Goal: Task Accomplishment & Management: Use online tool/utility

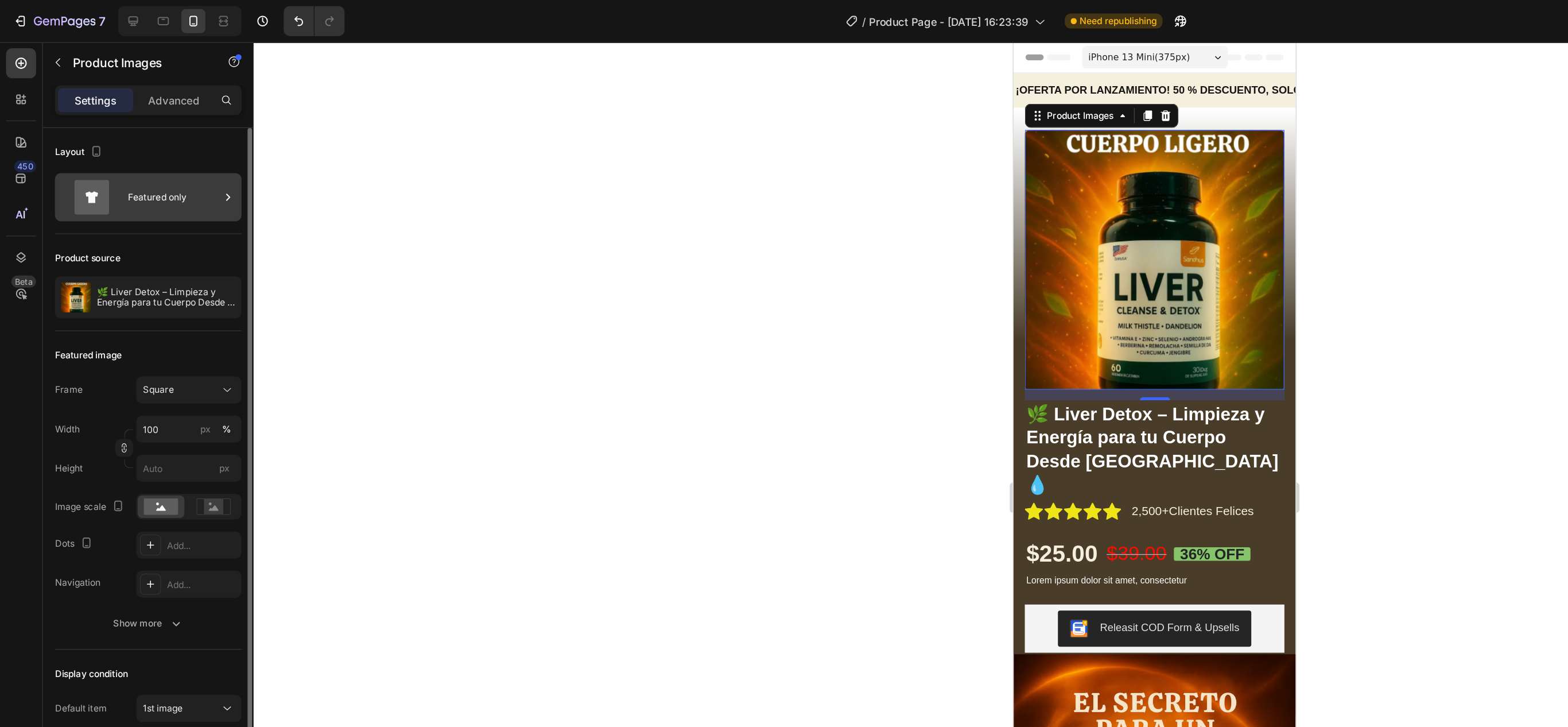
click at [97, 145] on div "Featured only" at bounding box center [132, 150] width 70 height 26
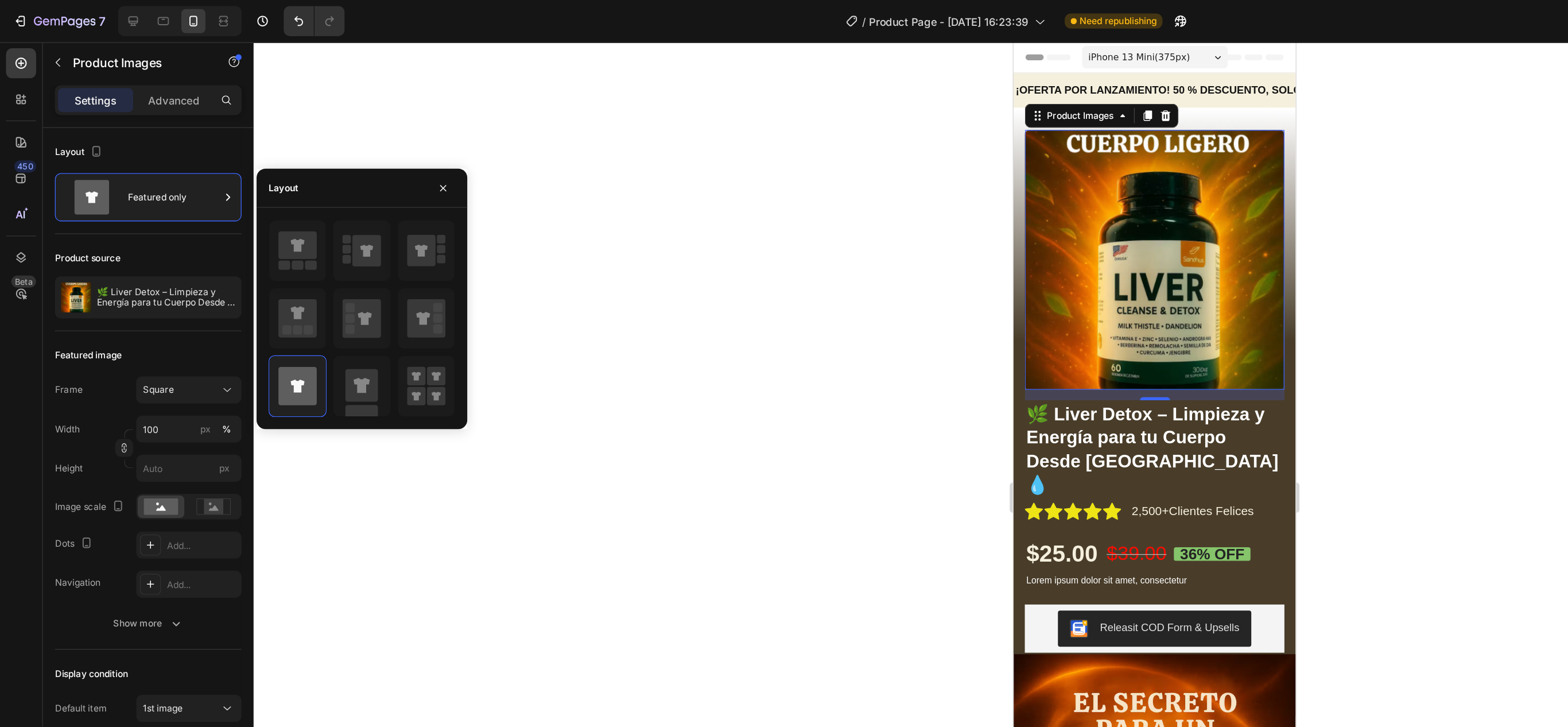
click at [356, 256] on div at bounding box center [276, 242] width 160 height 150
click at [340, 142] on icon "button" at bounding box center [337, 143] width 9 height 9
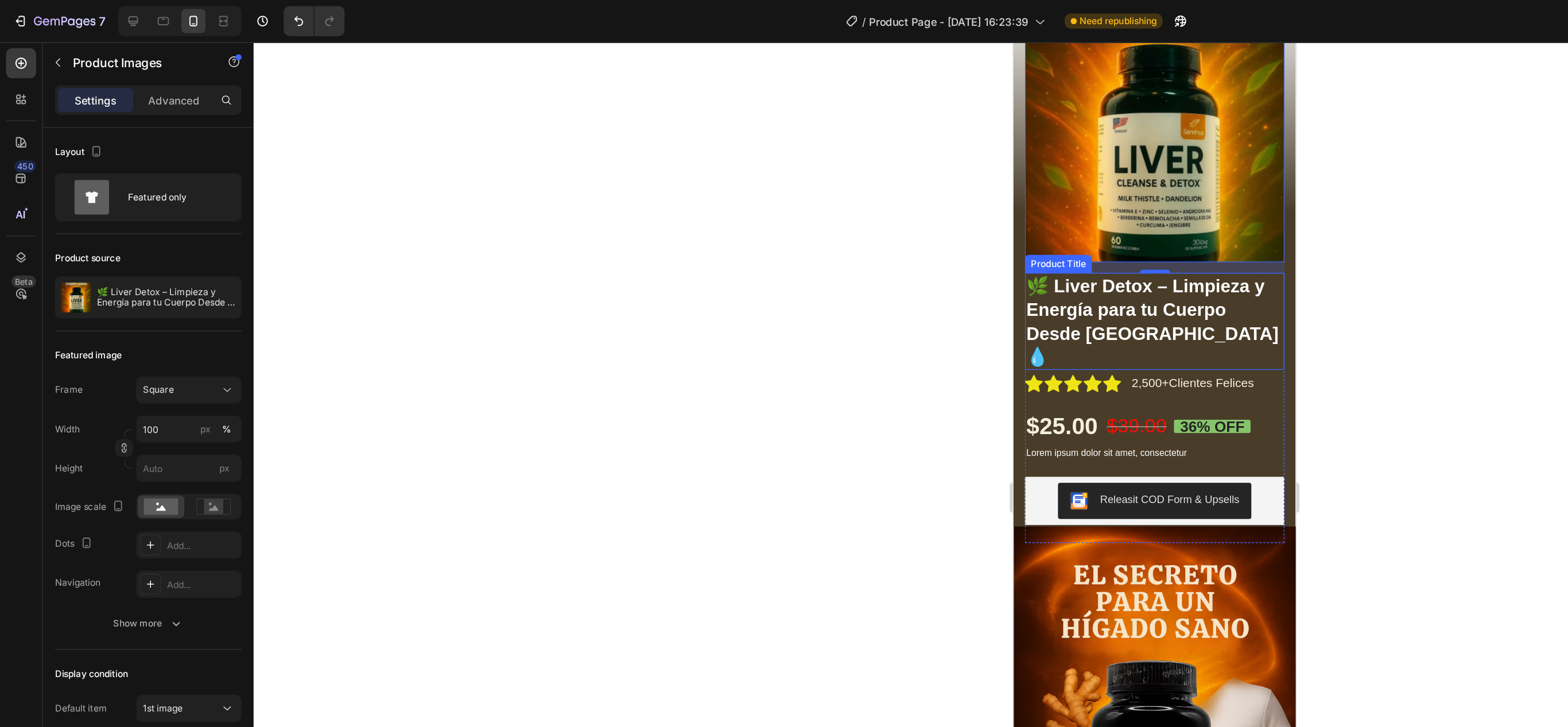
scroll to position [123, 0]
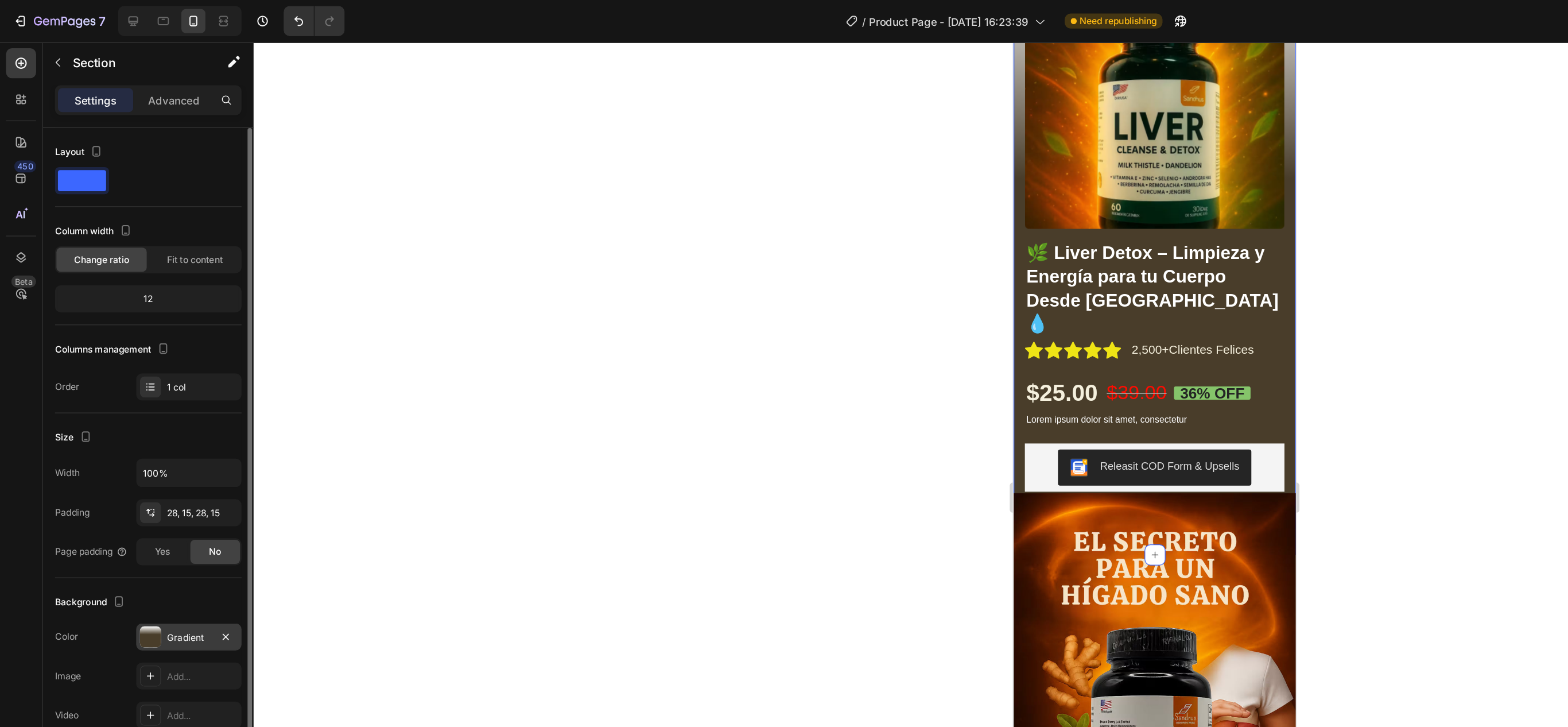
click at [142, 488] on div "Gradient" at bounding box center [144, 486] width 33 height 10
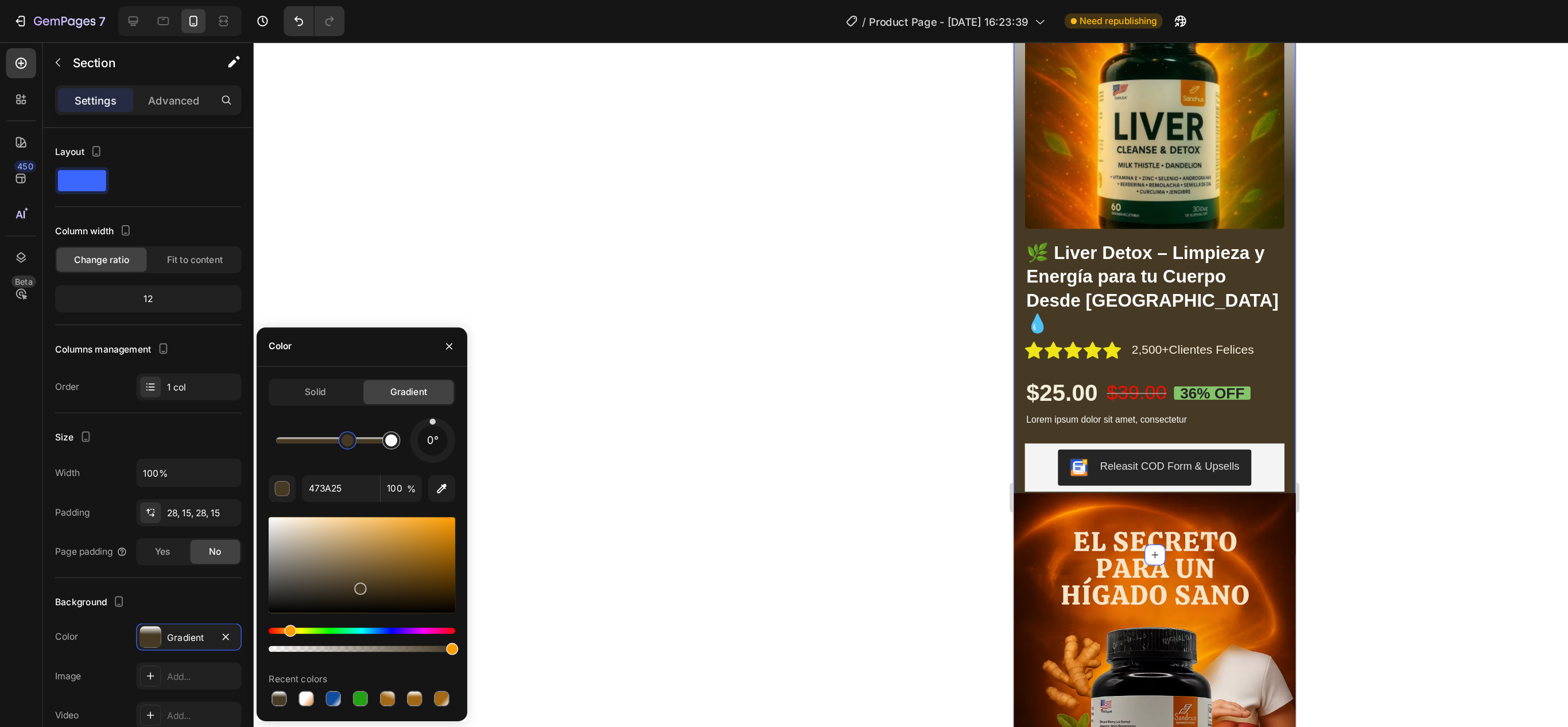
drag, startPoint x: 270, startPoint y: 447, endPoint x: 292, endPoint y: 448, distance: 22.0
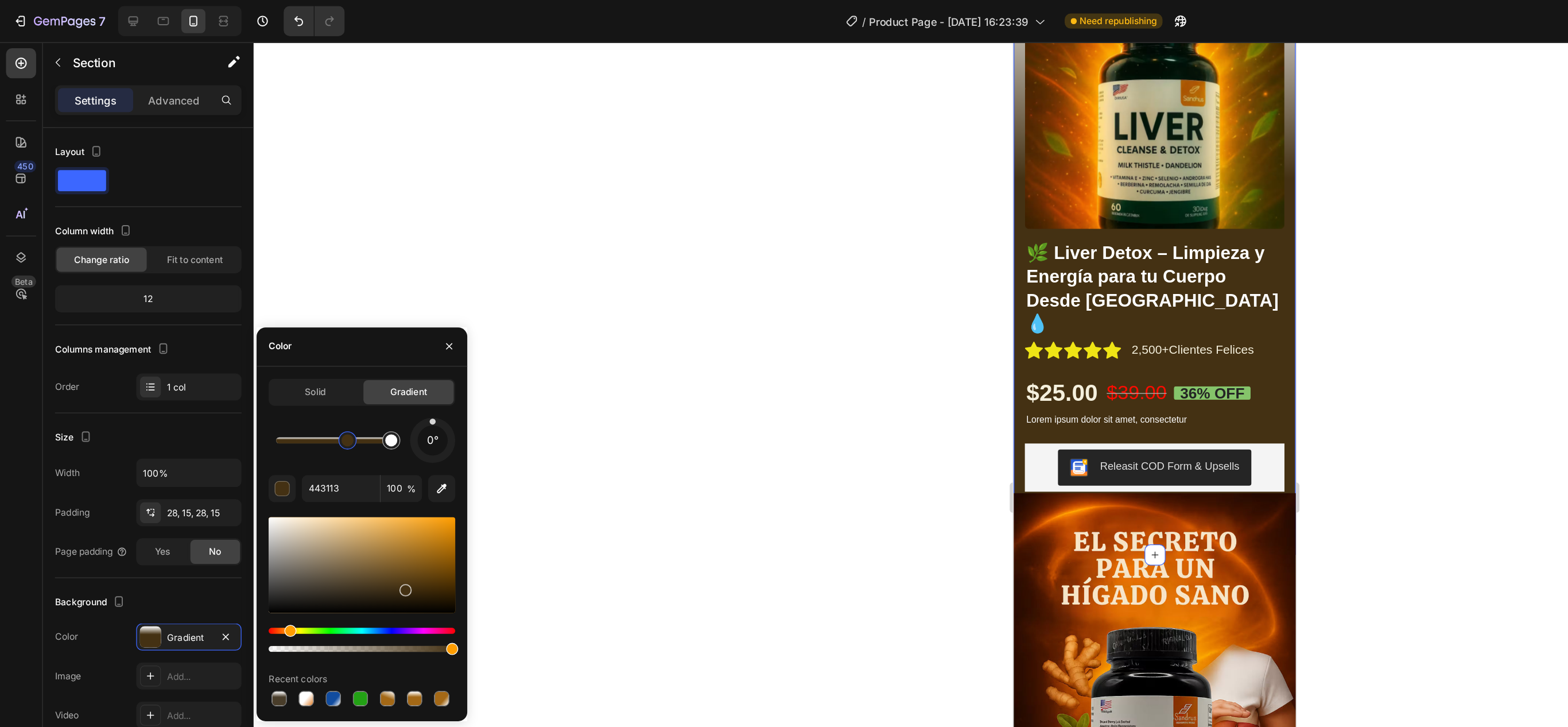
drag, startPoint x: 274, startPoint y: 449, endPoint x: 337, endPoint y: 426, distance: 67.1
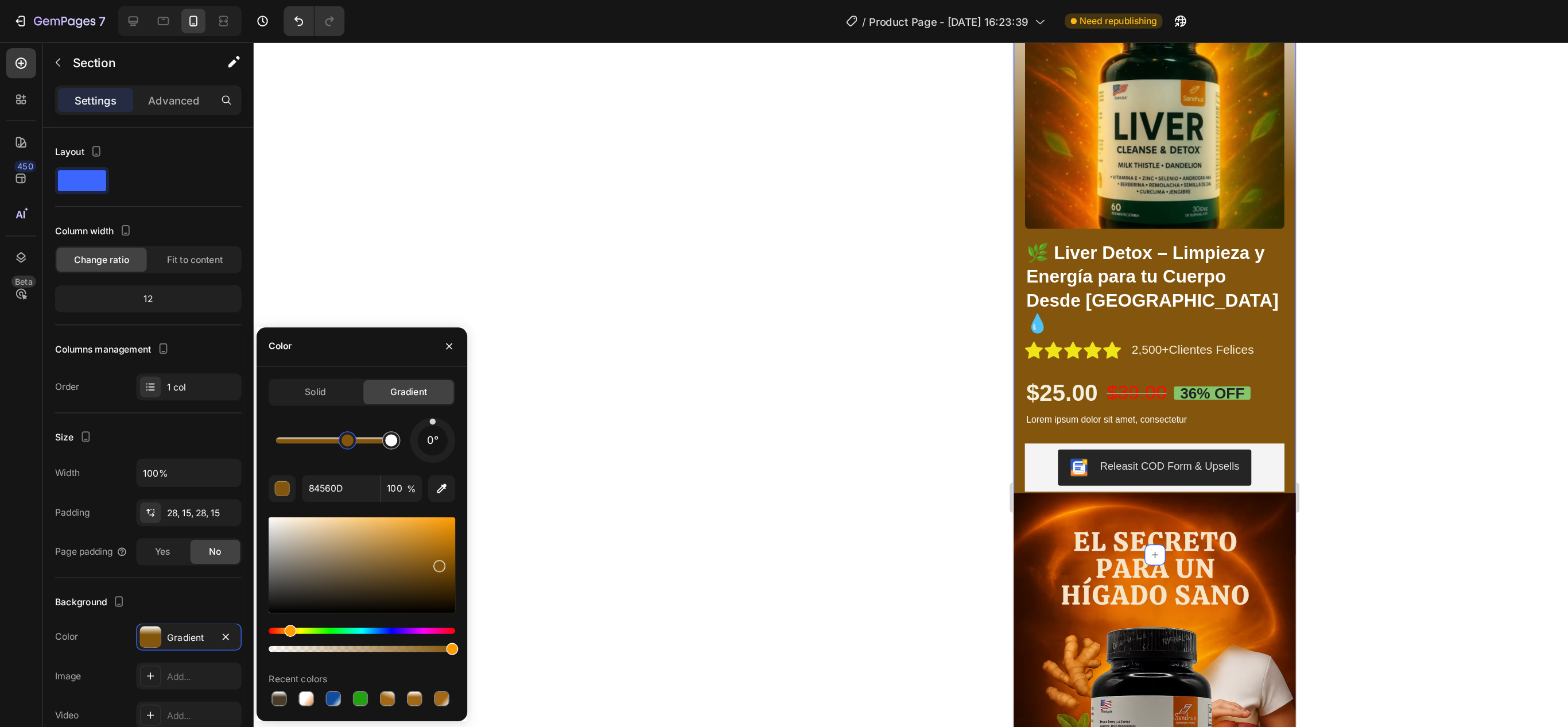
drag, startPoint x: 309, startPoint y: 448, endPoint x: 330, endPoint y: 444, distance: 21.4
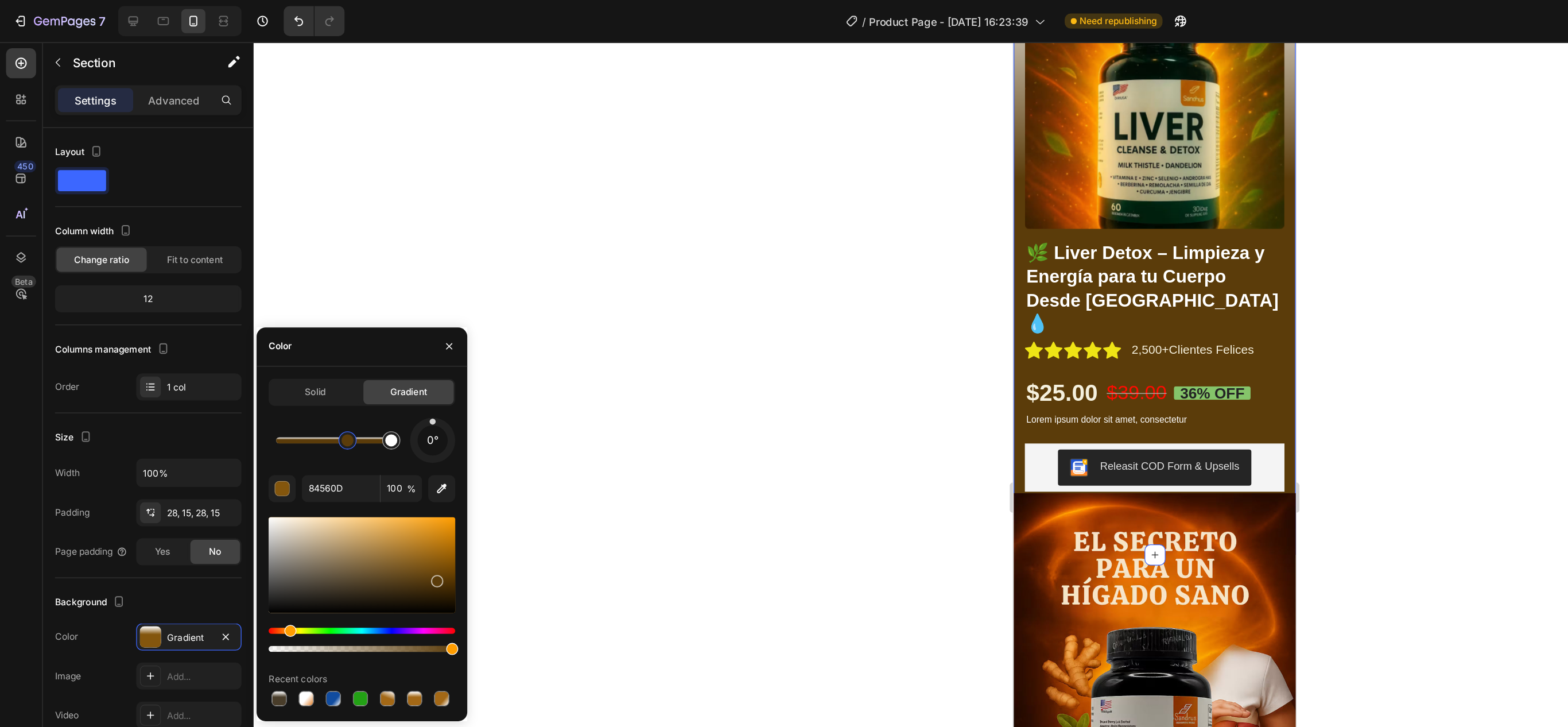
type input "5B3C0A"
drag, startPoint x: 334, startPoint y: 430, endPoint x: 333, endPoint y: 441, distance: 11.0
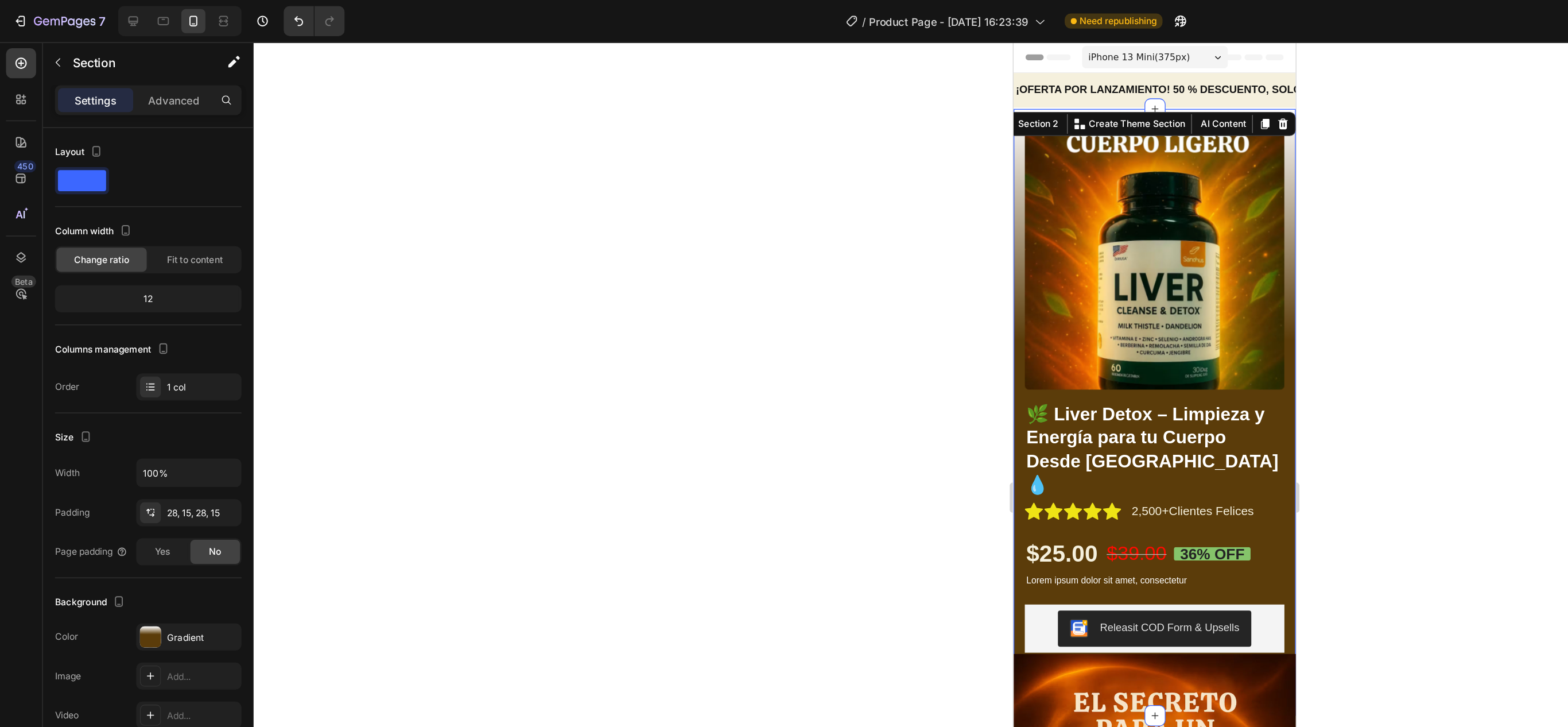
click at [1035, 360] on div at bounding box center [881, 379] width 1374 height 694
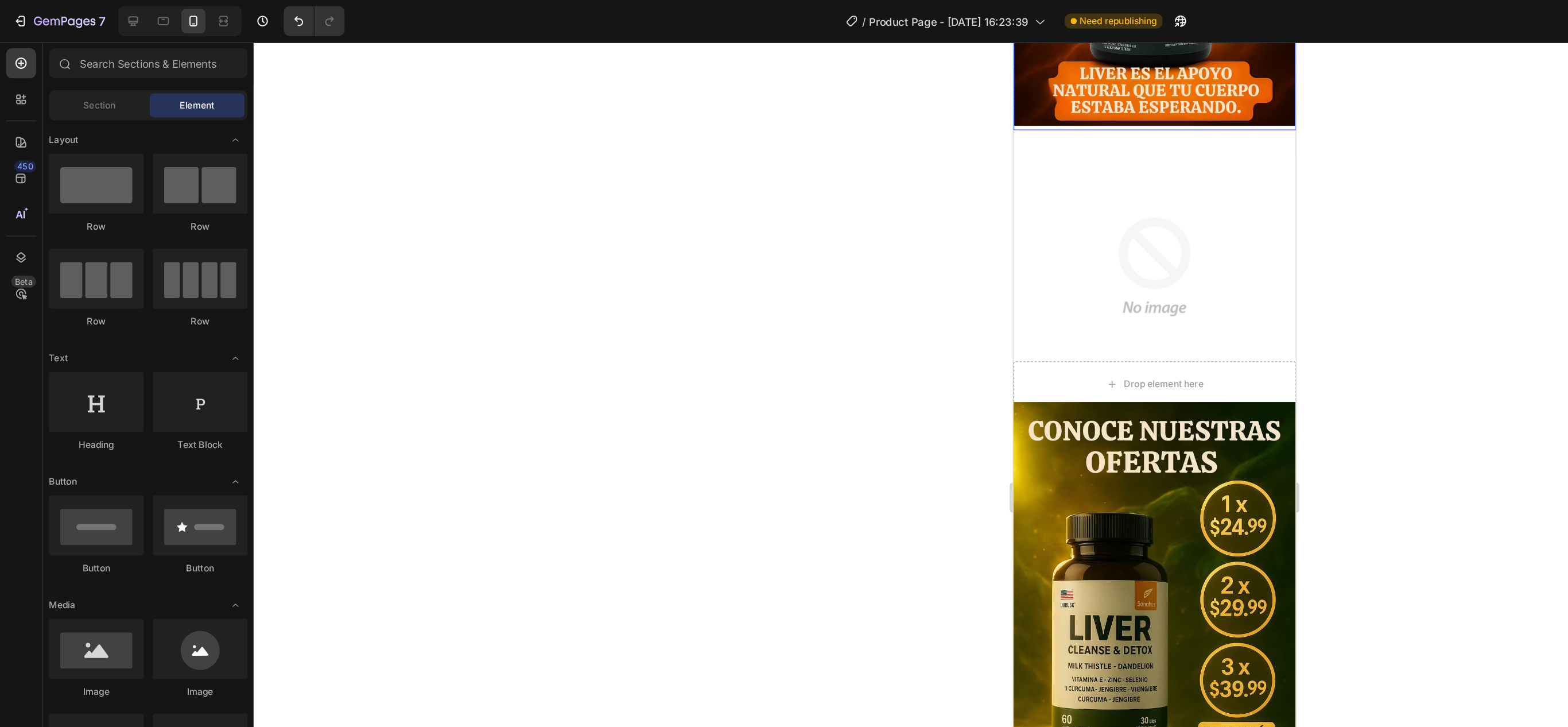
scroll to position [689, 0]
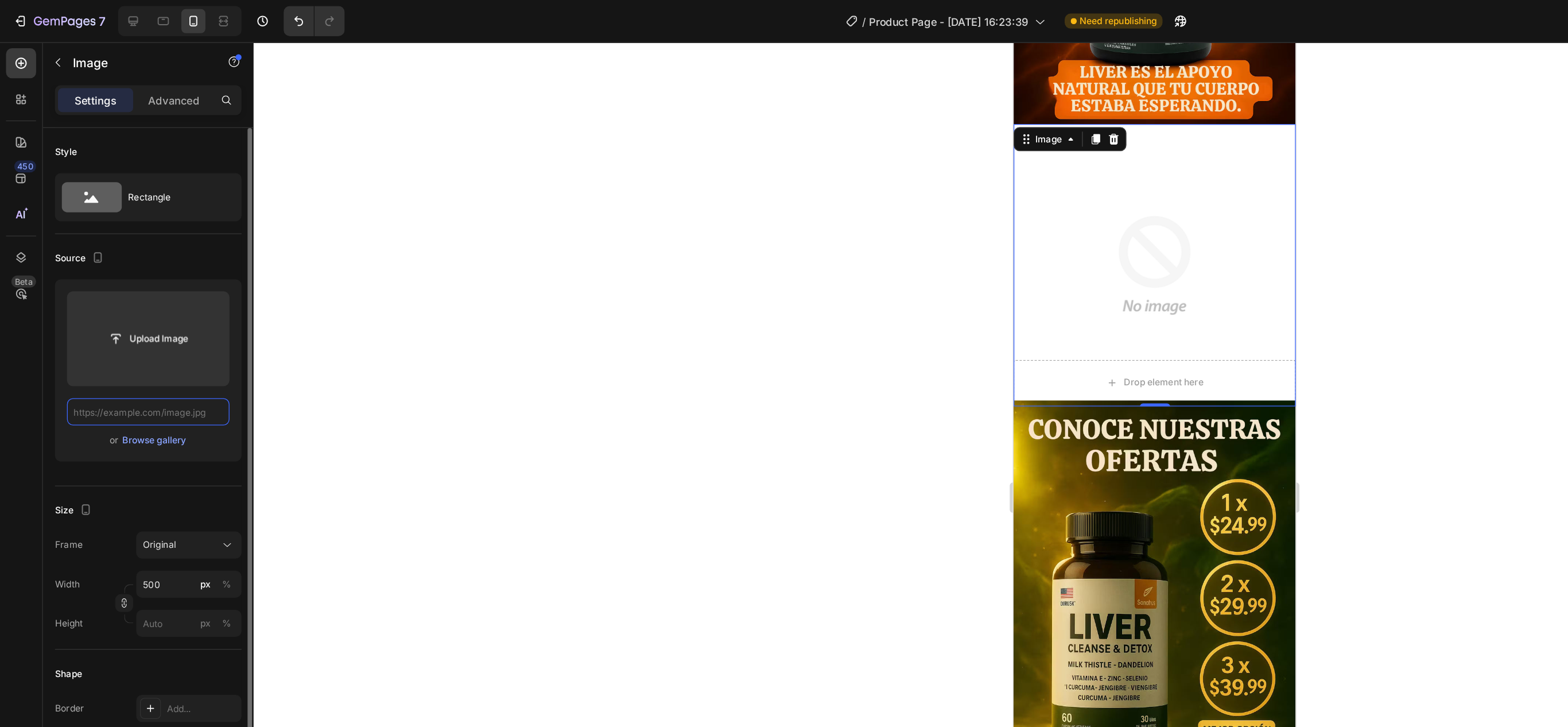
click at [136, 320] on input "text" at bounding box center [113, 314] width 124 height 21
paste input "[URL][DOMAIN_NAME]"
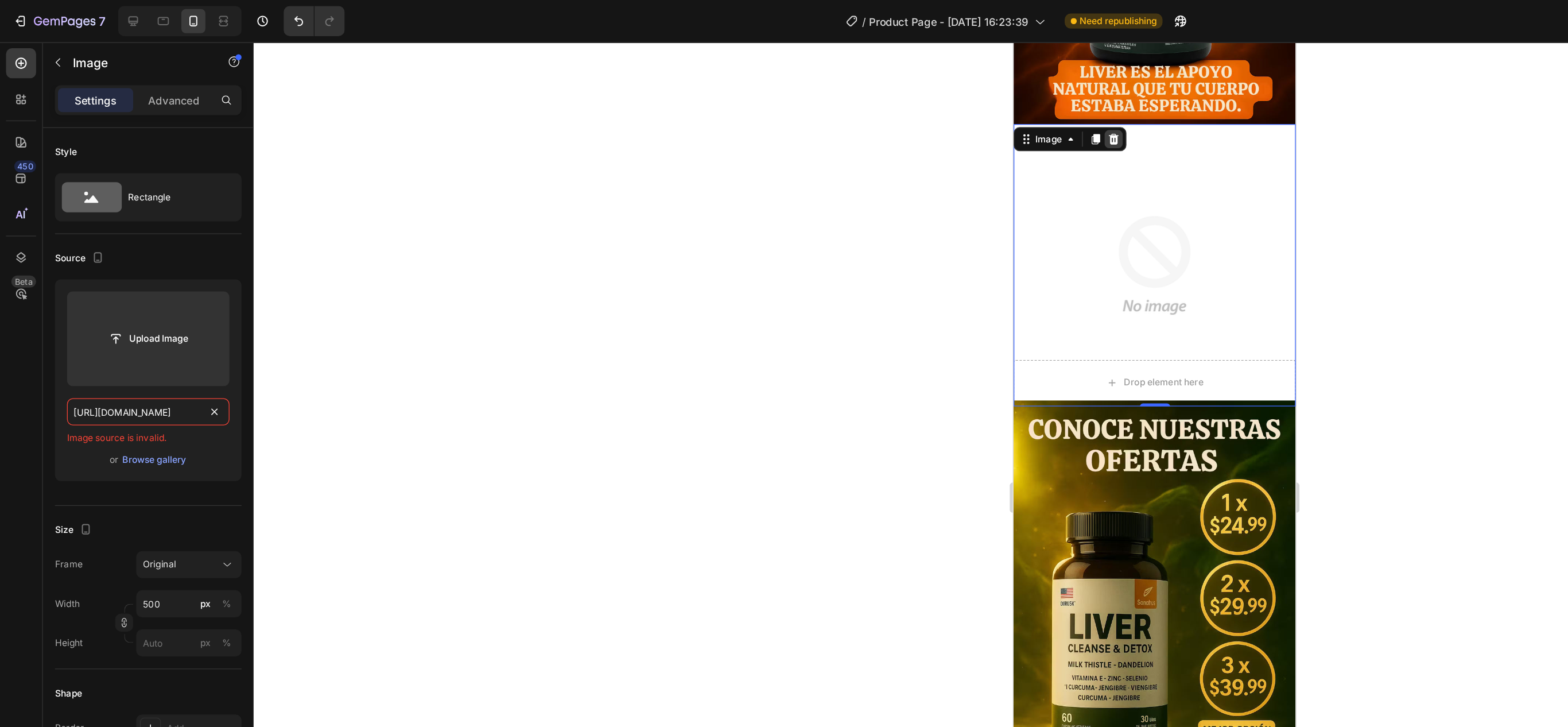
type input "[URL][DOMAIN_NAME]"
click at [1090, 112] on icon at bounding box center [1090, 116] width 8 height 8
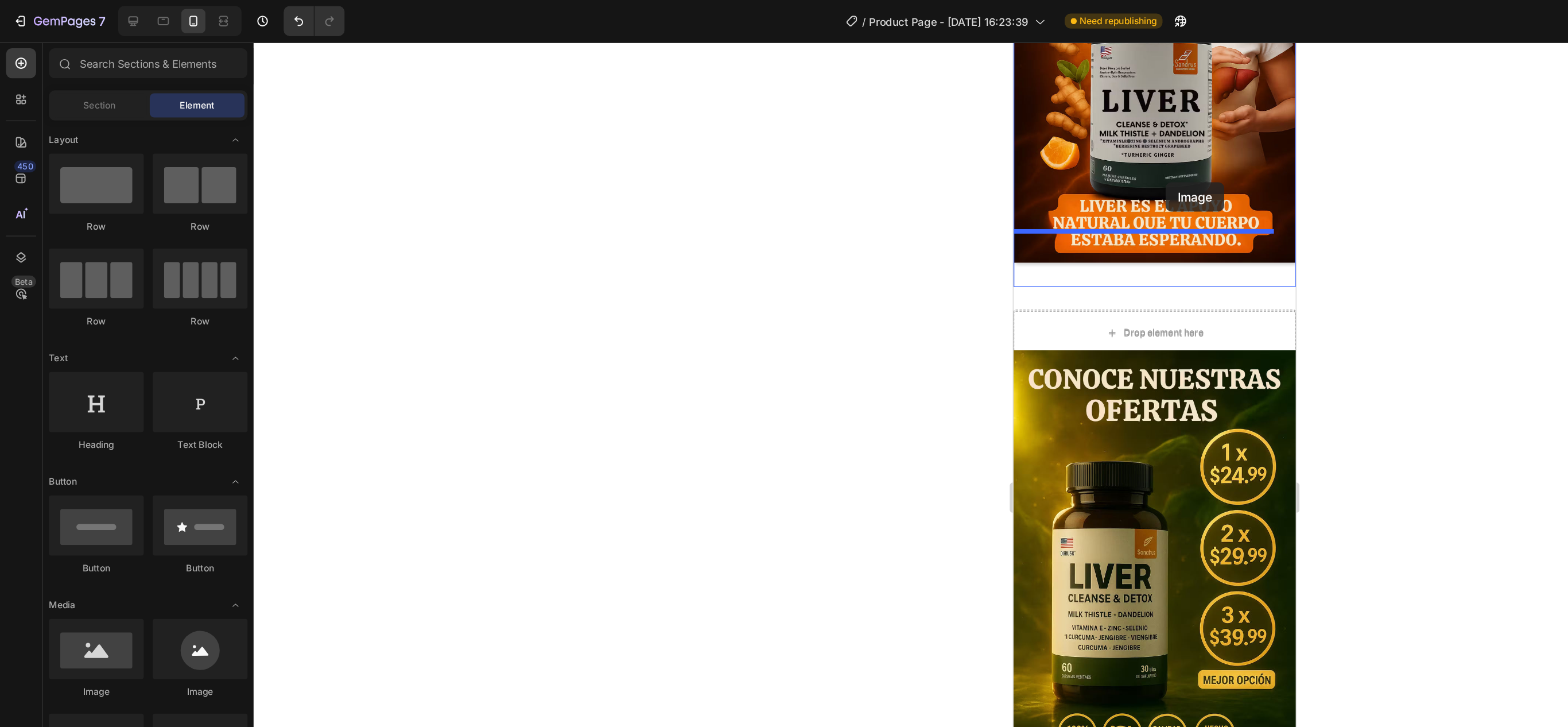
scroll to position [585, 0]
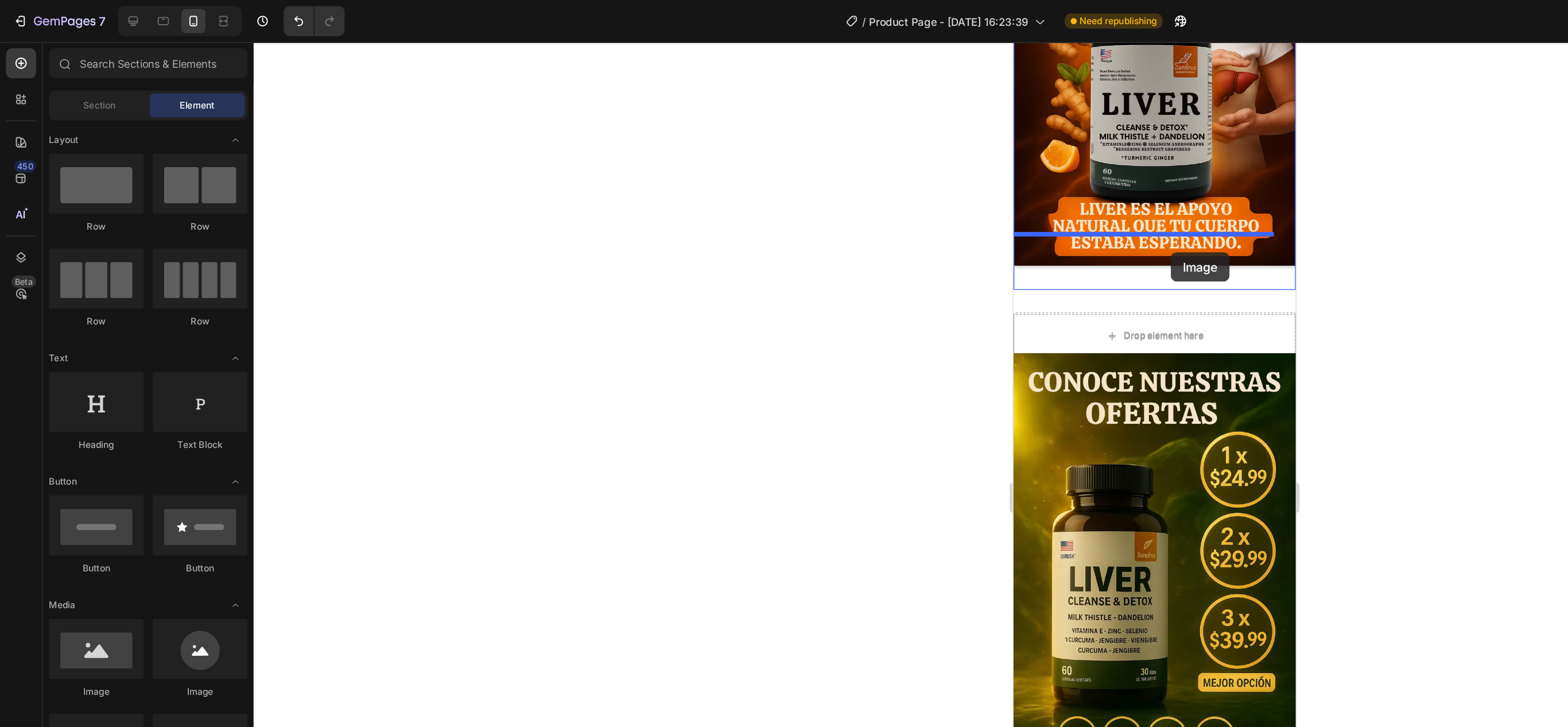
drag, startPoint x: 1086, startPoint y: 542, endPoint x: 1133, endPoint y: 202, distance: 343.2
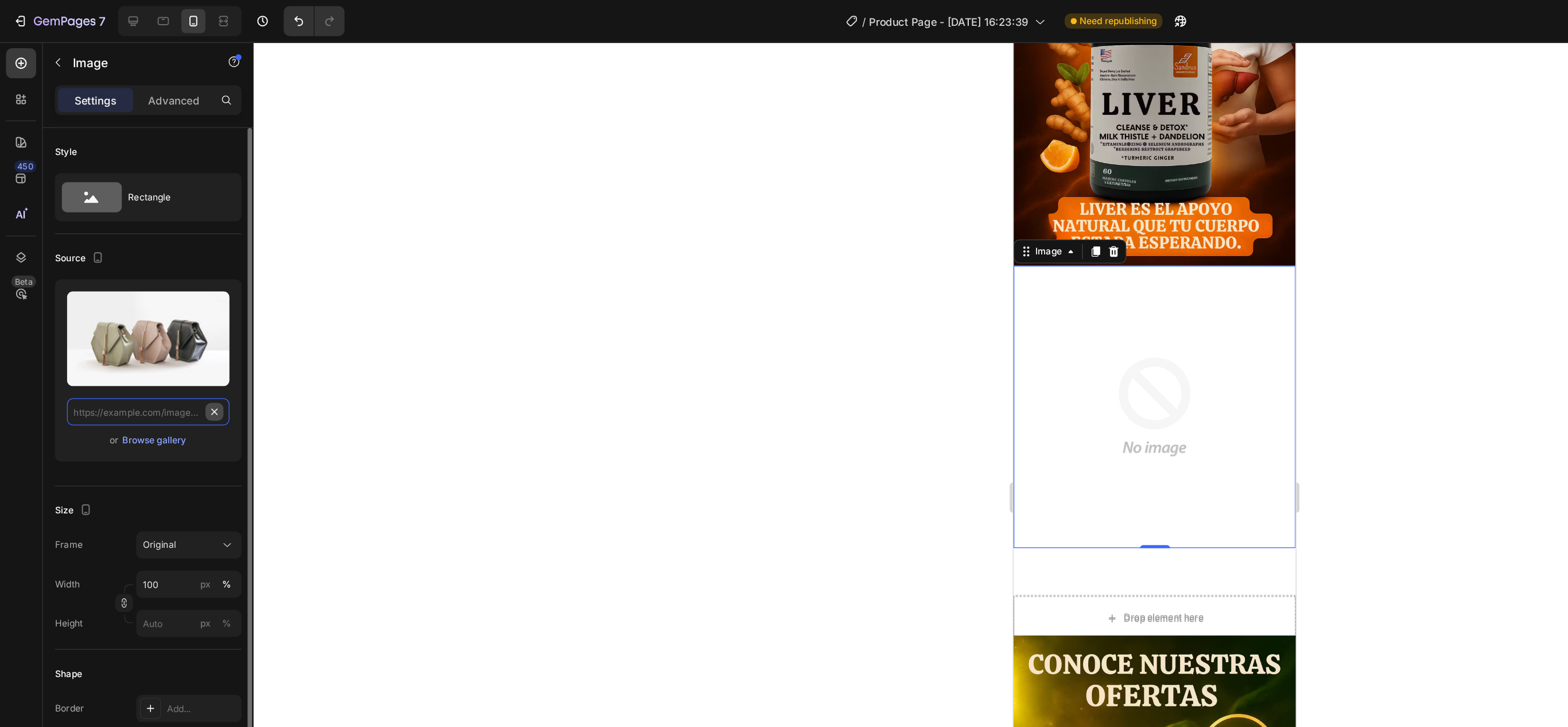
scroll to position [0, 0]
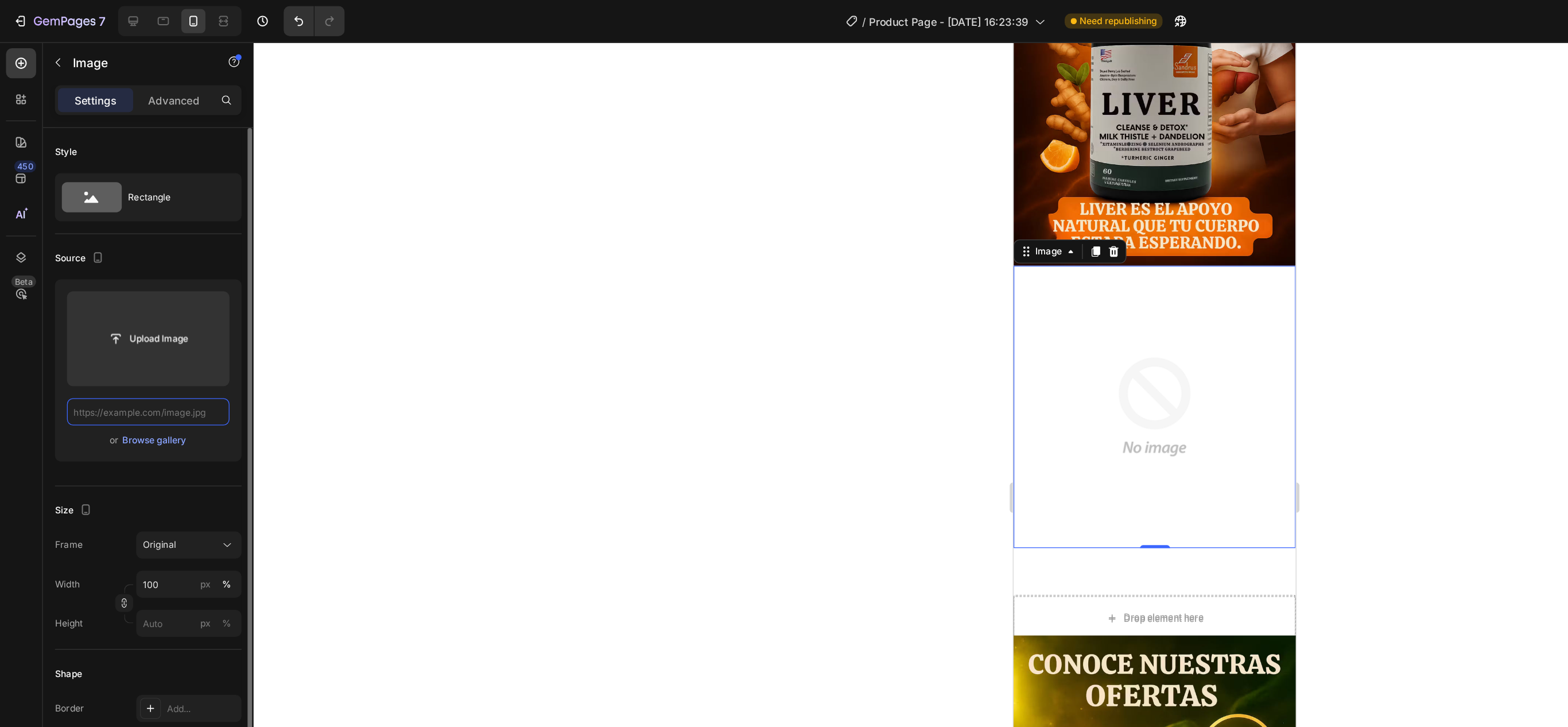
paste input "[URL][DOMAIN_NAME]"
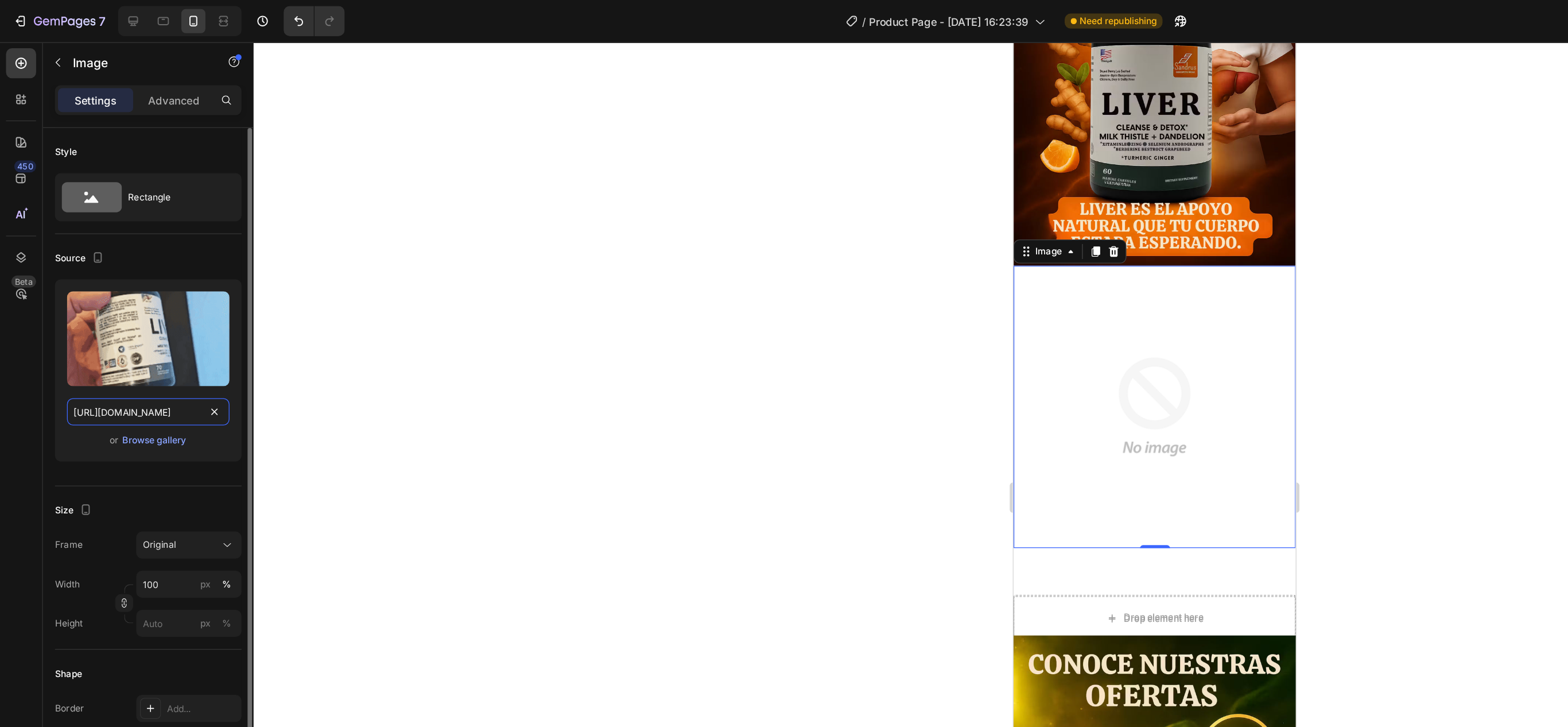
scroll to position [0, 591]
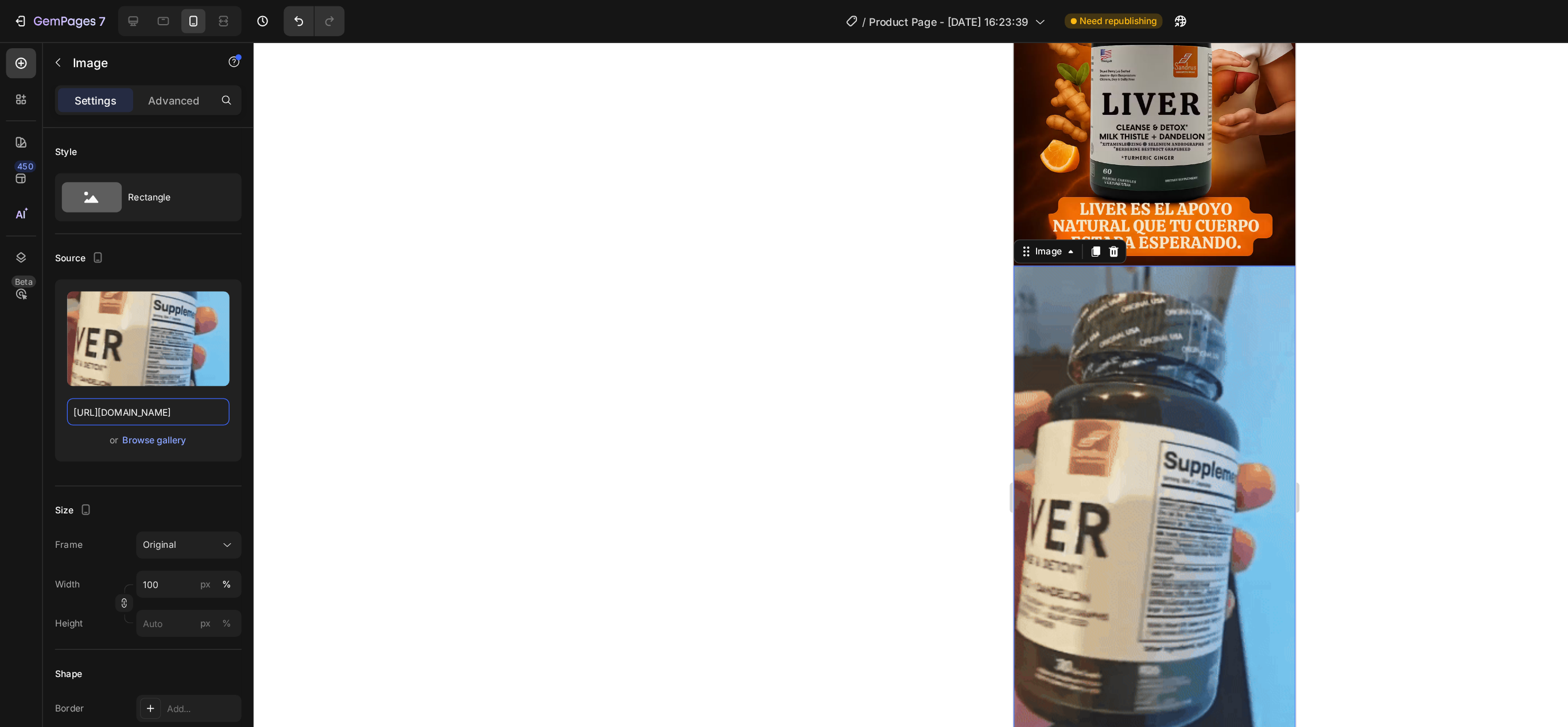
type input "[URL][DOMAIN_NAME]"
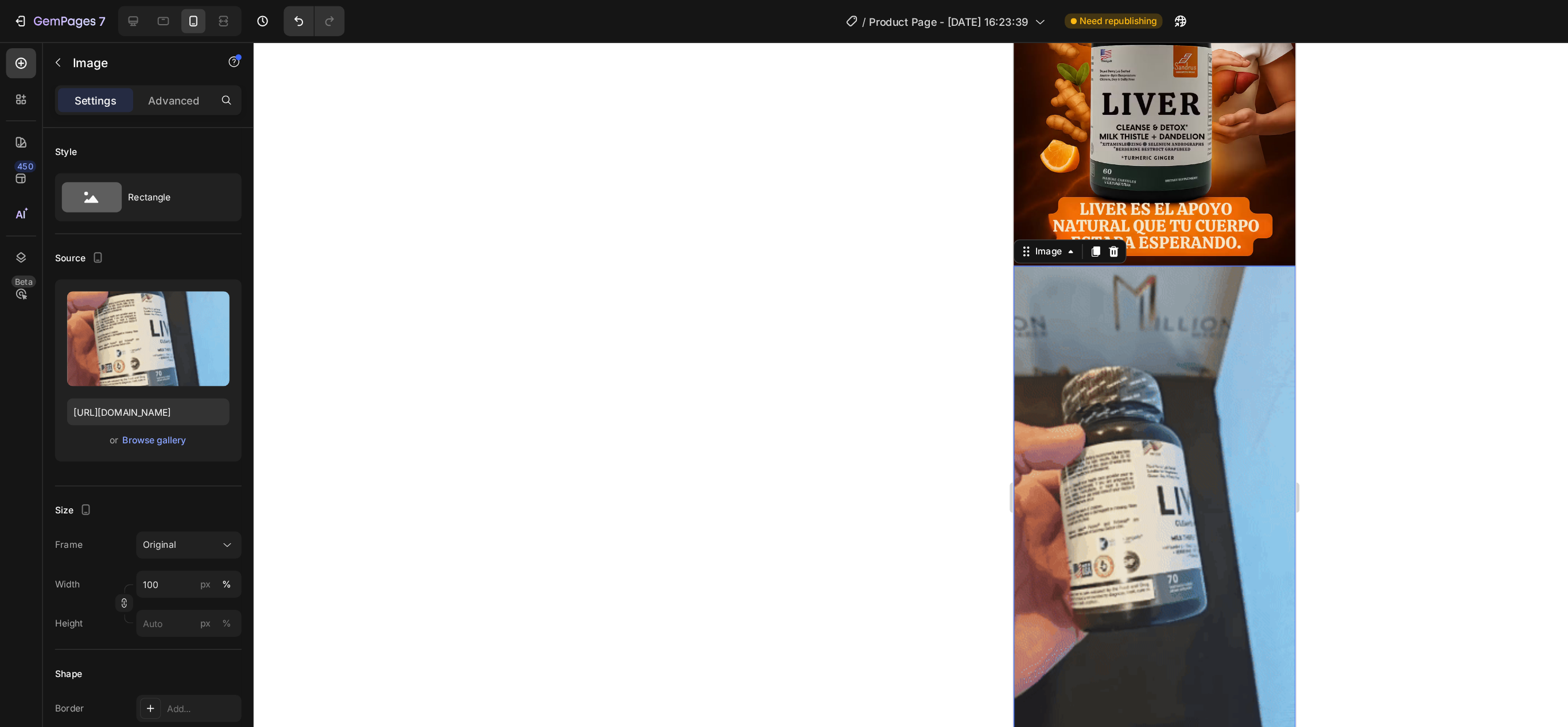
scroll to position [0, 0]
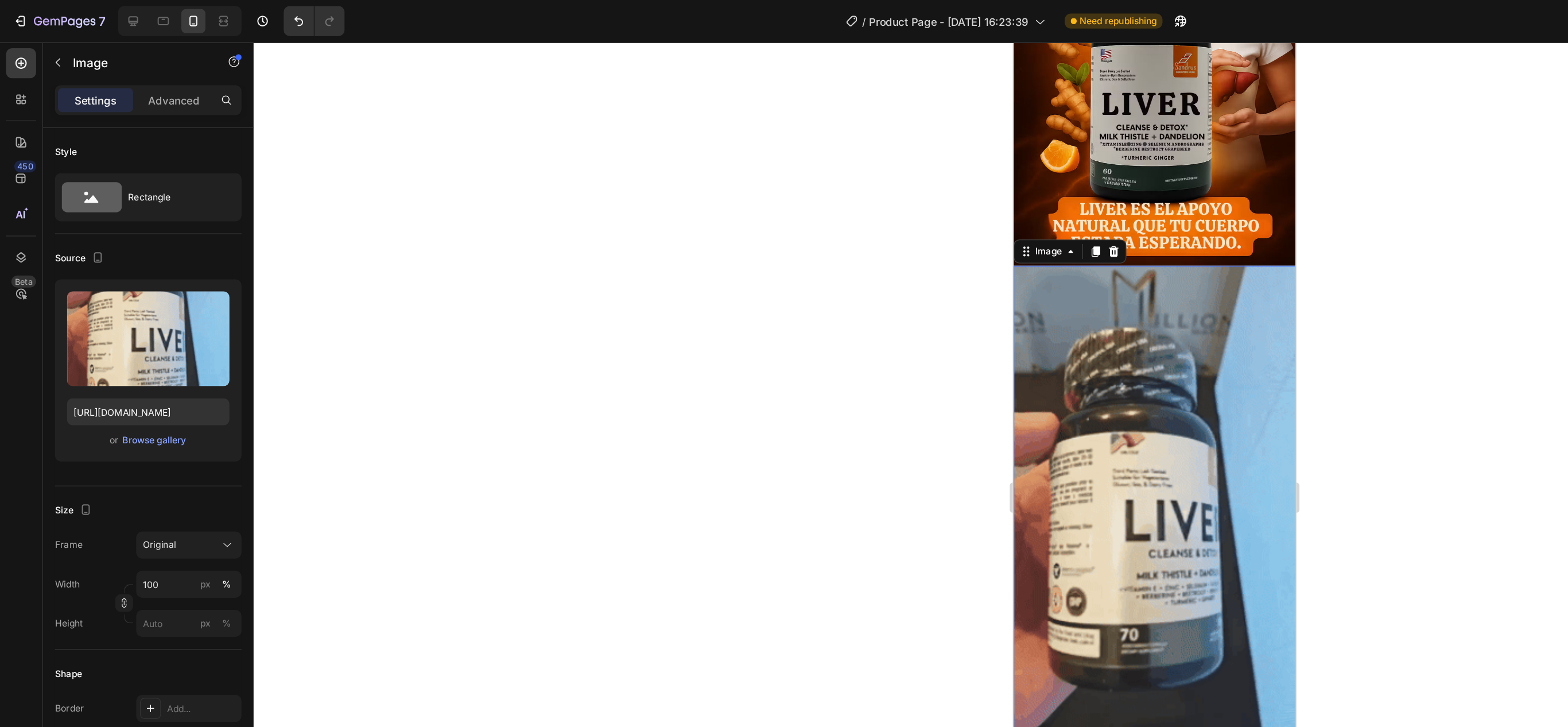
click at [596, 333] on div at bounding box center [881, 379] width 1374 height 694
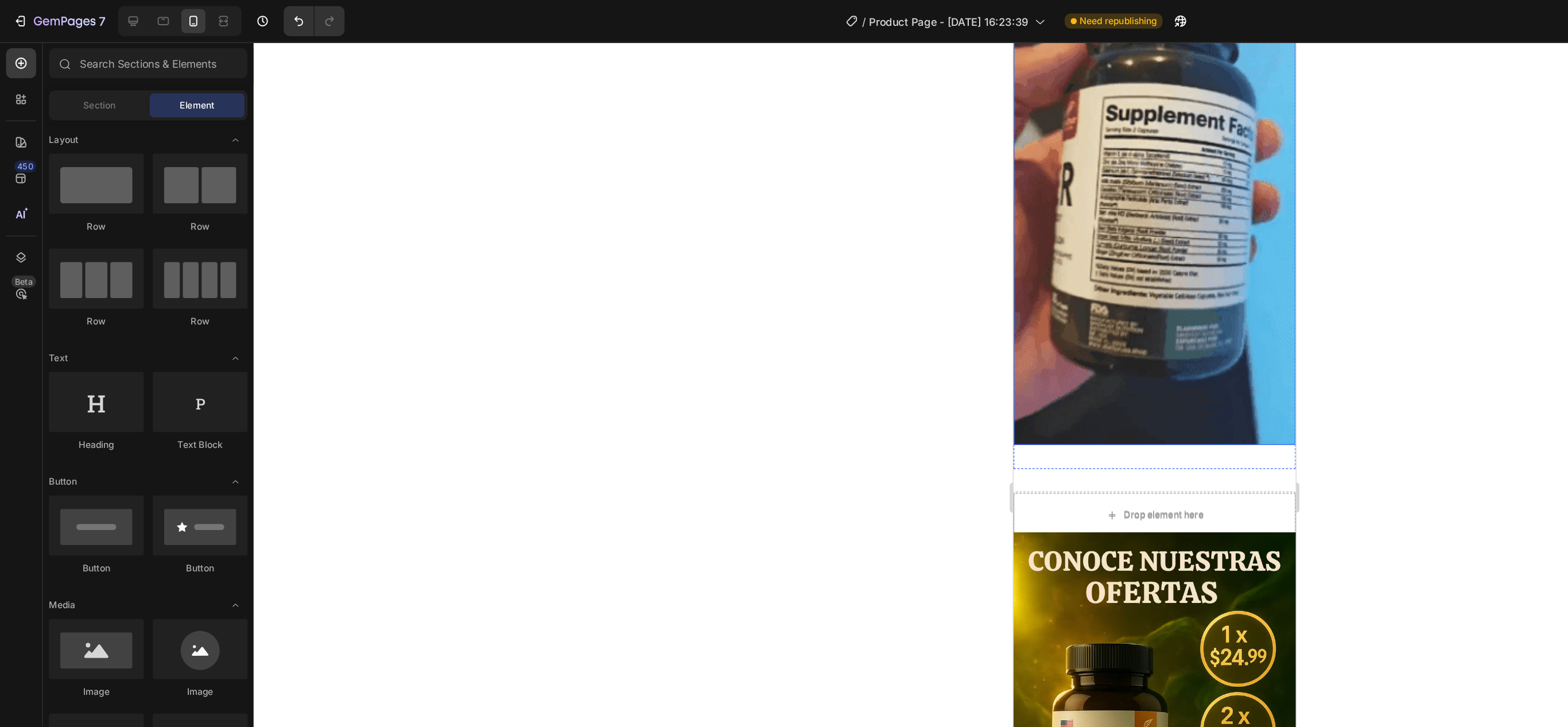
scroll to position [836, 0]
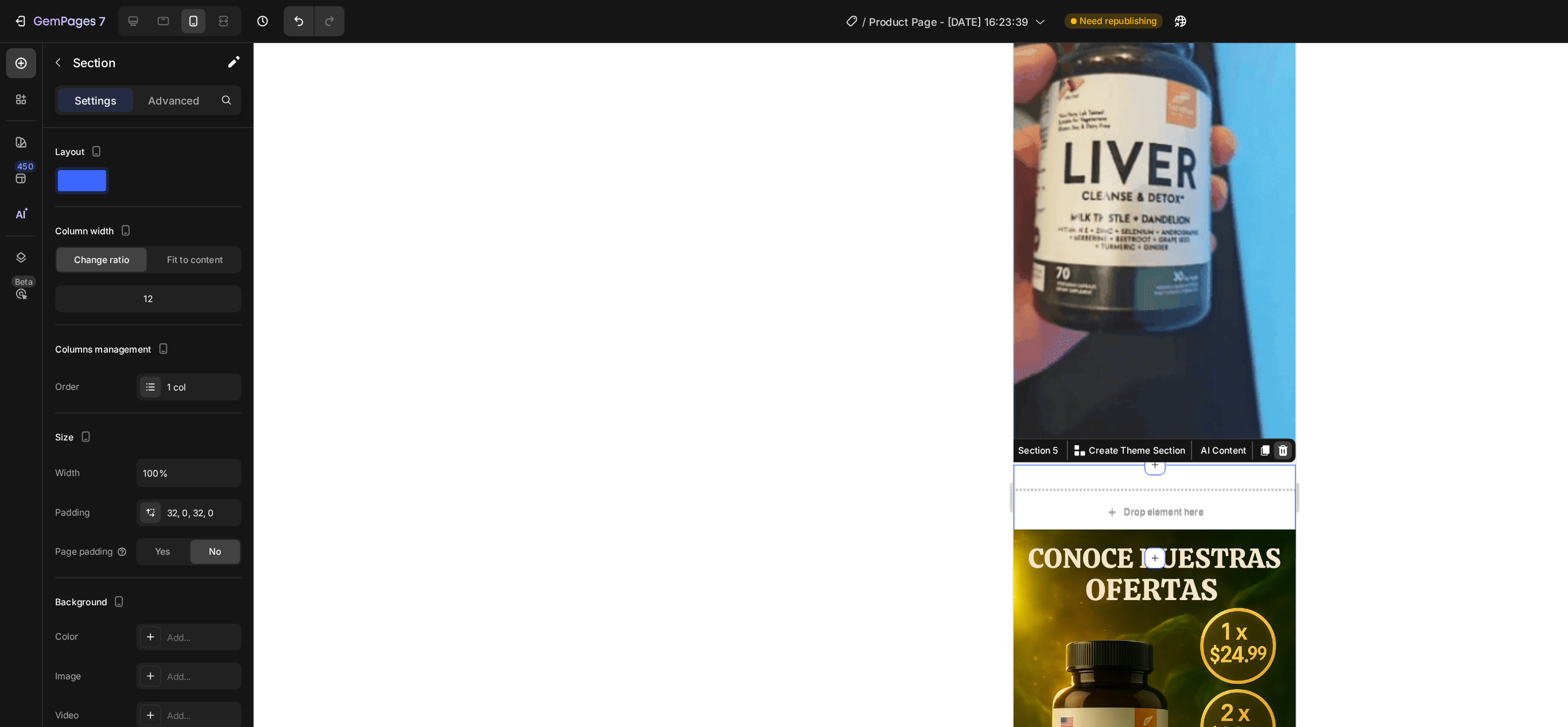
click at [1214, 349] on icon at bounding box center [1218, 353] width 9 height 9
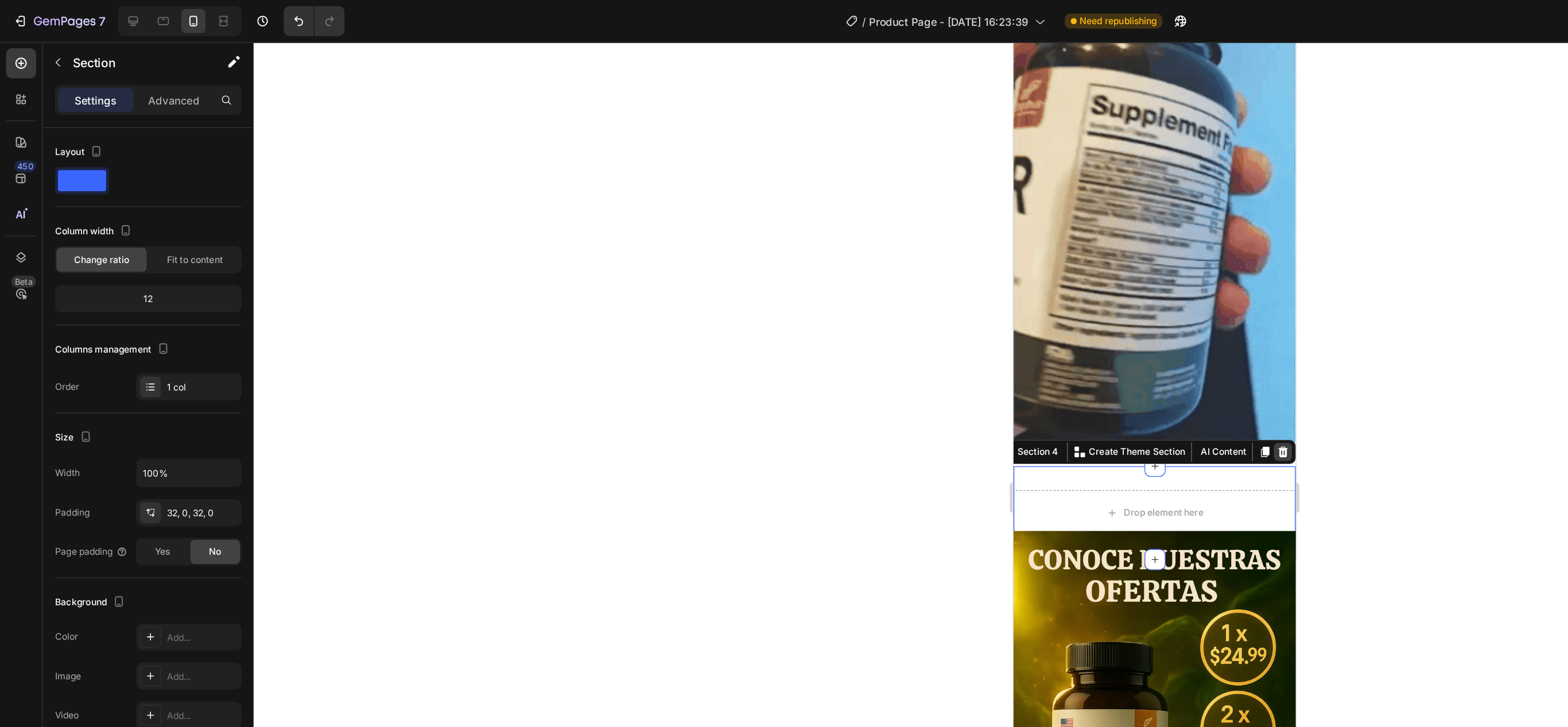
click at [1214, 350] on icon at bounding box center [1218, 354] width 9 height 9
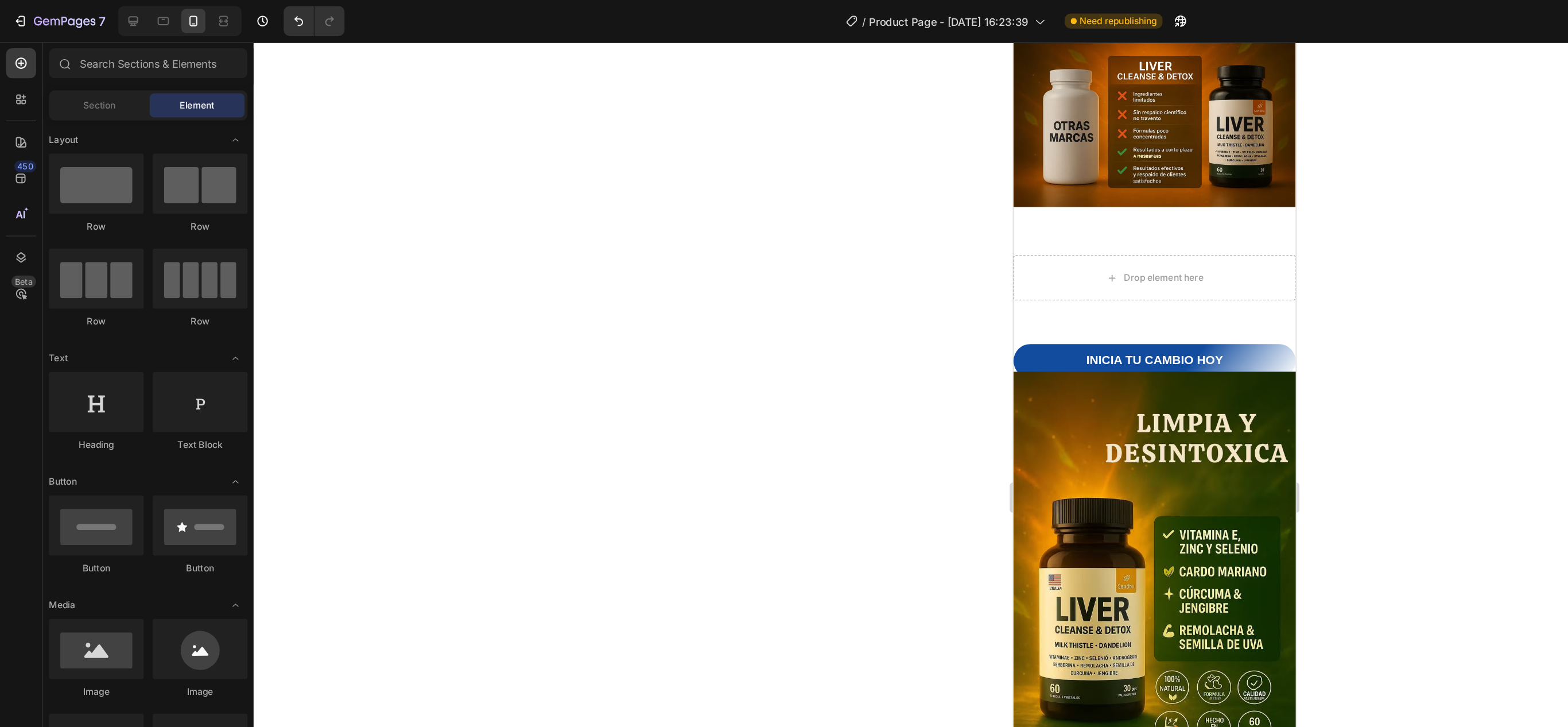
scroll to position [1682, 0]
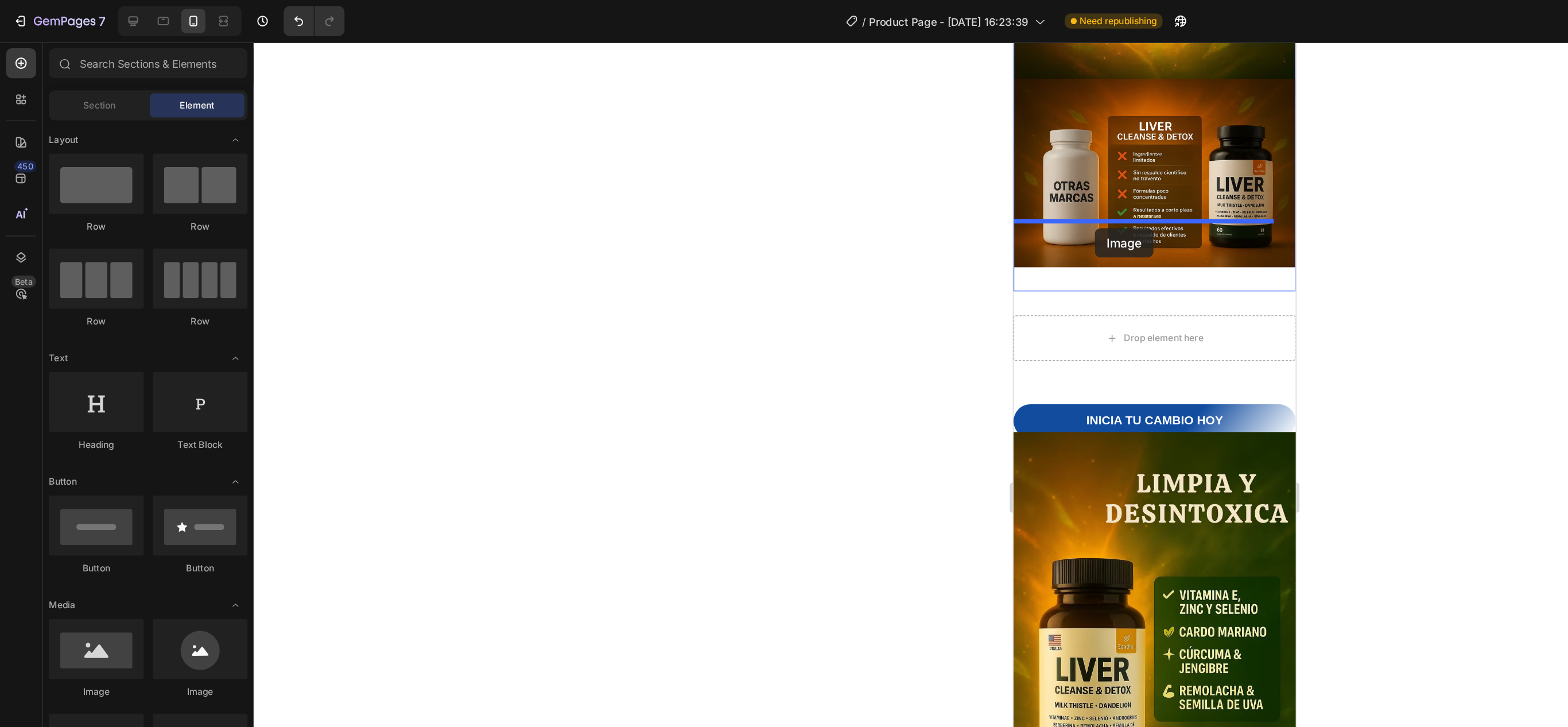
drag, startPoint x: 1073, startPoint y: 541, endPoint x: 1076, endPoint y: 185, distance: 356.0
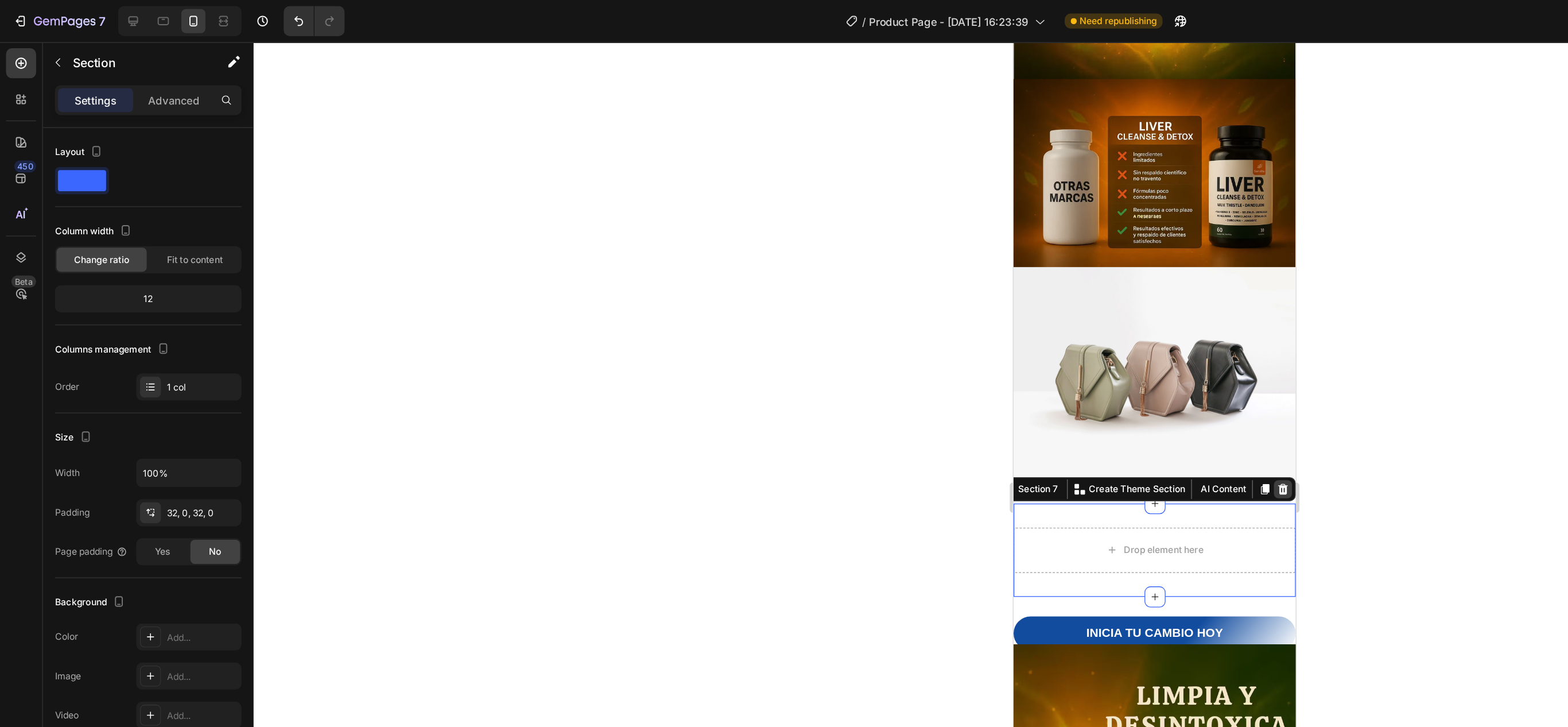
click at [1214, 378] on icon at bounding box center [1218, 383] width 9 height 9
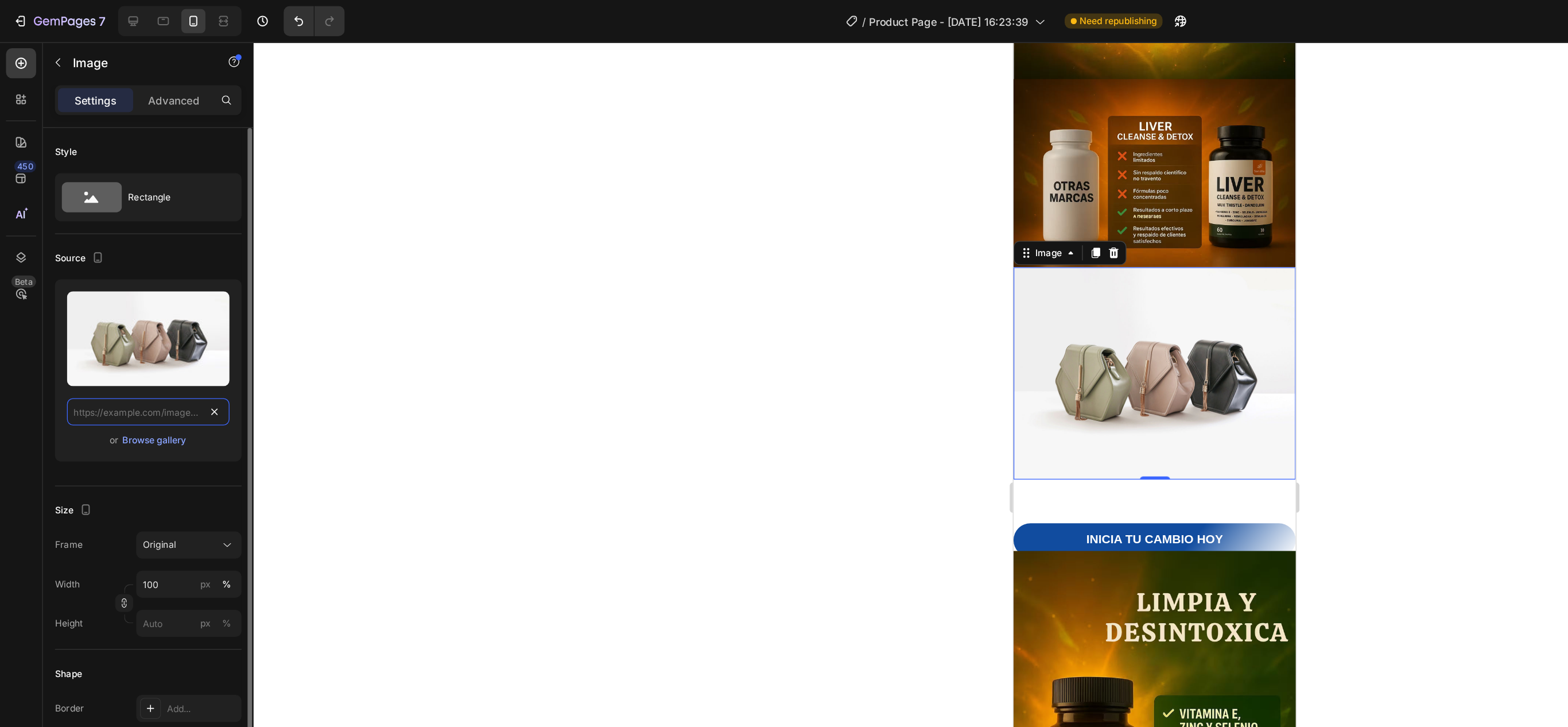
scroll to position [0, 0]
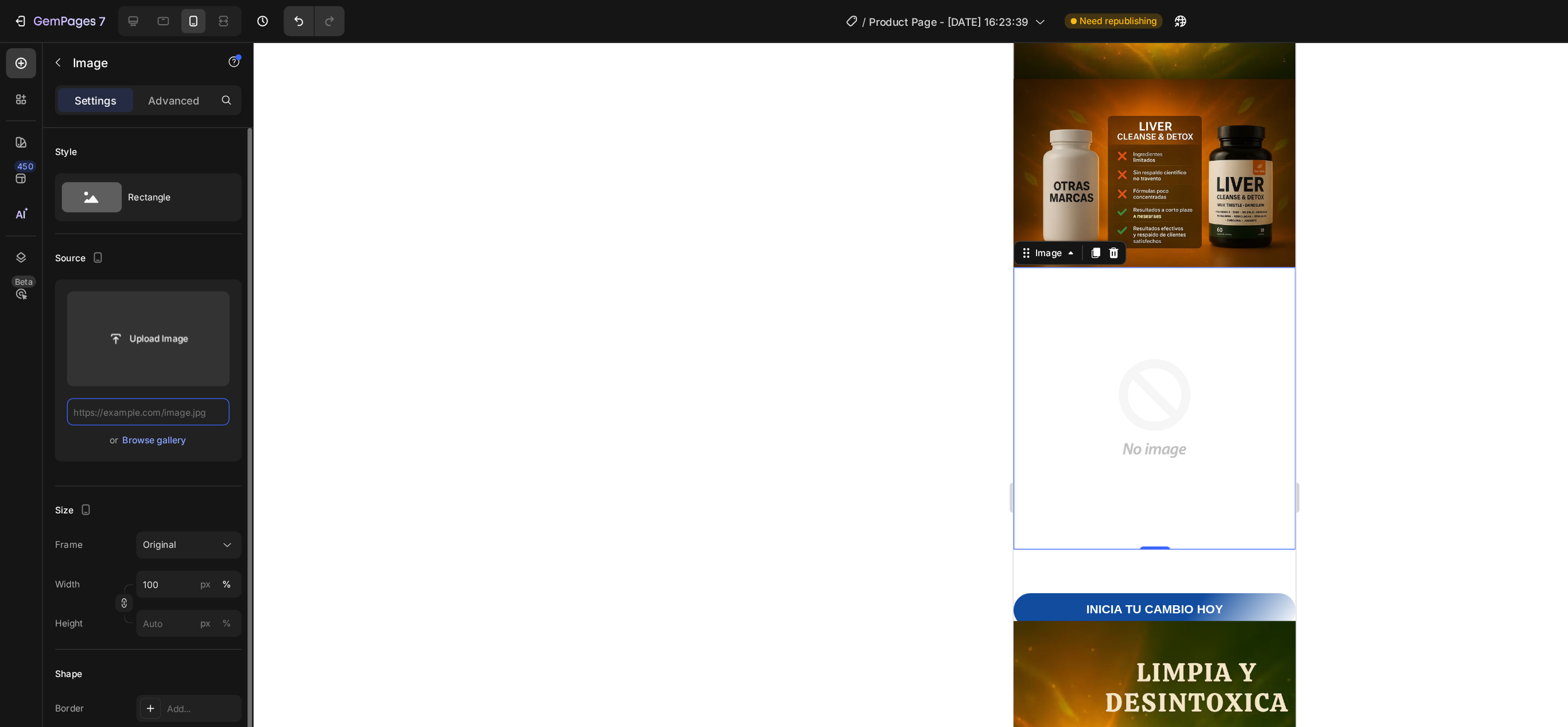
paste input "[URL][DOMAIN_NAME]"
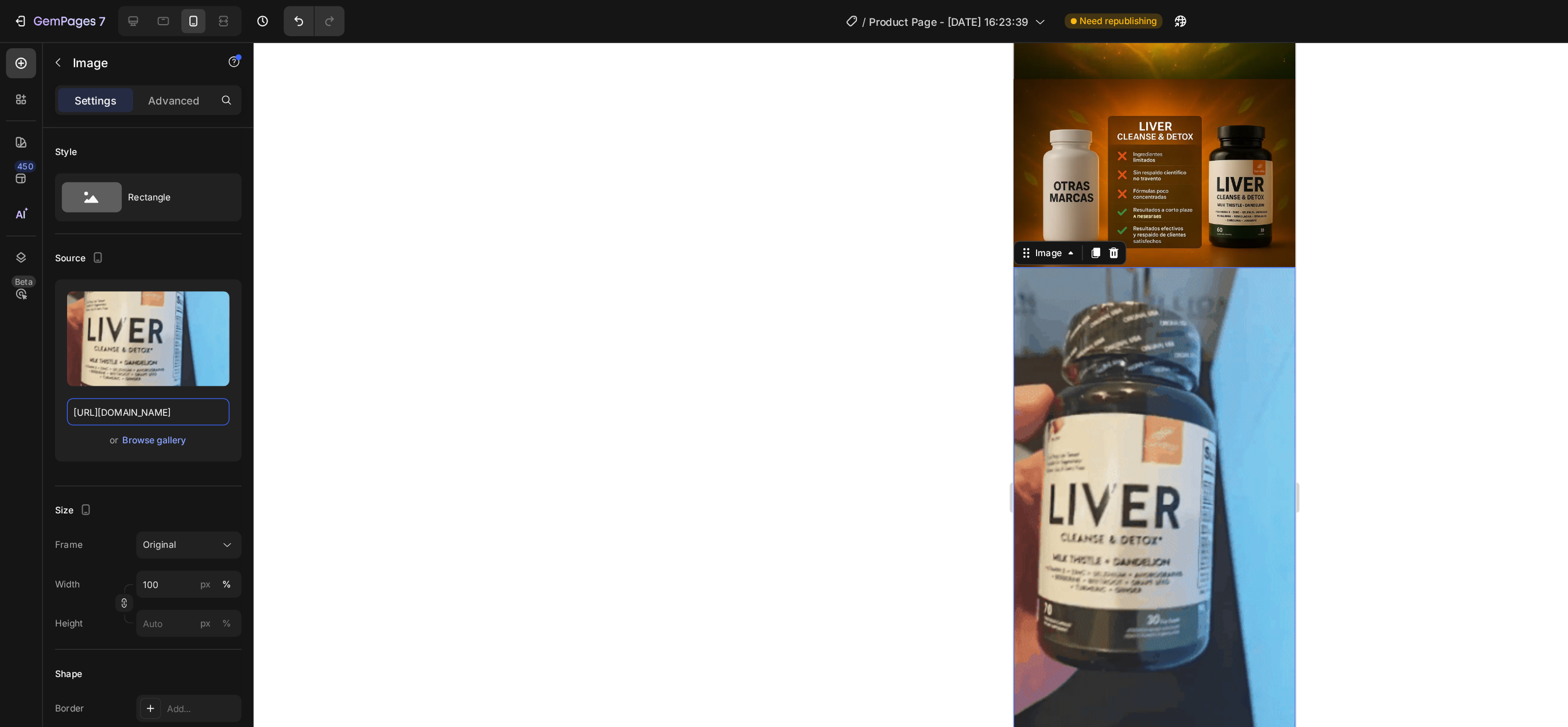
type input "[URL][DOMAIN_NAME]"
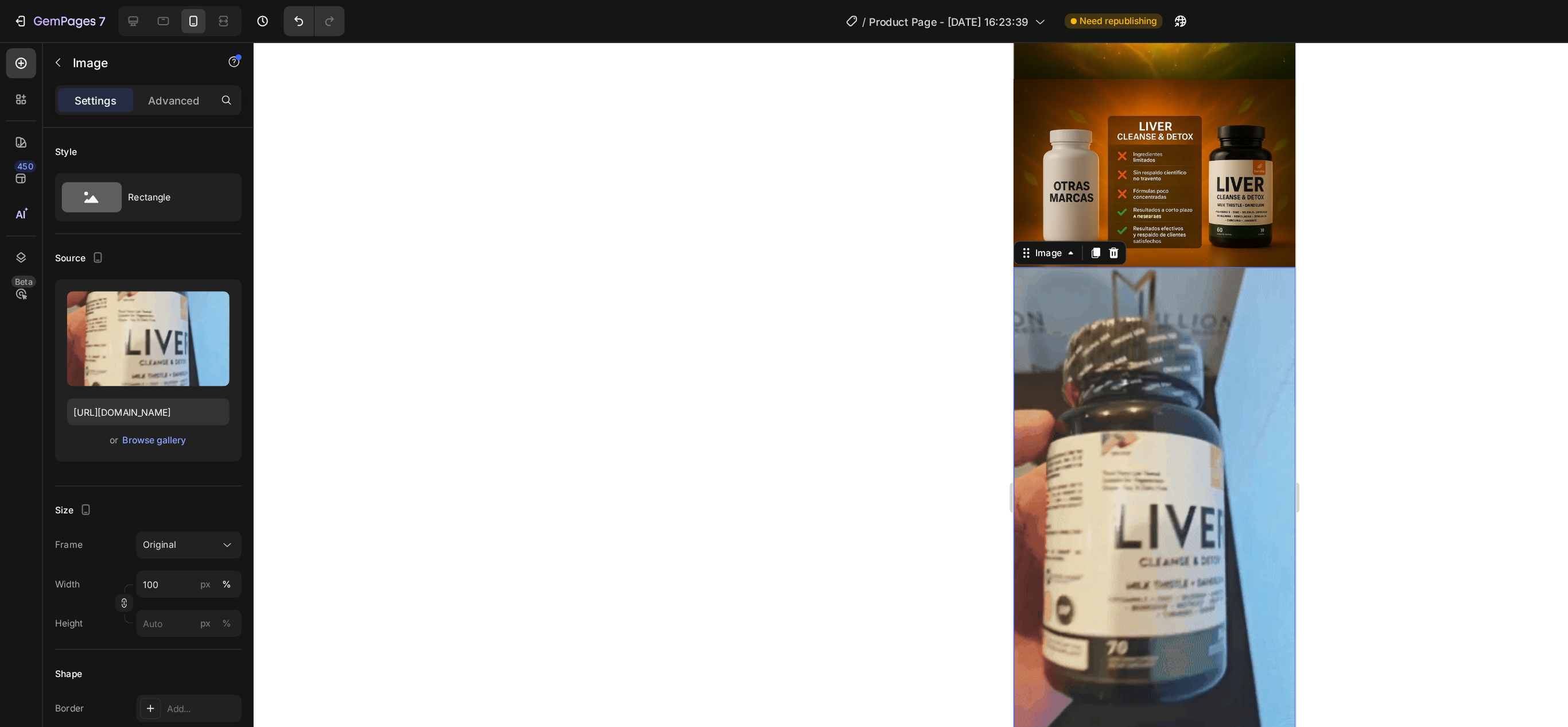
scroll to position [0, 0]
click at [458, 297] on div at bounding box center [881, 379] width 1374 height 694
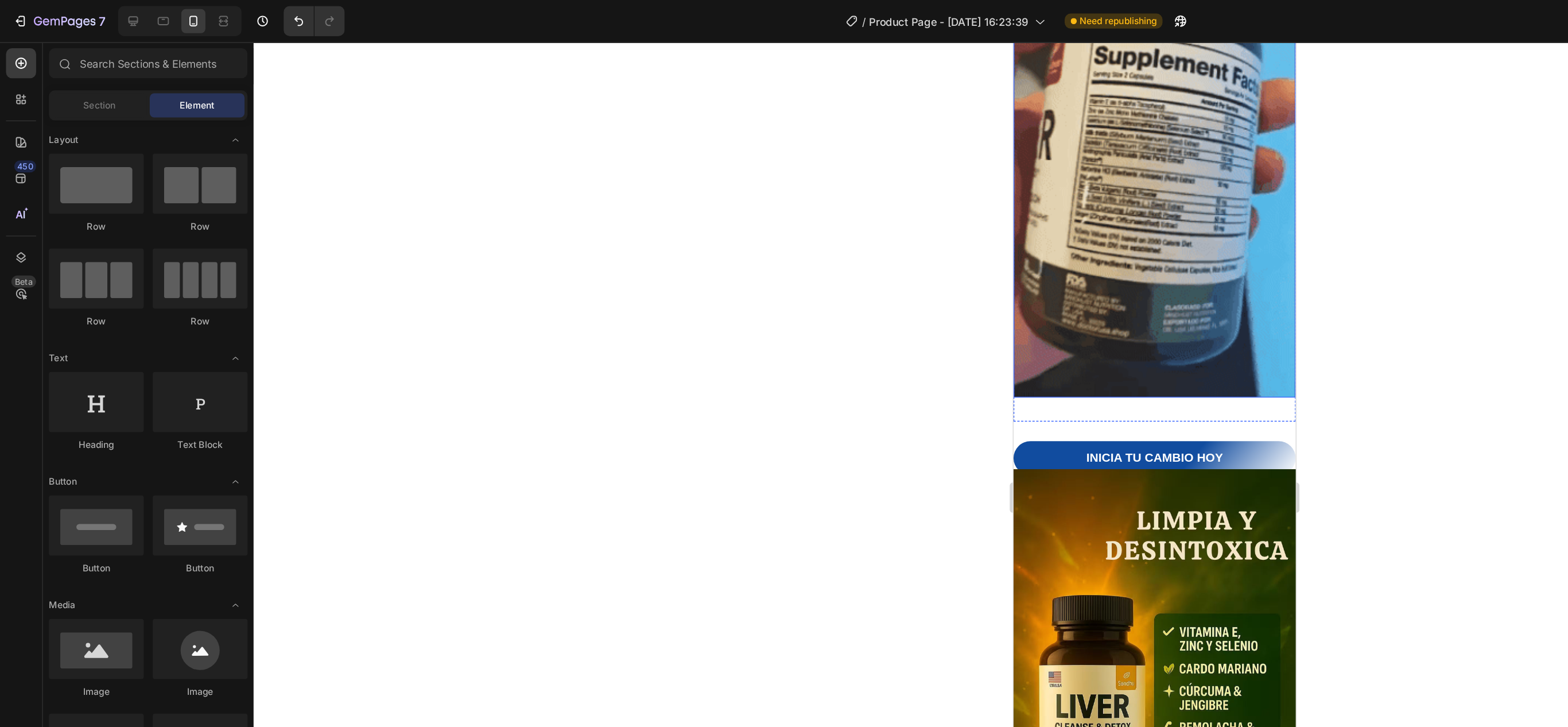
scroll to position [1978, 0]
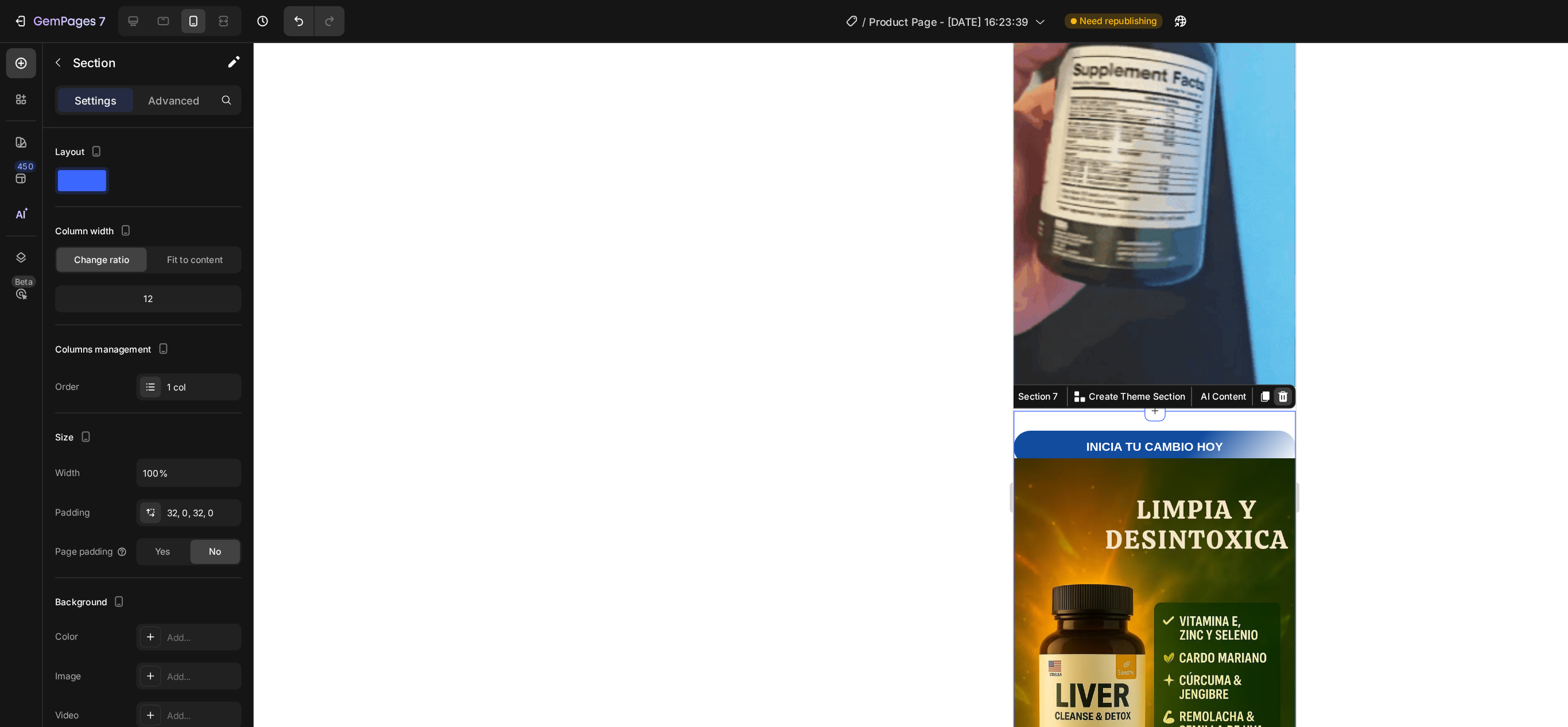
click at [1215, 309] on icon at bounding box center [1218, 313] width 8 height 8
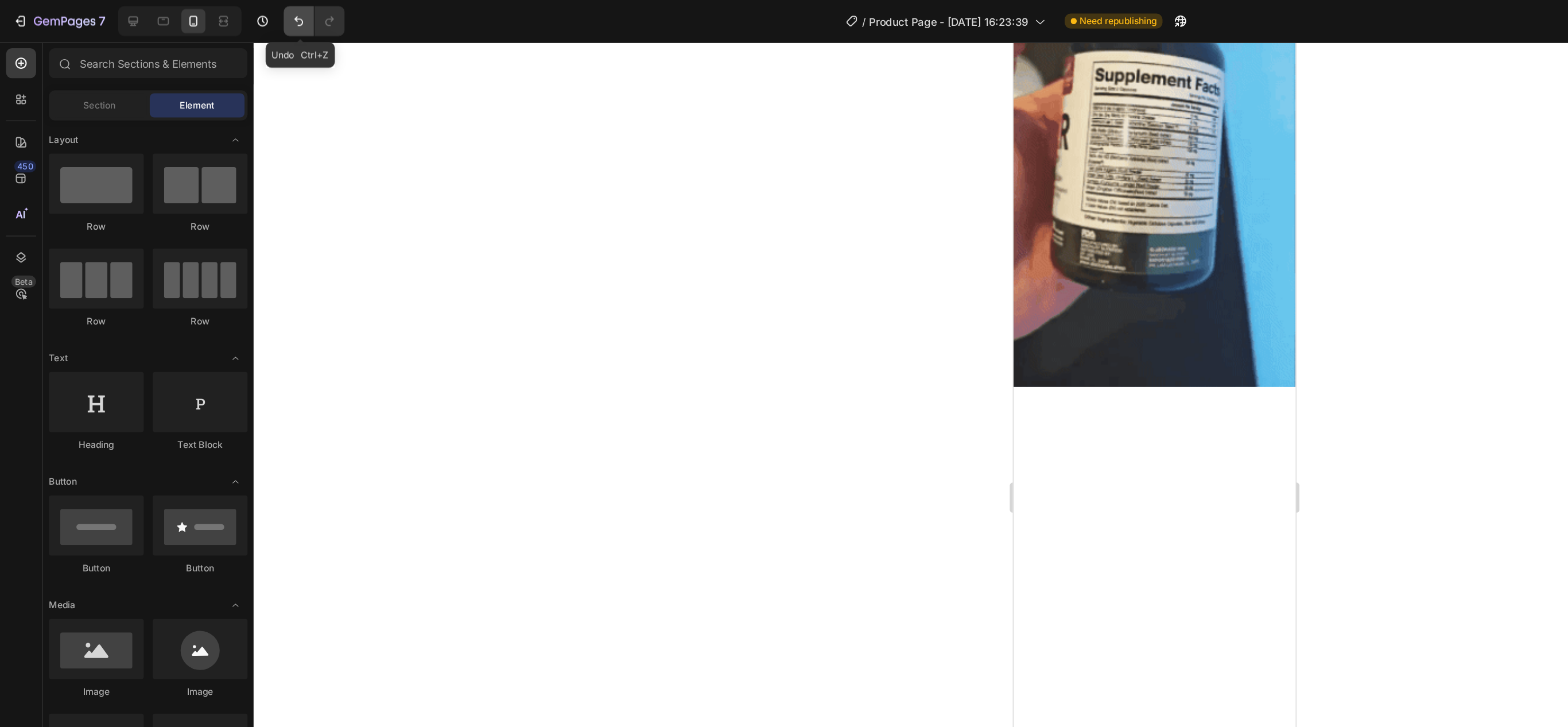
click at [227, 8] on button "Undo/Redo" at bounding box center [227, 16] width 23 height 23
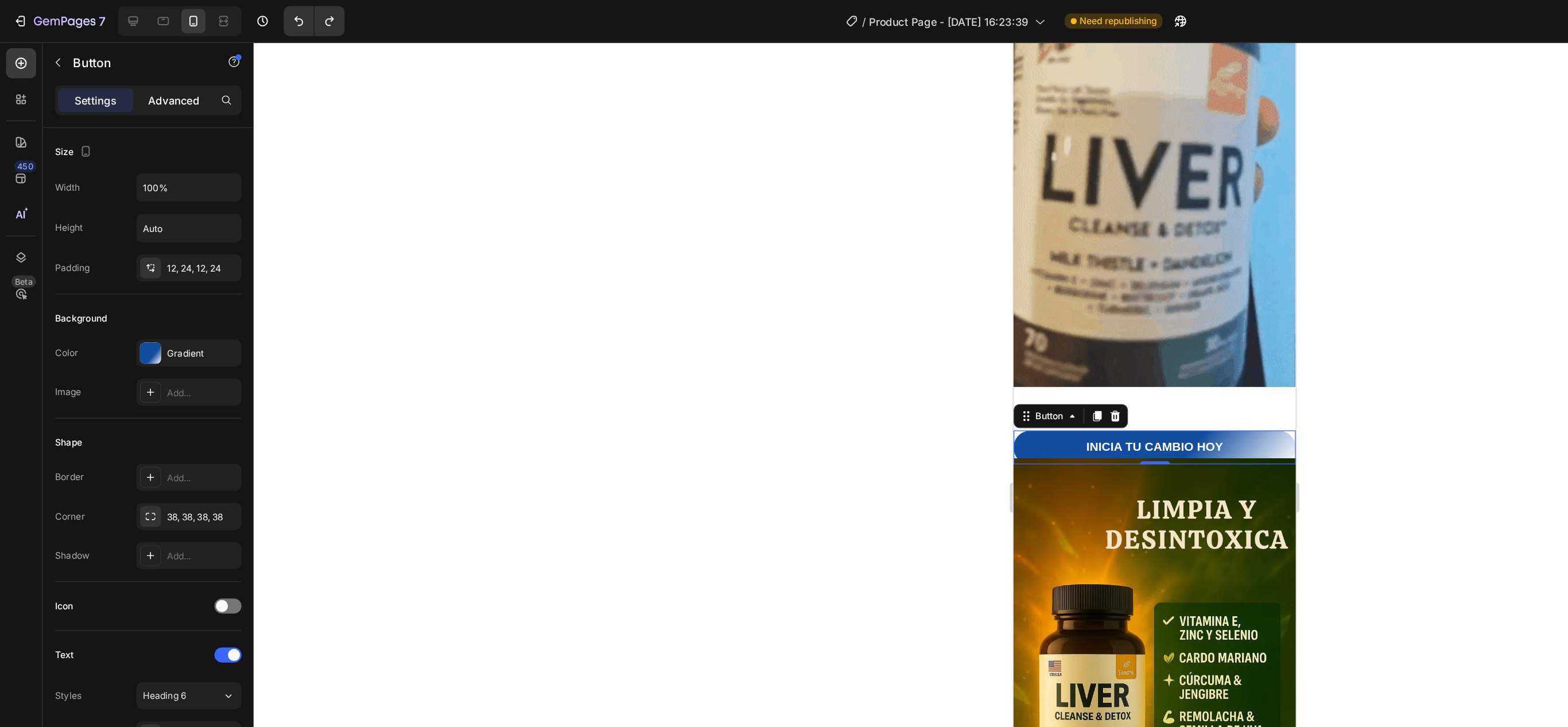
click at [147, 83] on div "Advanced" at bounding box center [132, 76] width 57 height 19
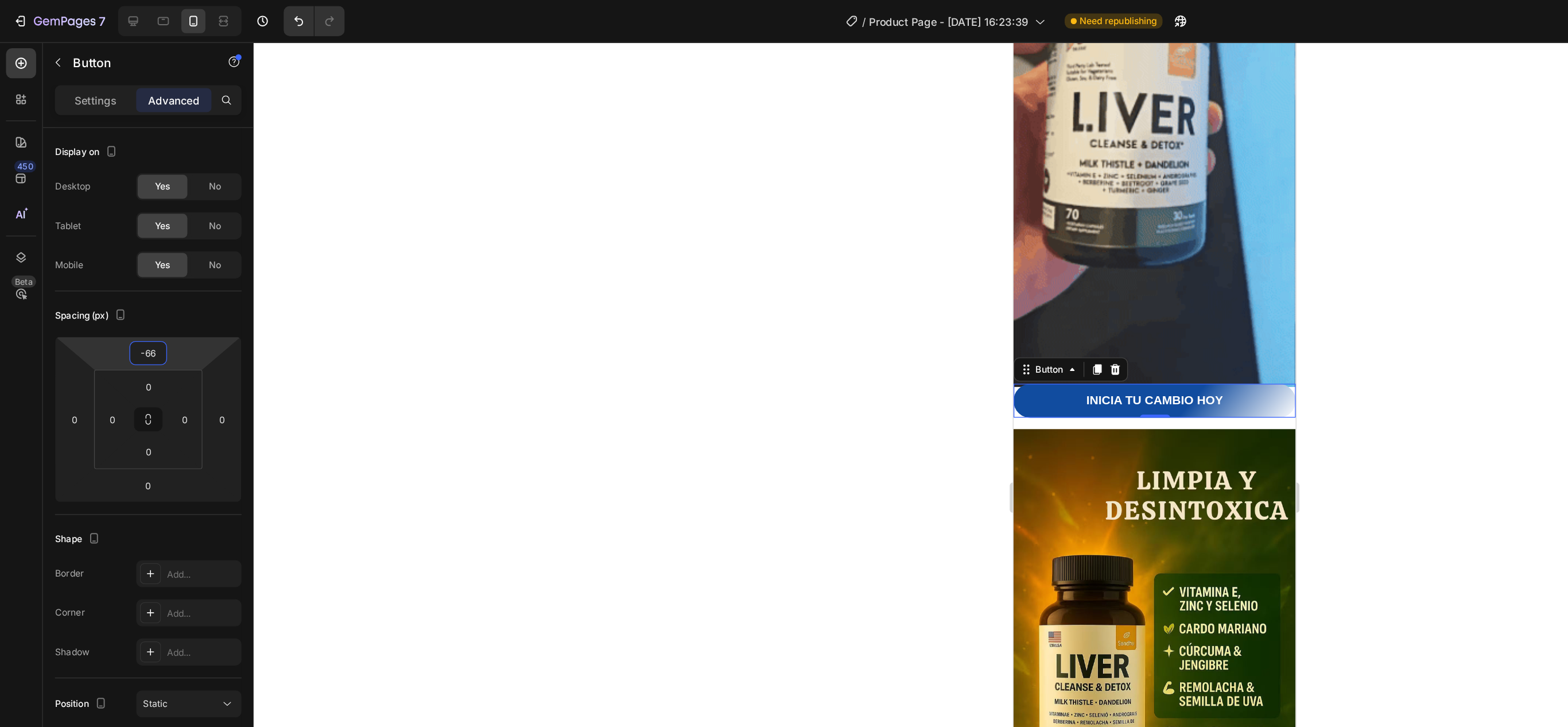
type input "-64"
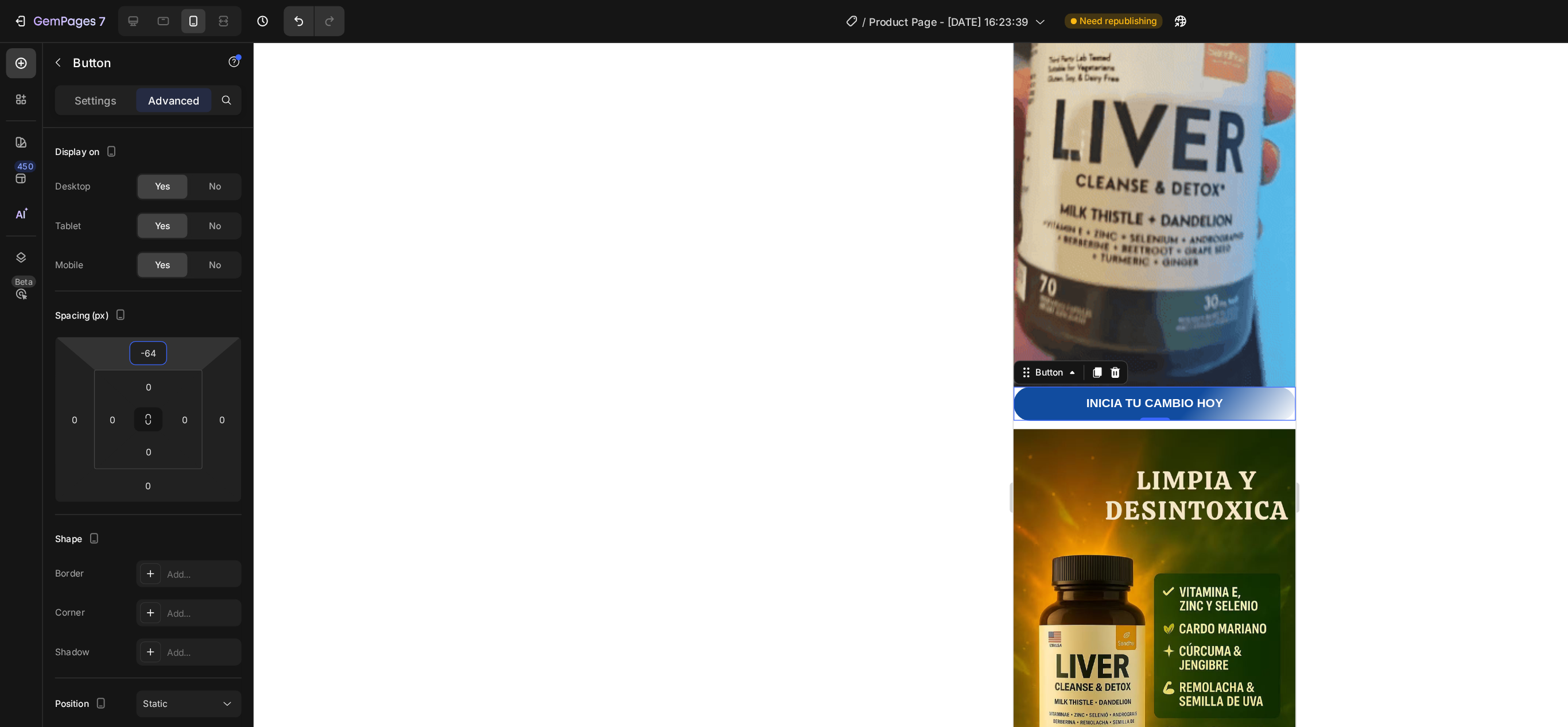
drag, startPoint x: 129, startPoint y: 268, endPoint x: 130, endPoint y: 293, distance: 25.0
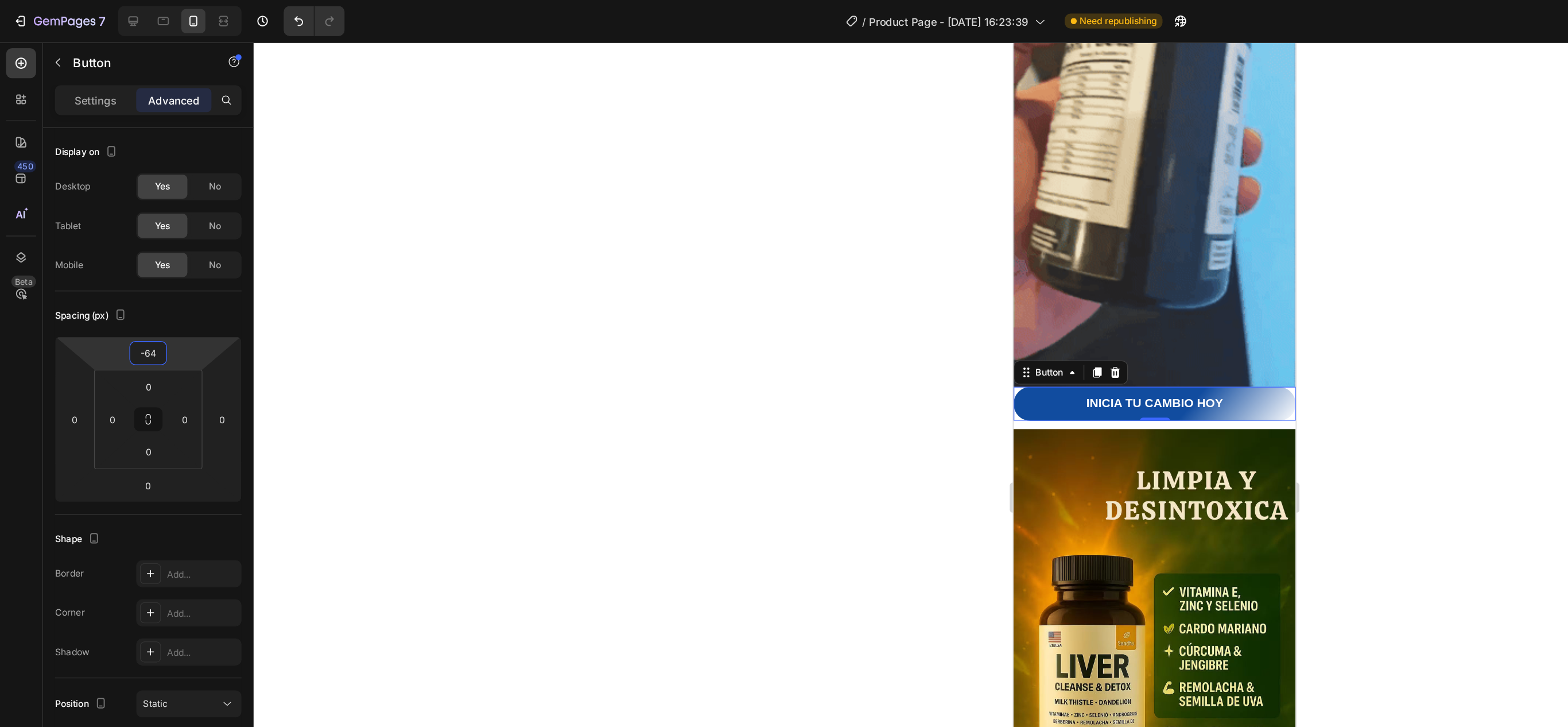
click at [130, 0] on html "7 Version history / Product Page - [DATE] 16:23:39 Need republishing Preview 1 …" at bounding box center [784, 0] width 1568 height 0
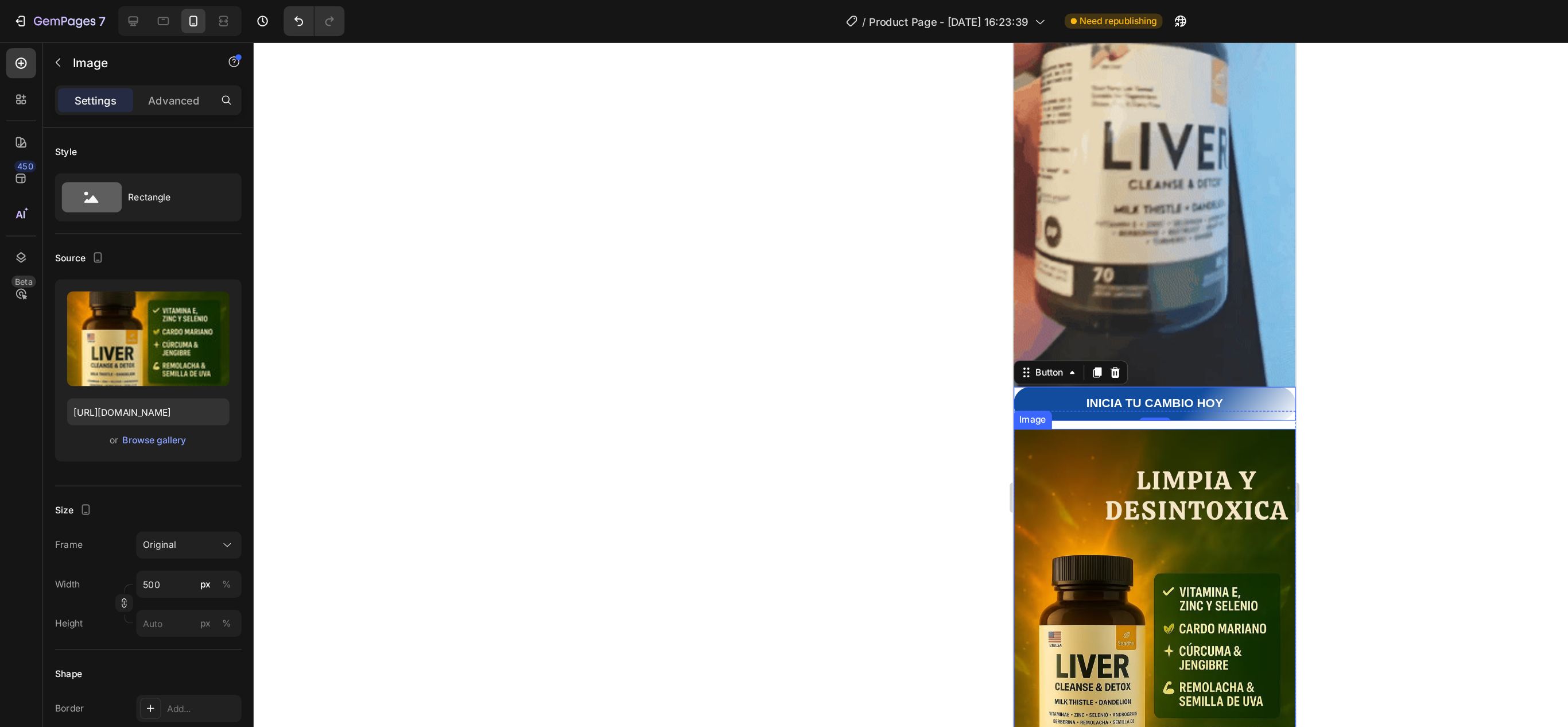
click at [1090, 377] on img at bounding box center [1120, 498] width 215 height 323
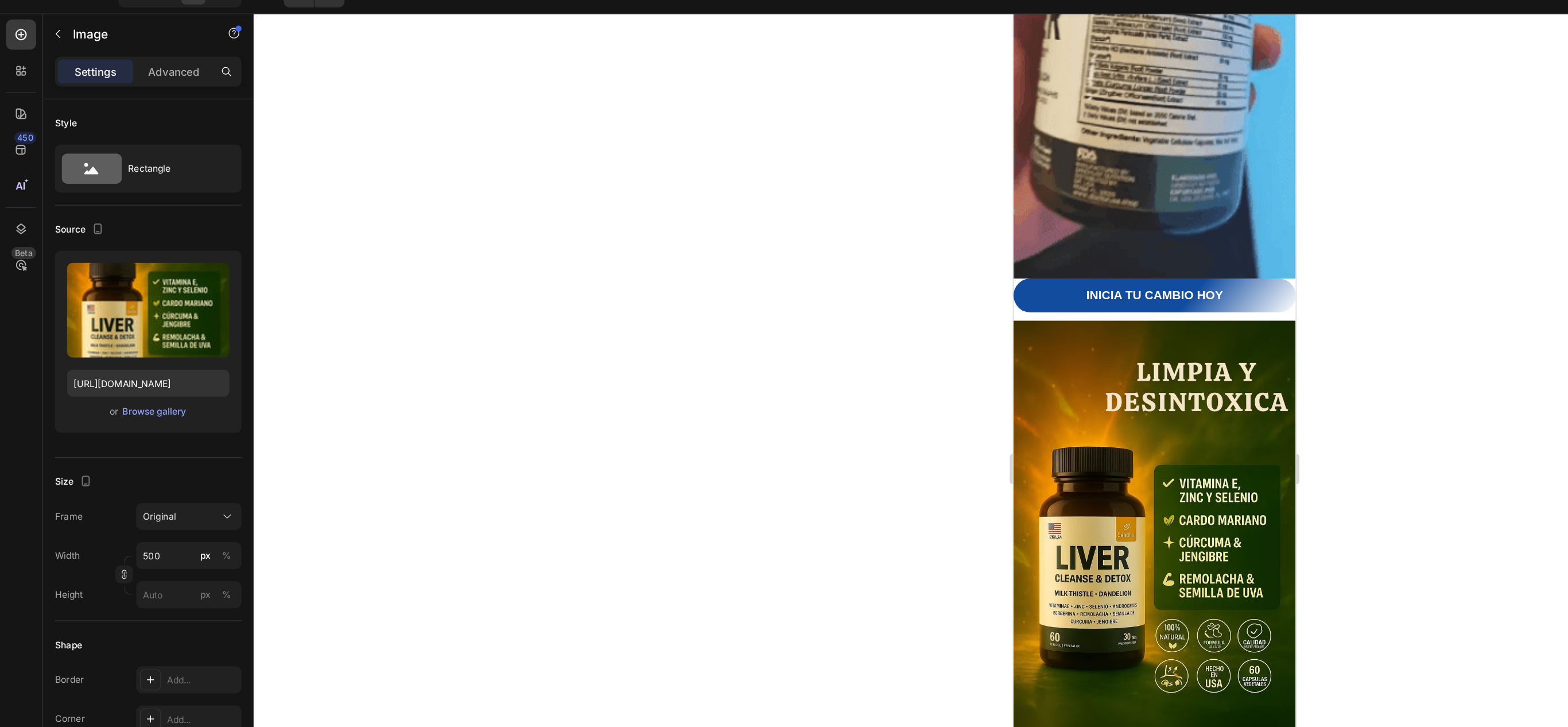
scroll to position [2039, 0]
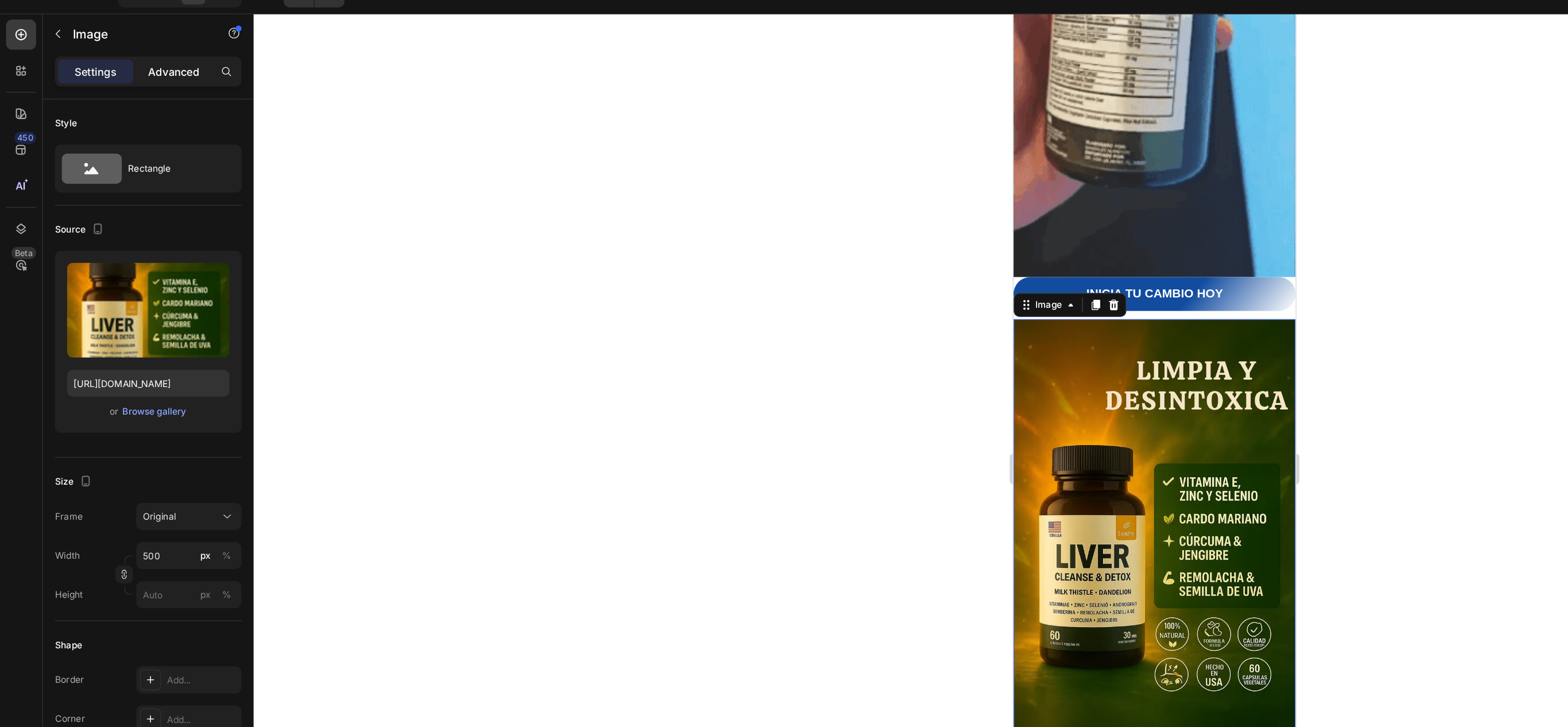
click at [149, 68] on div "Advanced" at bounding box center [132, 76] width 57 height 19
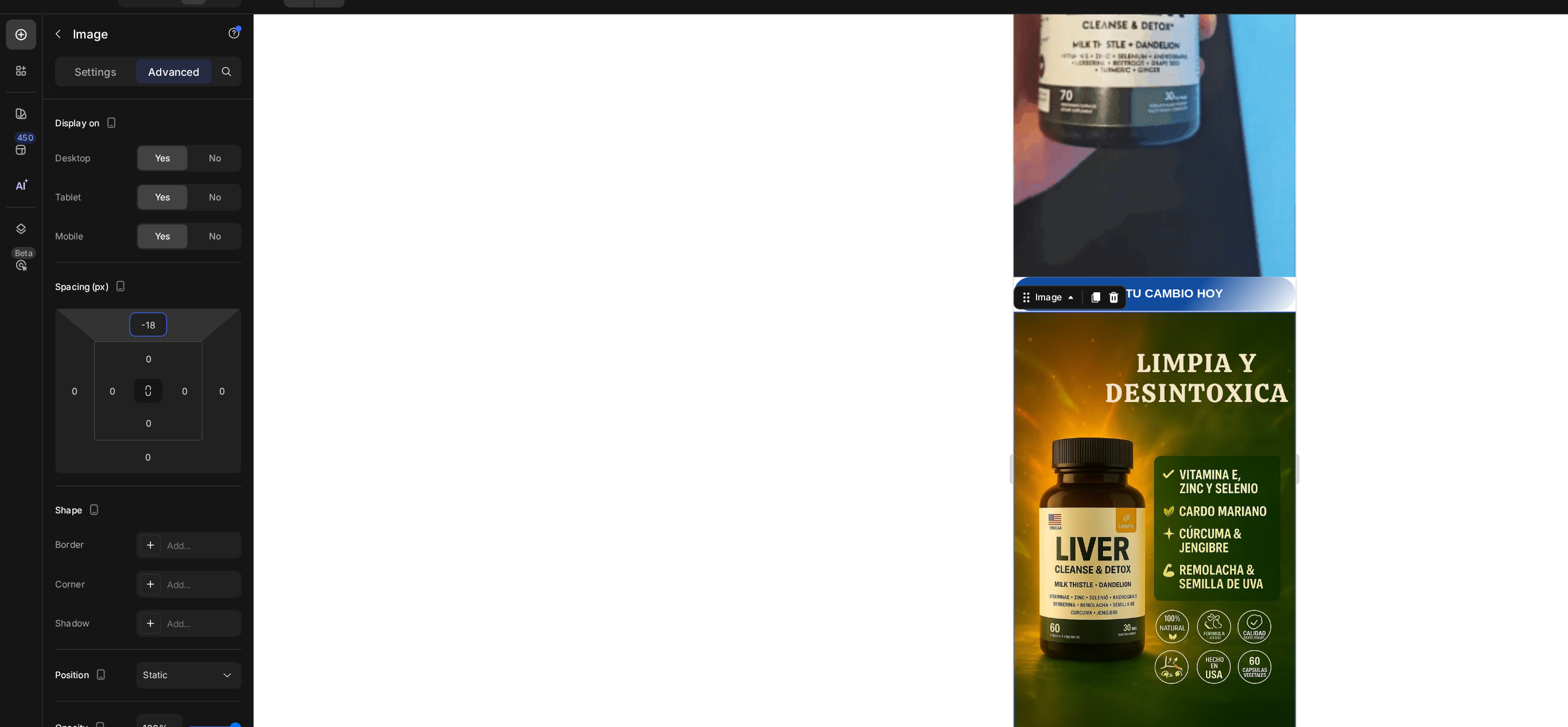
click at [142, 0] on html "7 Version history / Product Page - [DATE] 16:23:39 Need republishing Preview 1 …" at bounding box center [784, 0] width 1568 height 0
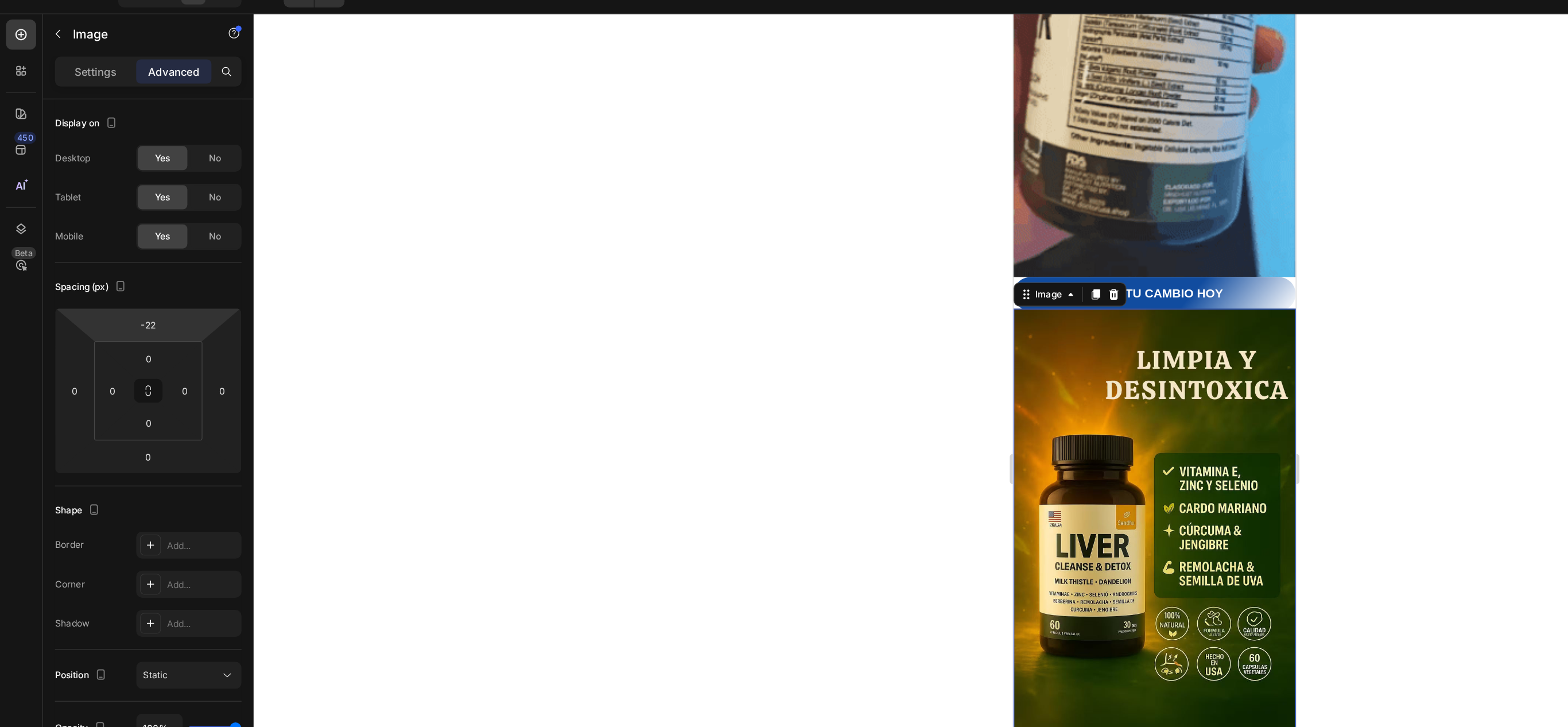
type input "-20"
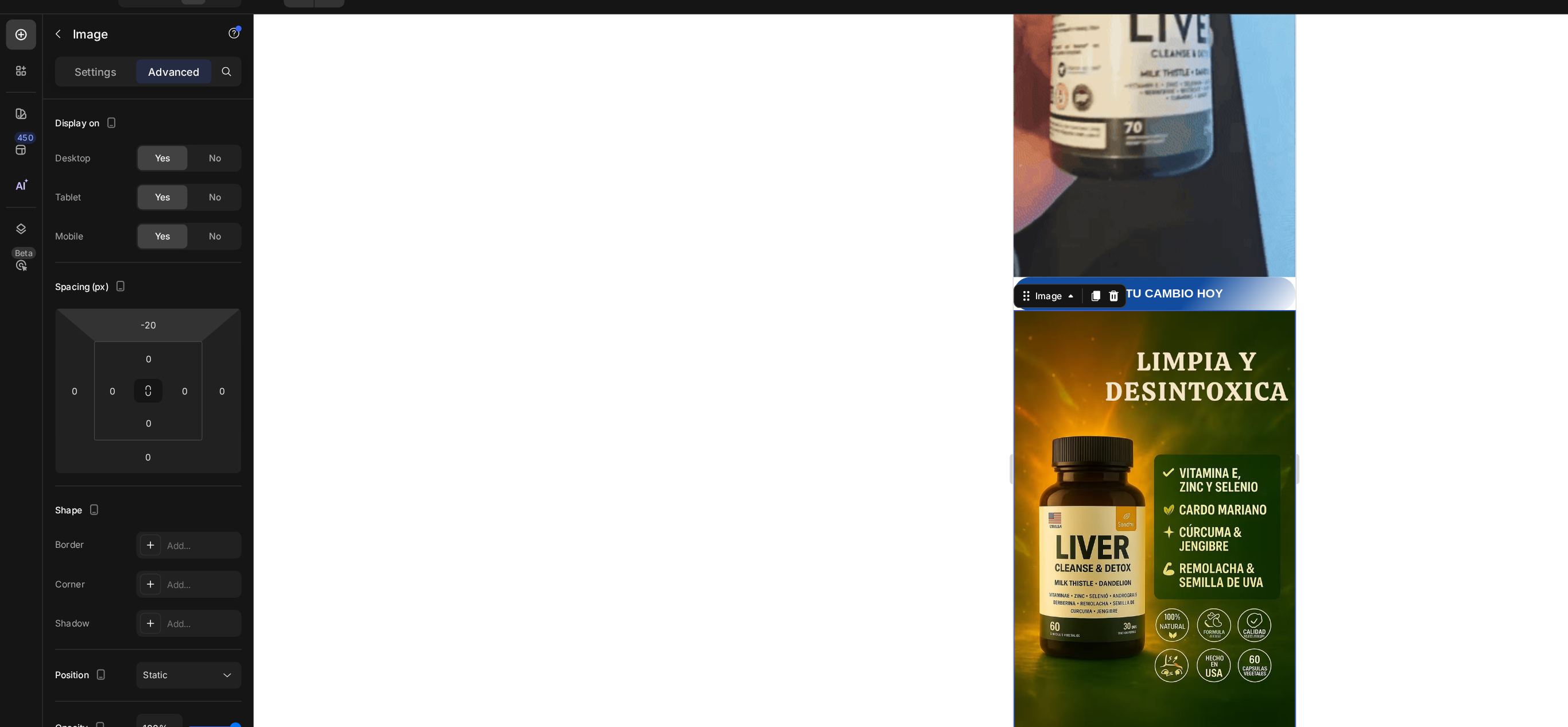
click at [144, 0] on html "7 Version history / Product Page - [DATE] 16:23:39 Need republishing Preview 1 …" at bounding box center [784, 0] width 1568 height 0
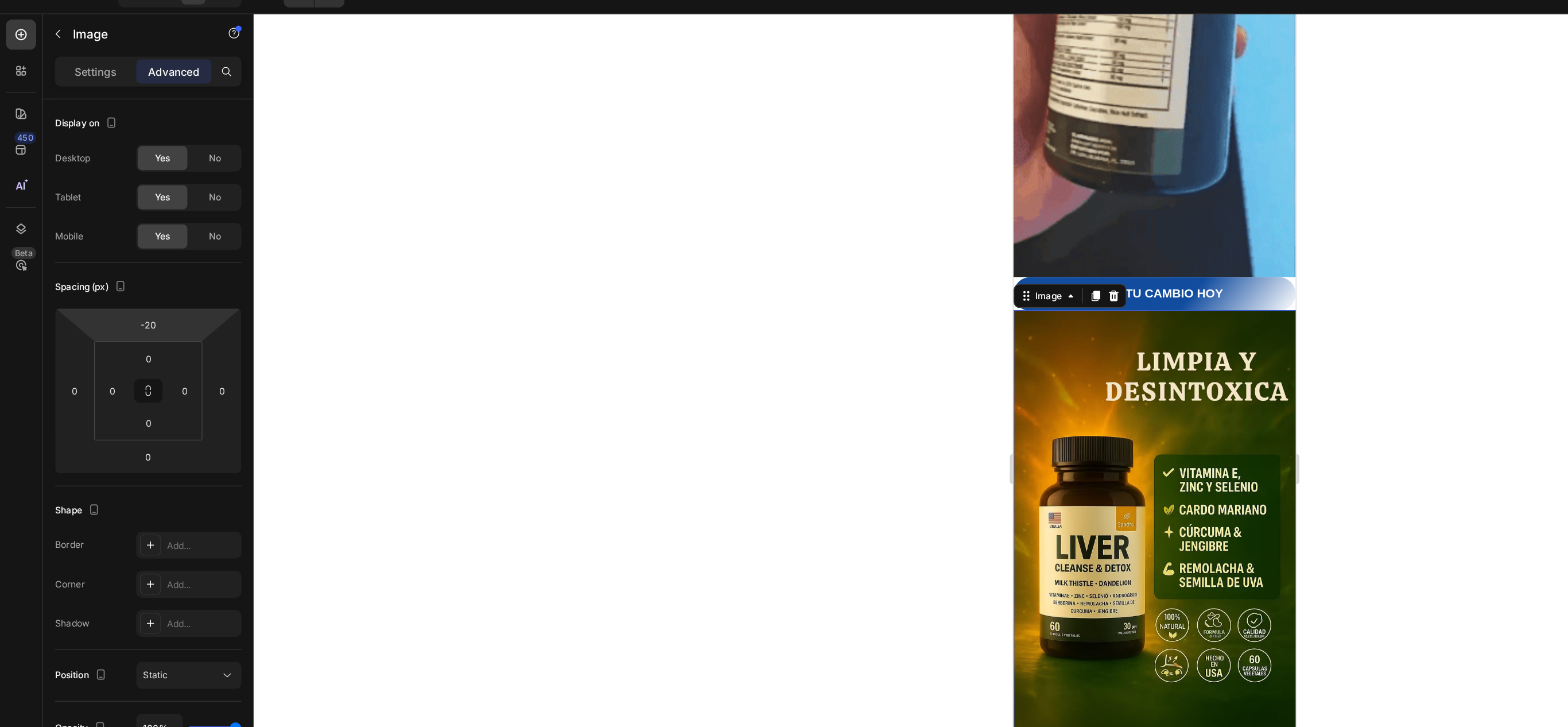
click at [698, 252] on div at bounding box center [881, 379] width 1374 height 694
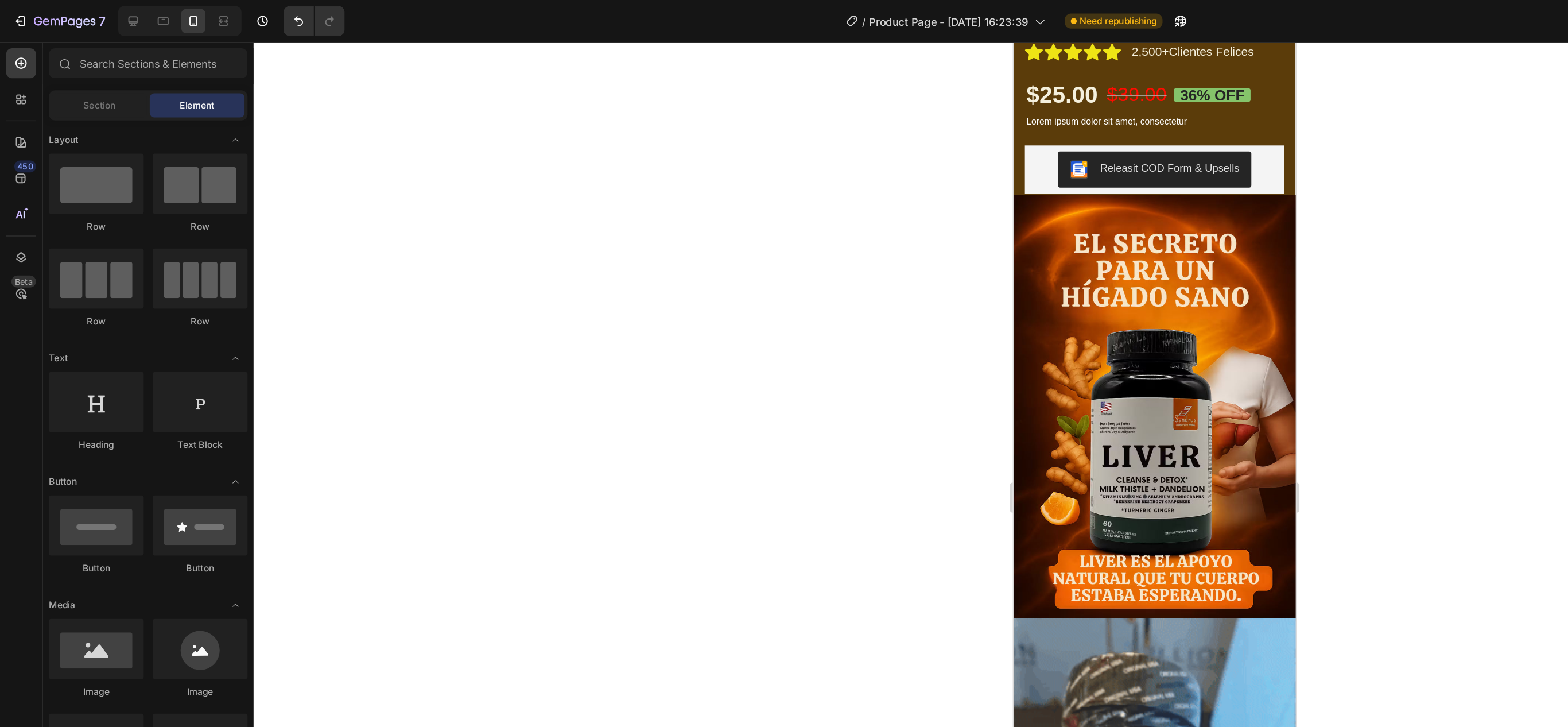
scroll to position [356, 0]
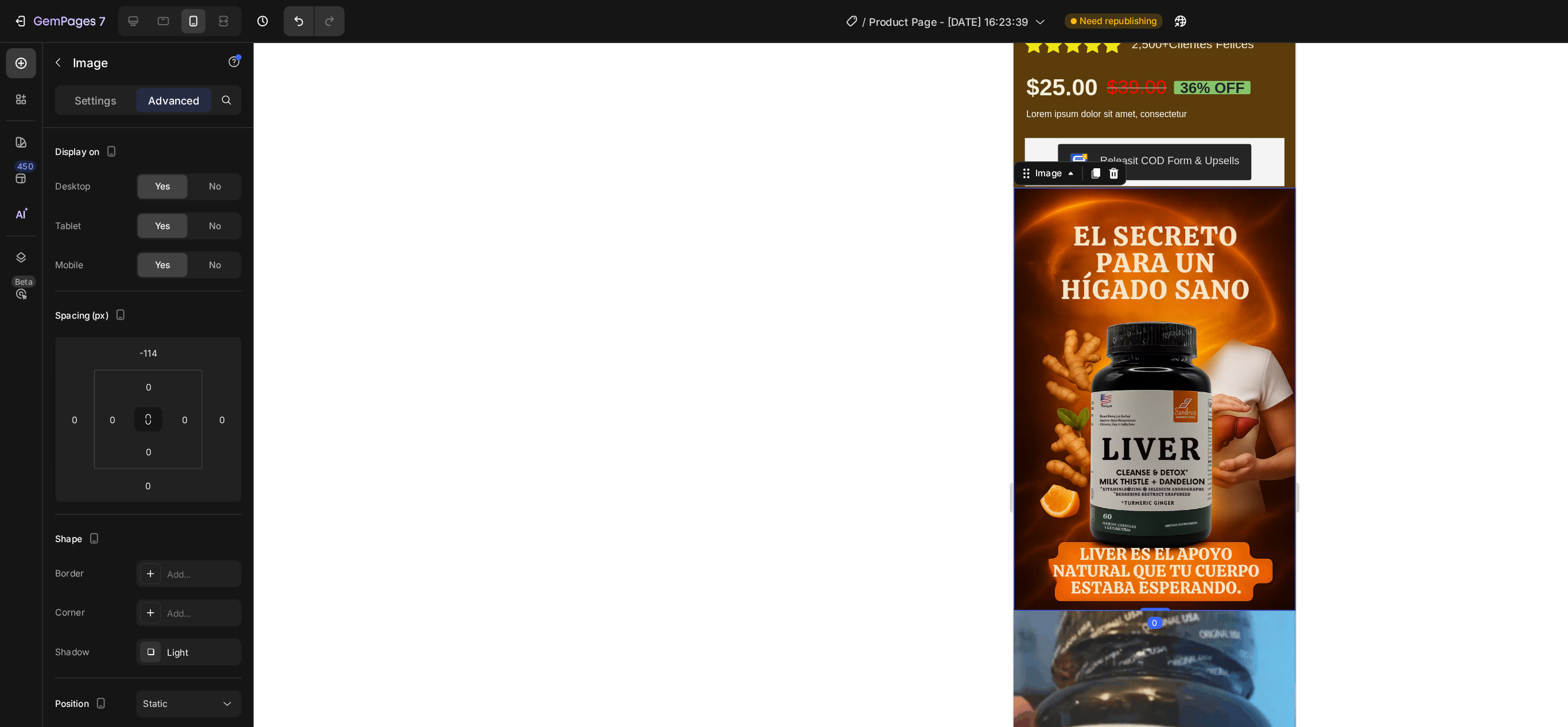
click at [1122, 259] on img at bounding box center [1120, 314] width 215 height 323
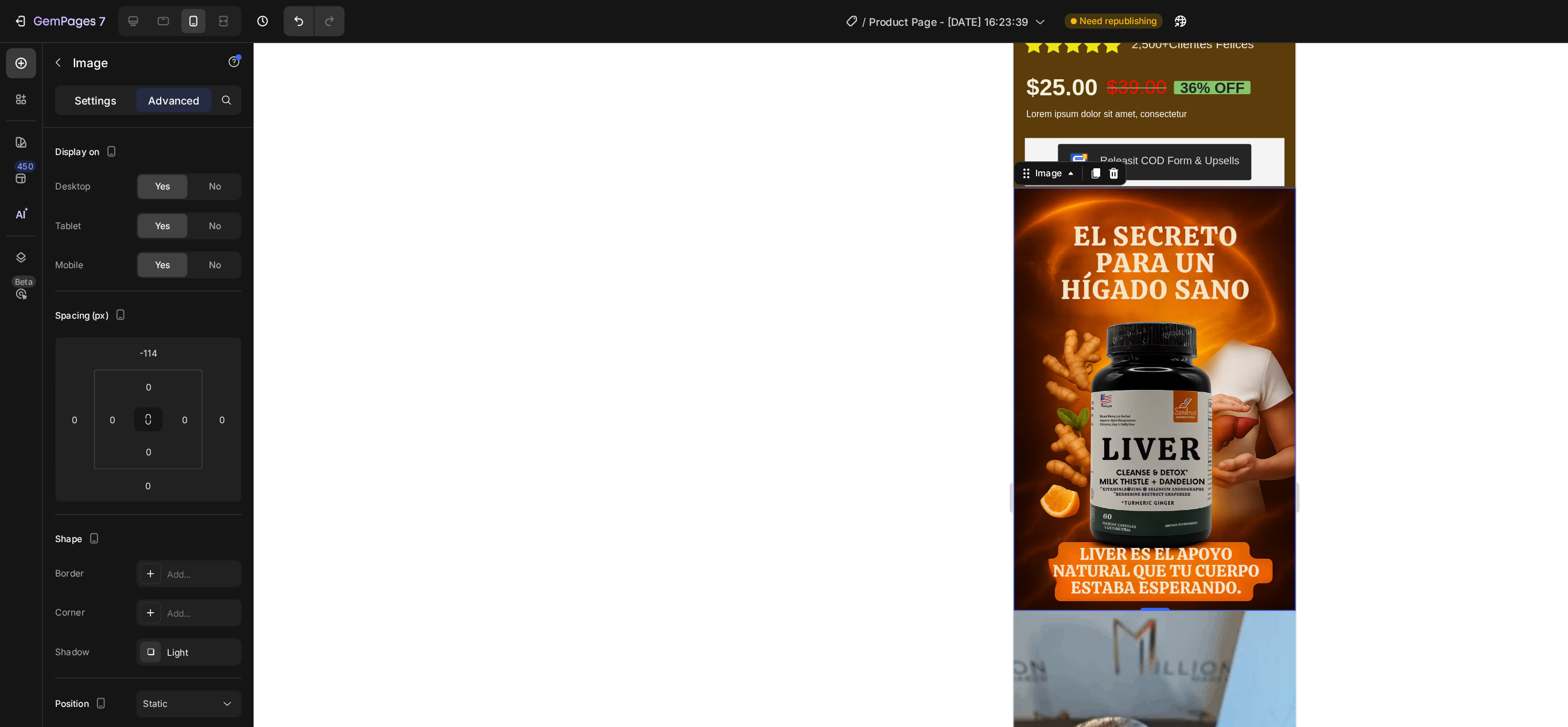
click at [86, 82] on p "Settings" at bounding box center [73, 76] width 32 height 12
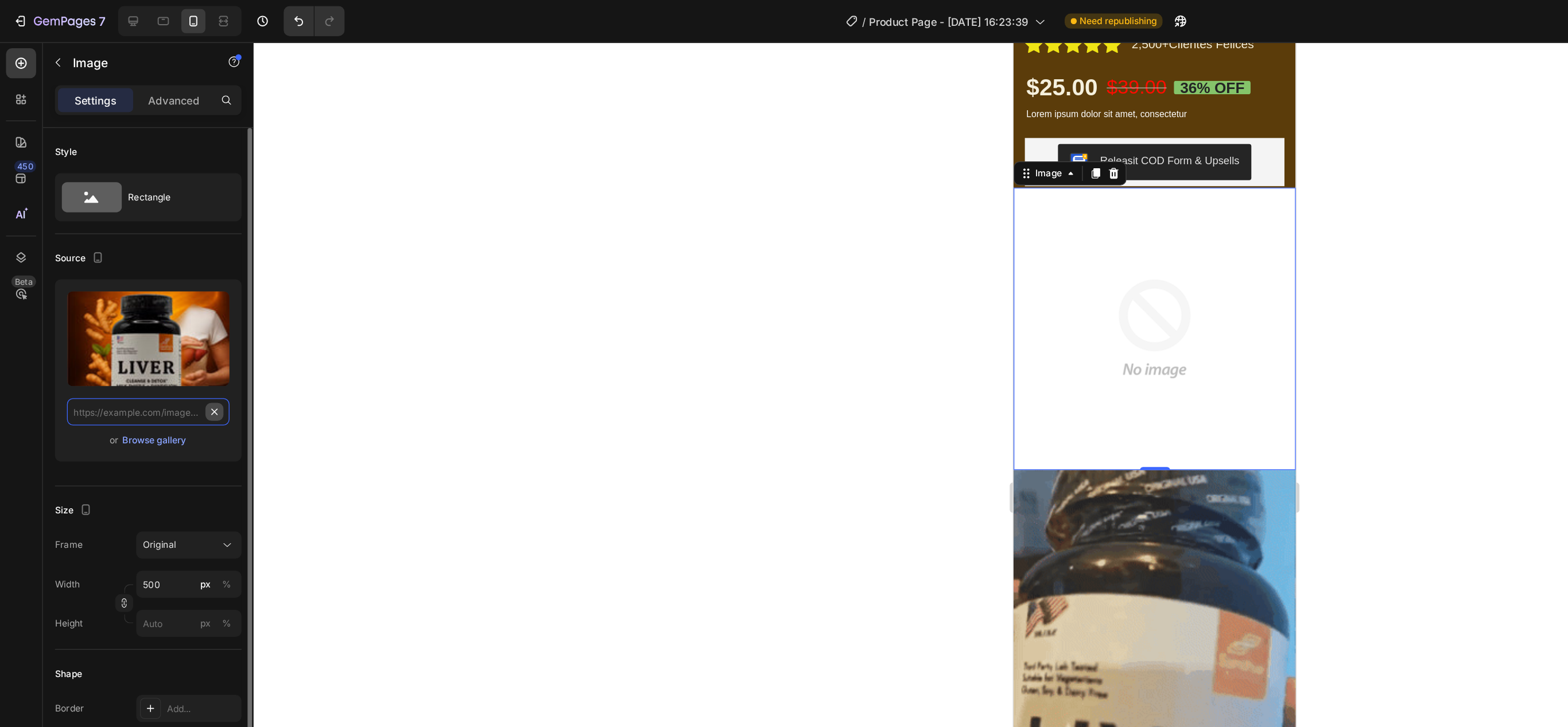
scroll to position [0, 0]
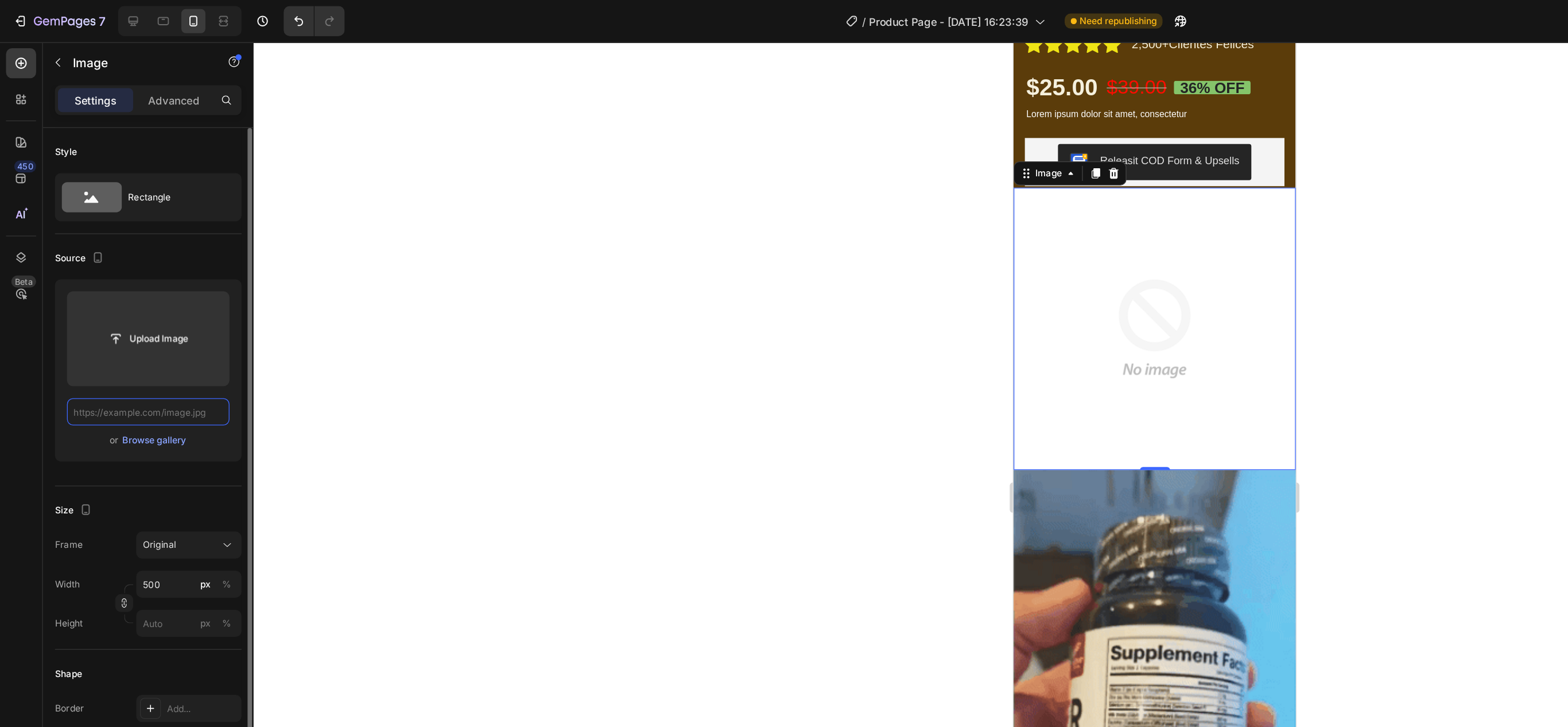
paste input "[URL][DOMAIN_NAME]"
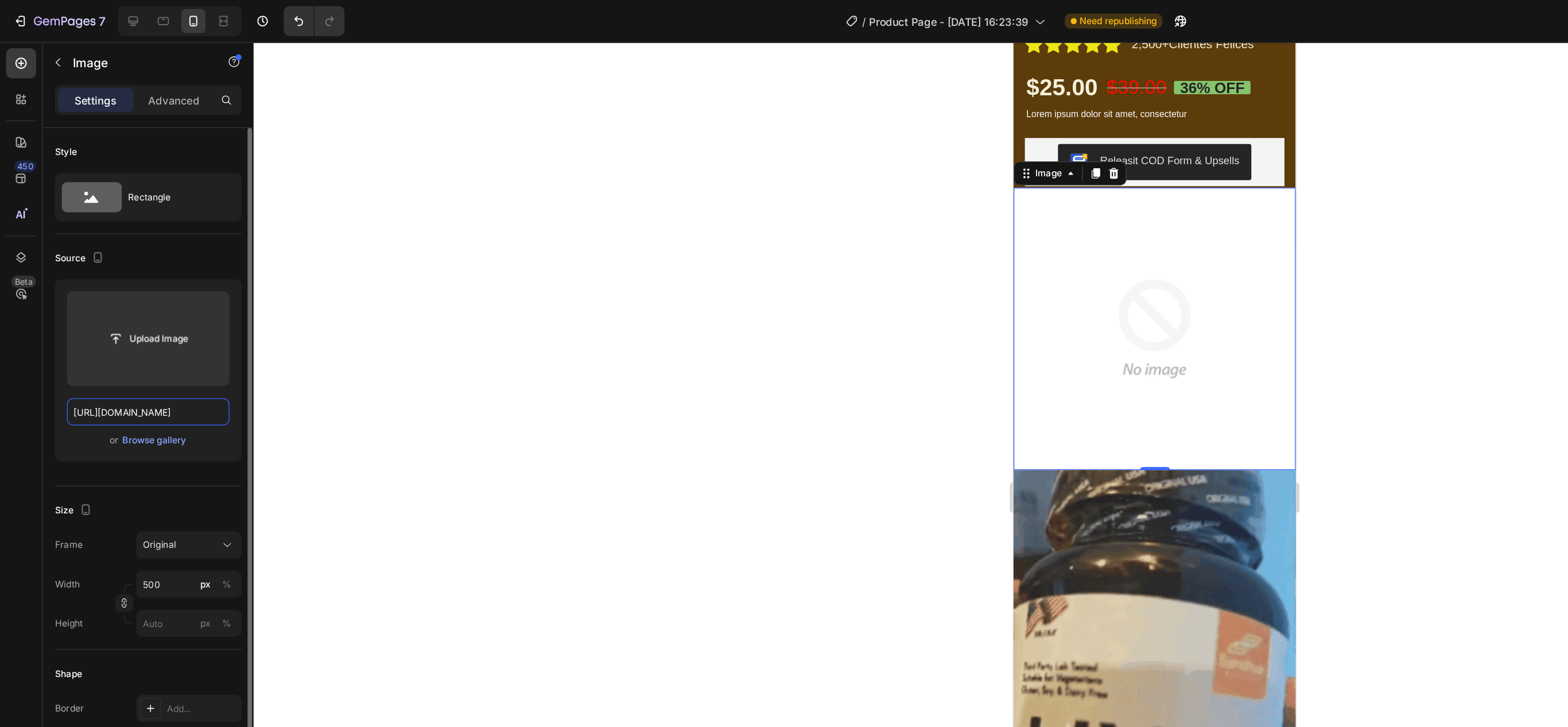
scroll to position [0, 162]
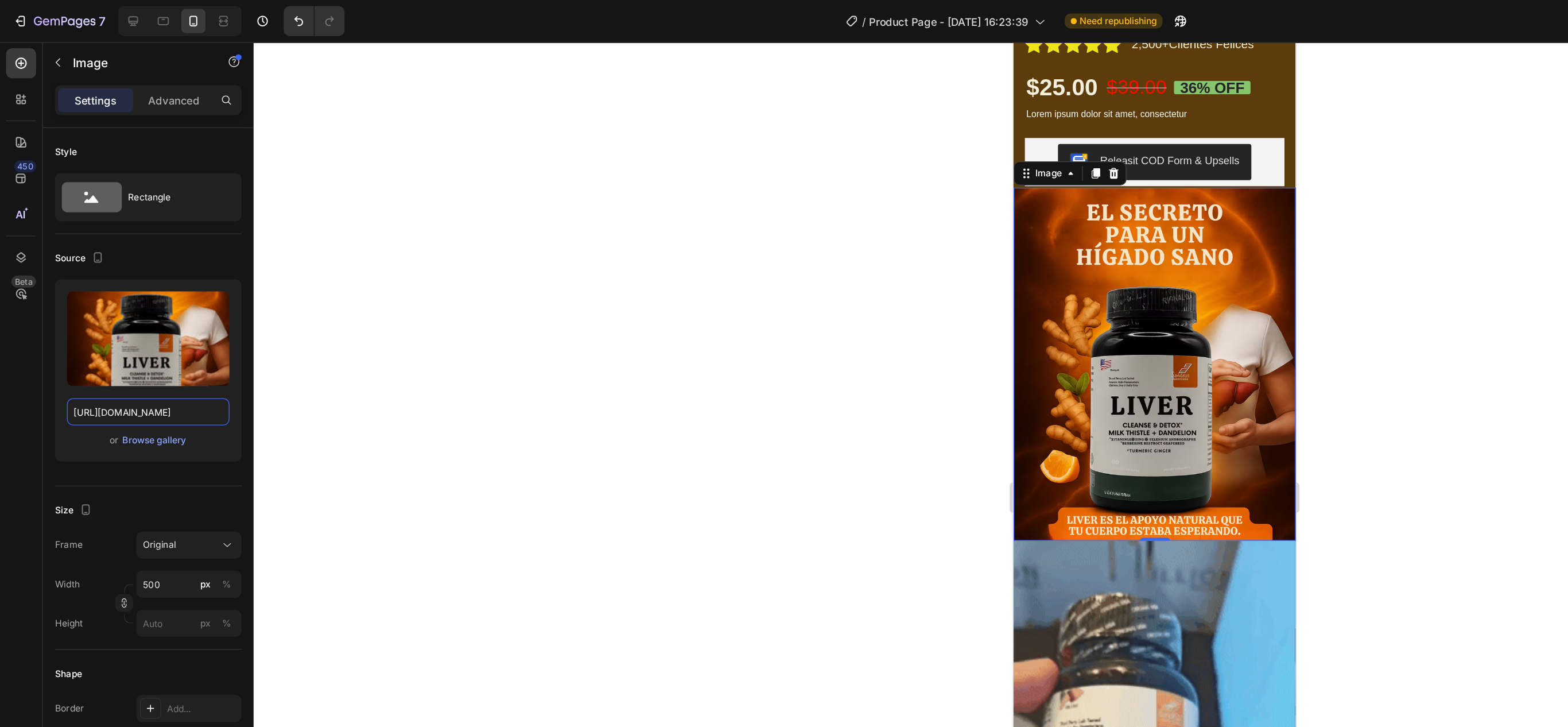
type input "[URL][DOMAIN_NAME]"
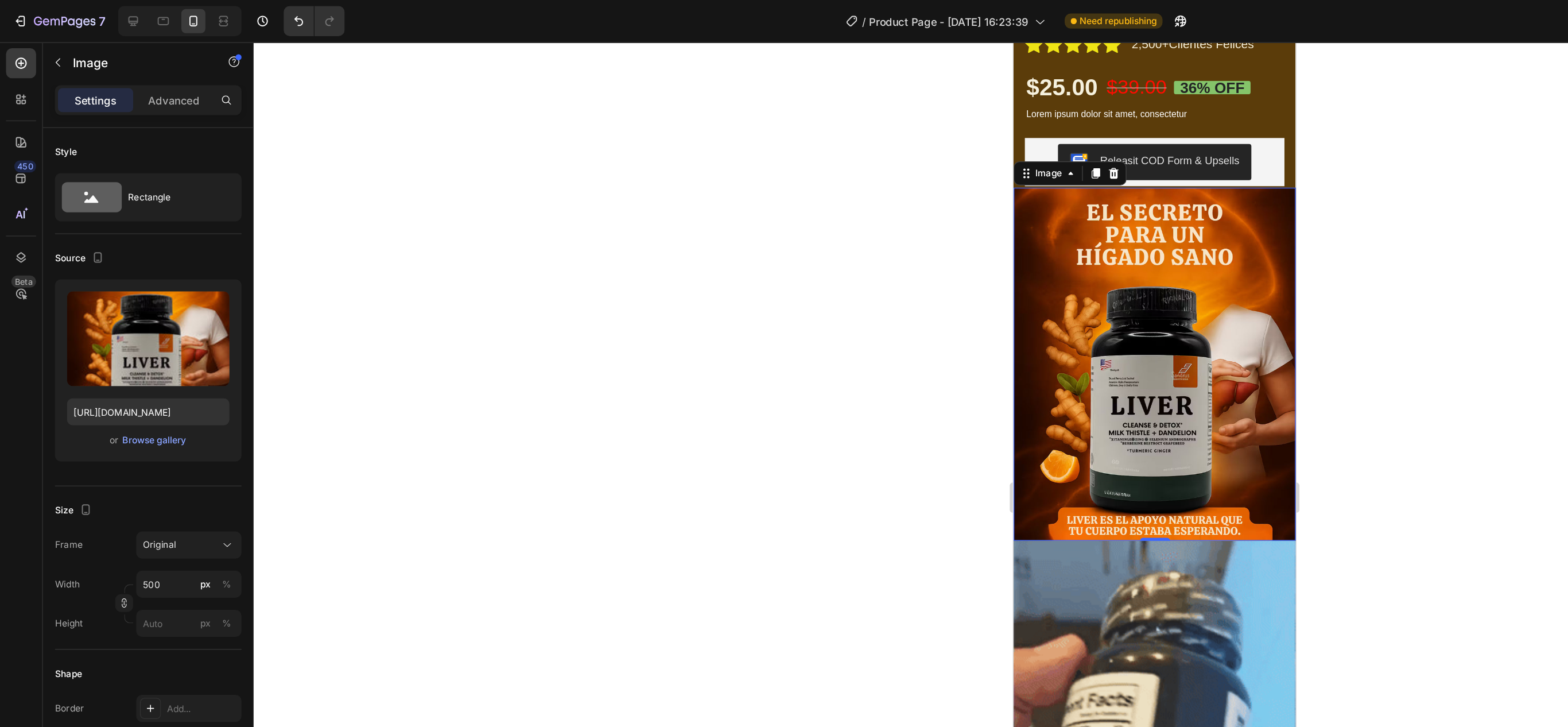
scroll to position [0, 0]
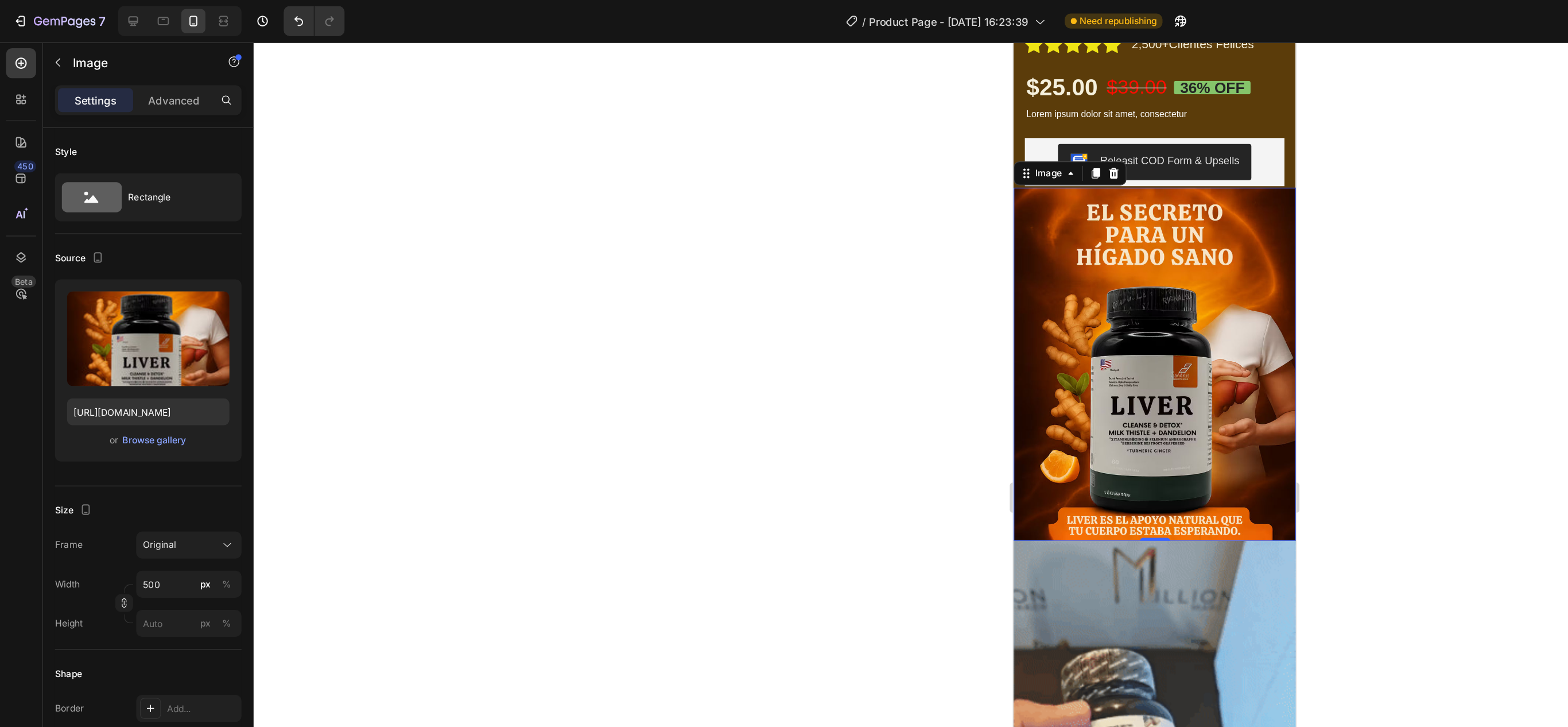
click at [492, 289] on div at bounding box center [881, 379] width 1374 height 694
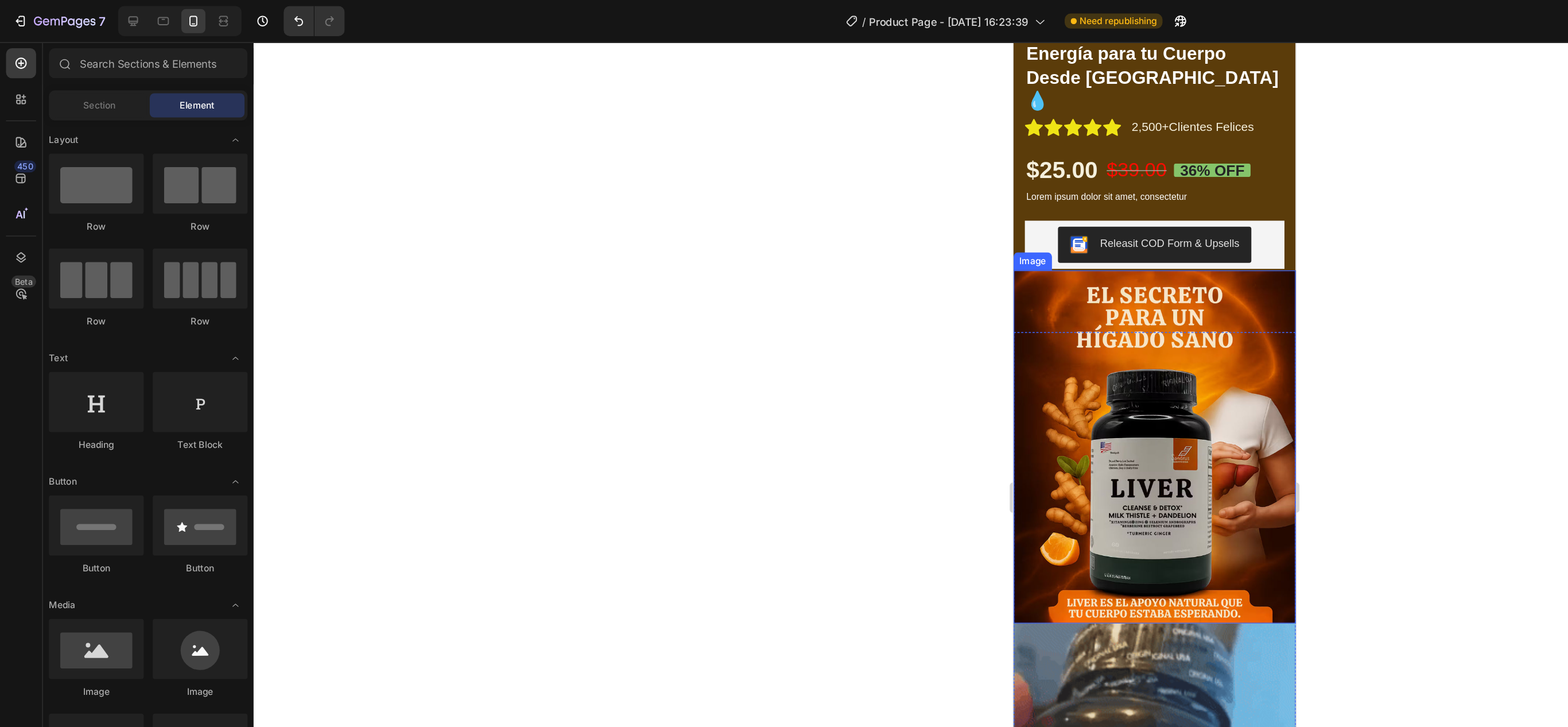
scroll to position [224, 0]
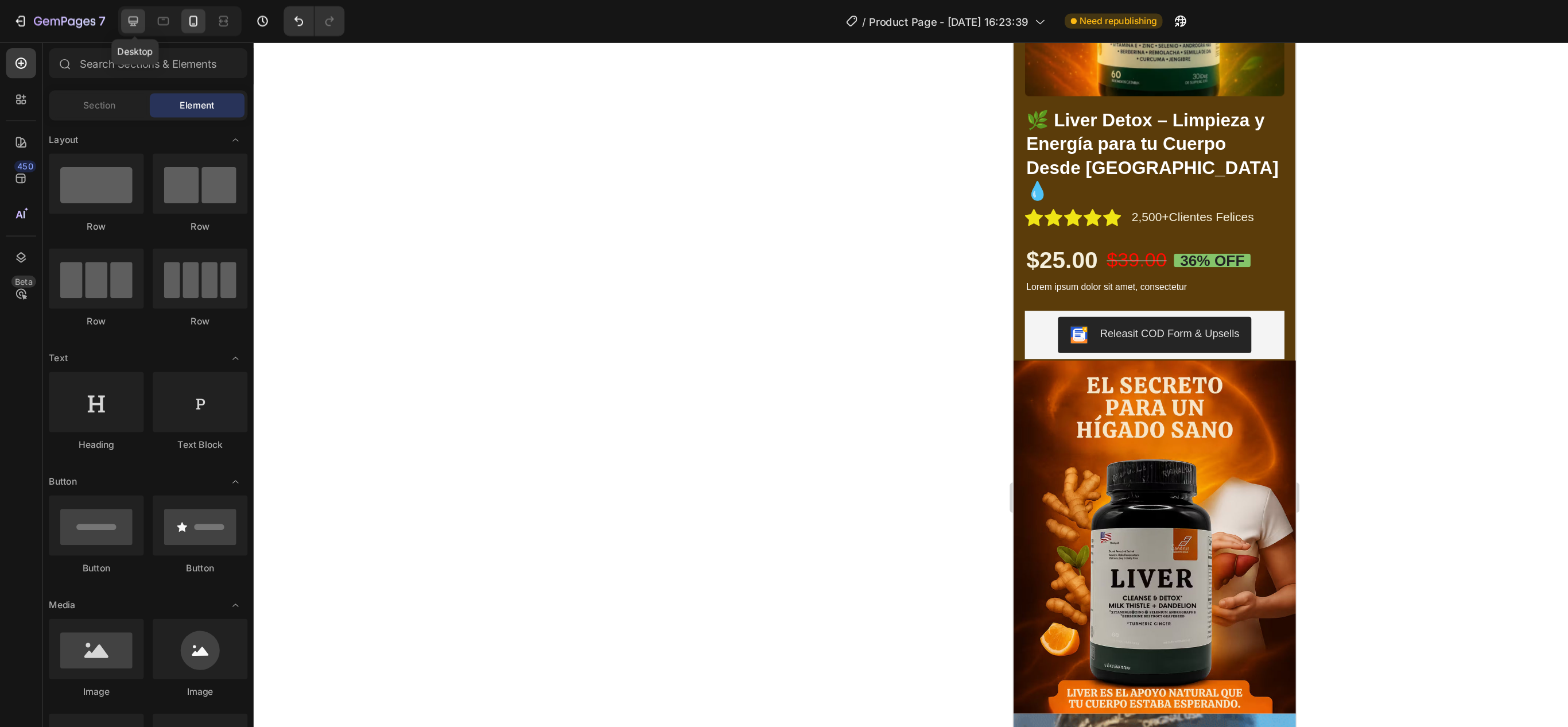
click at [100, 10] on icon at bounding box center [102, 16] width 12 height 12
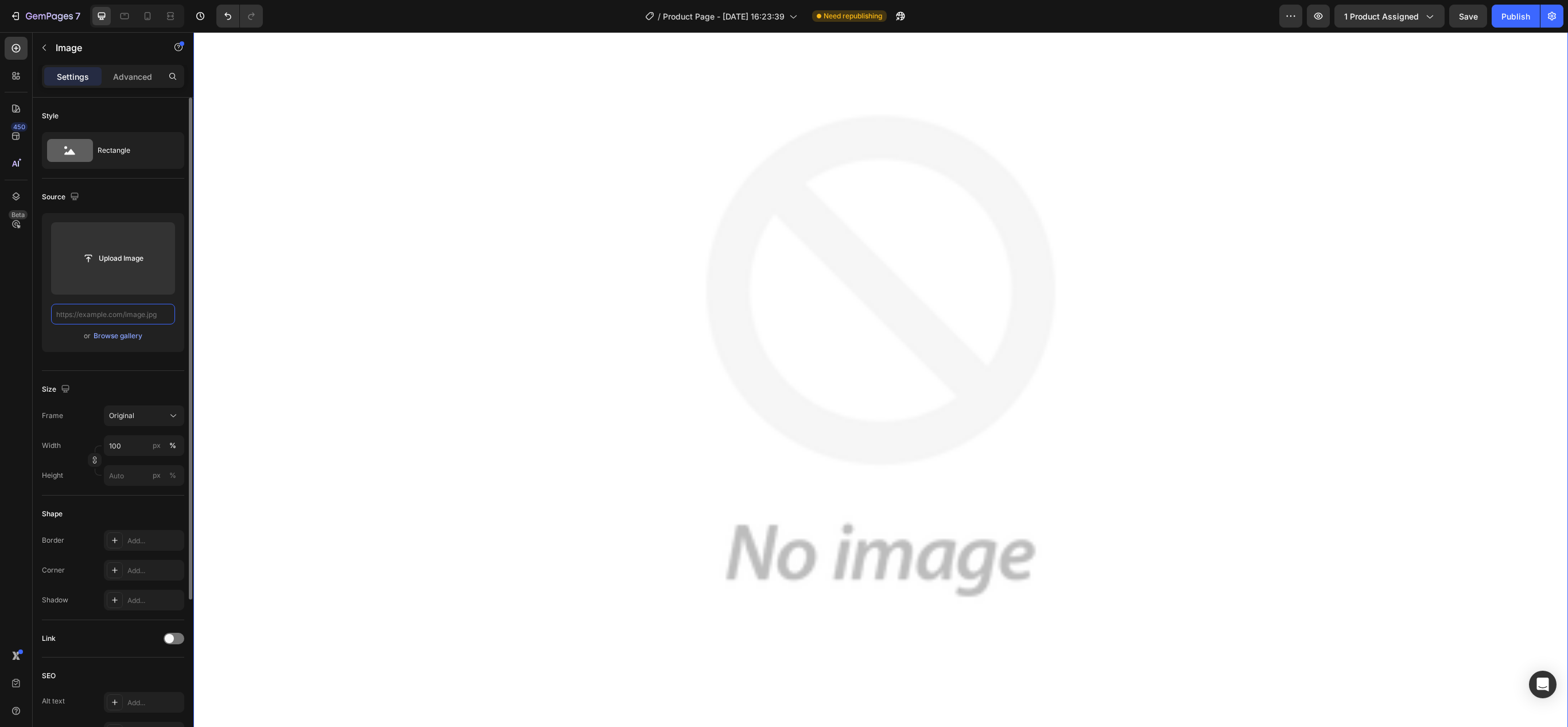
paste input "[URL][DOMAIN_NAME]"
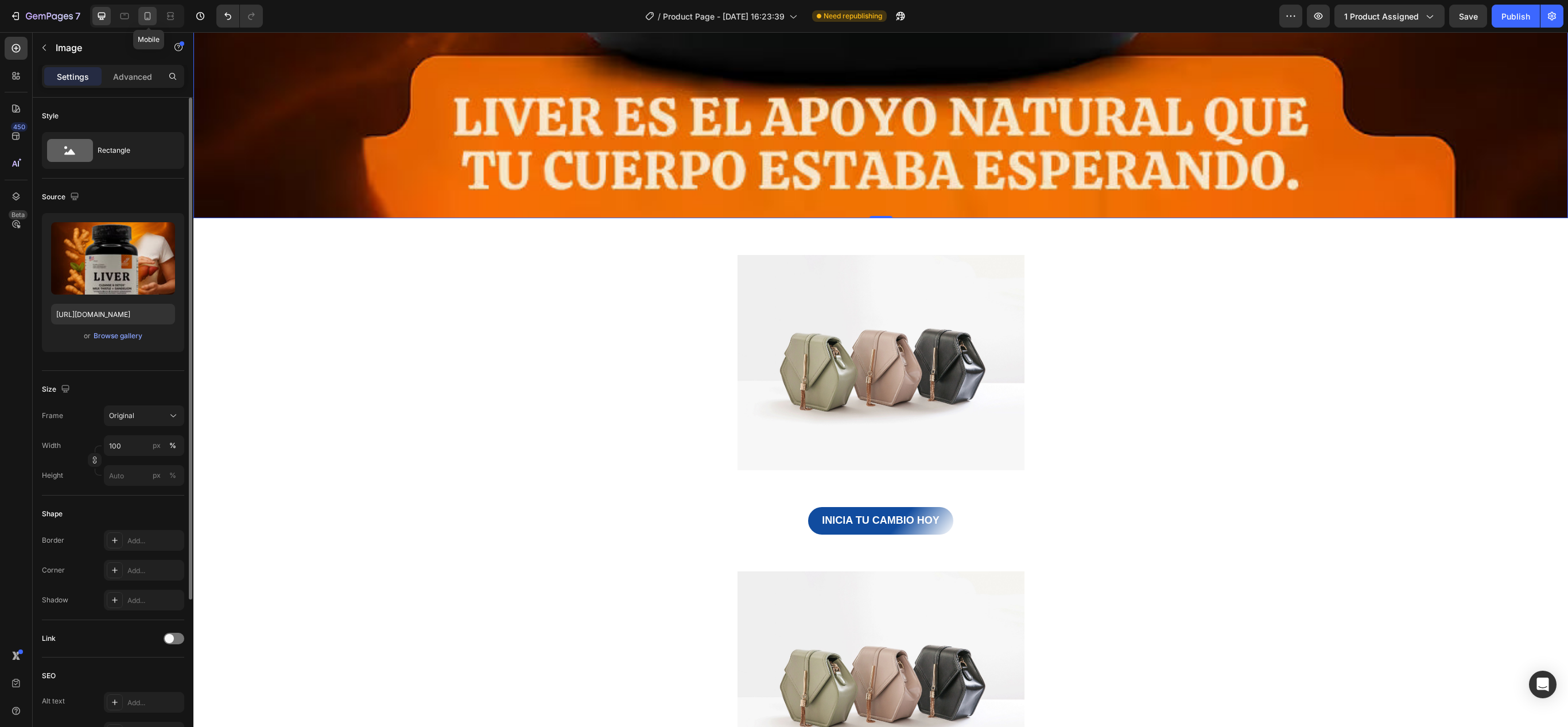
click at [148, 19] on icon at bounding box center [147, 16] width 6 height 8
type input "[URL][DOMAIN_NAME]"
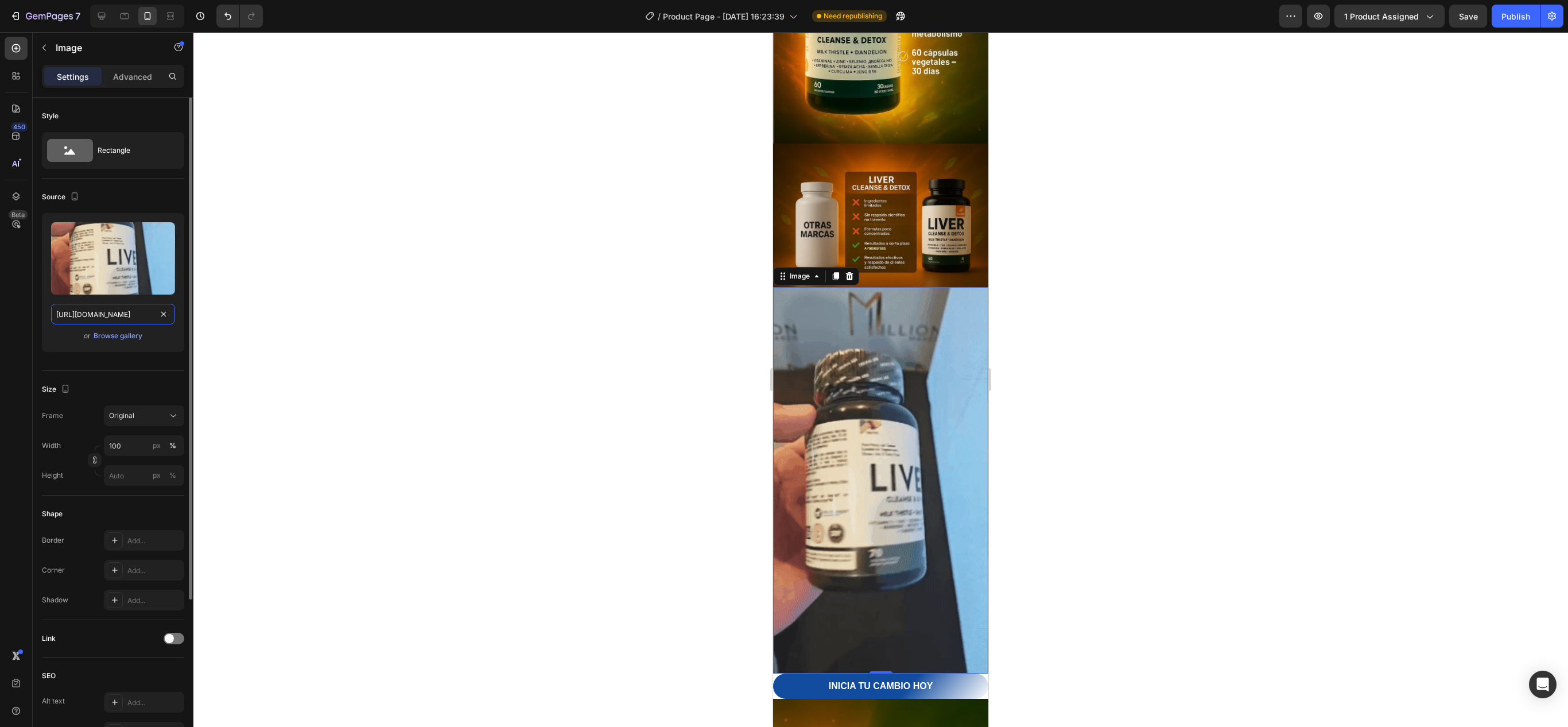
click at [113, 313] on input "[URL][DOMAIN_NAME]" at bounding box center [113, 314] width 124 height 21
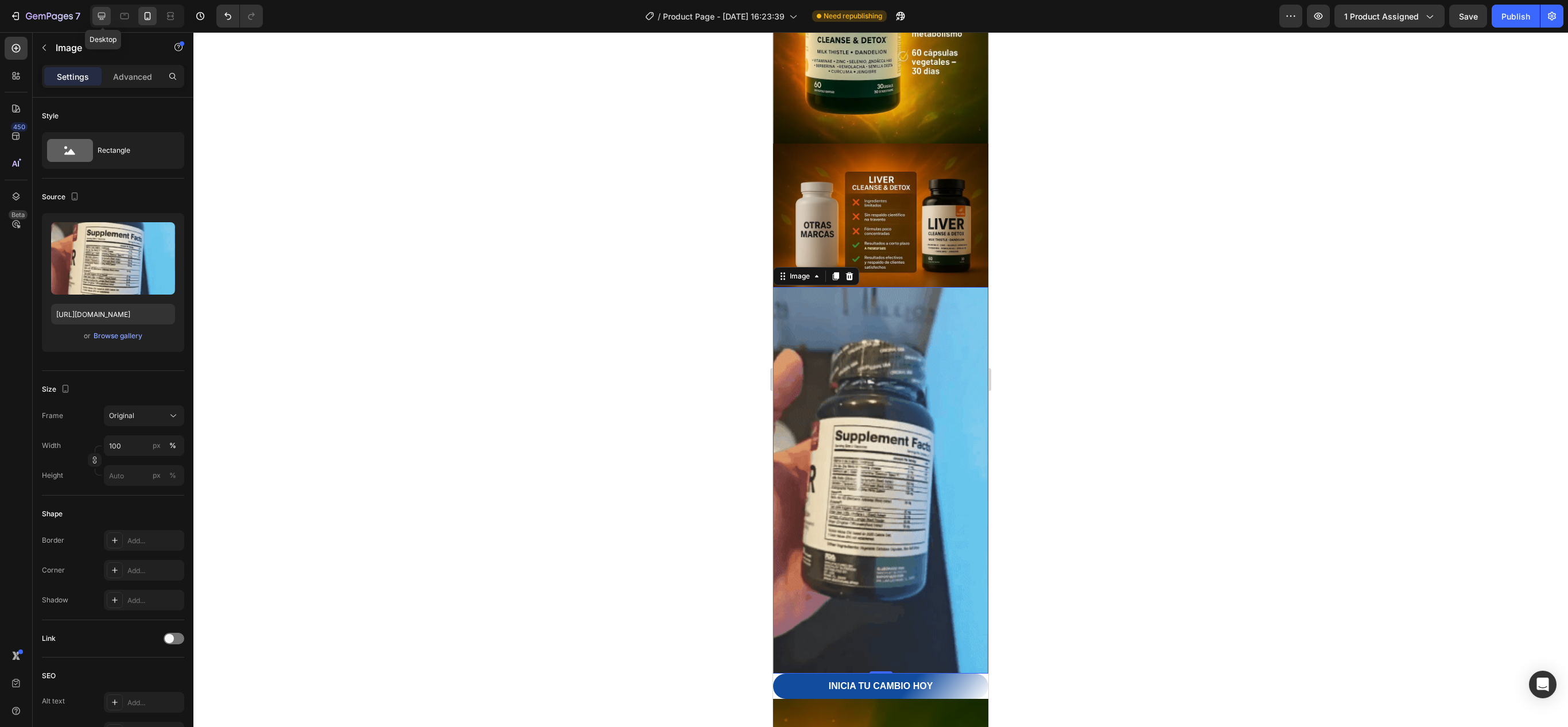
click at [104, 10] on icon at bounding box center [102, 16] width 12 height 12
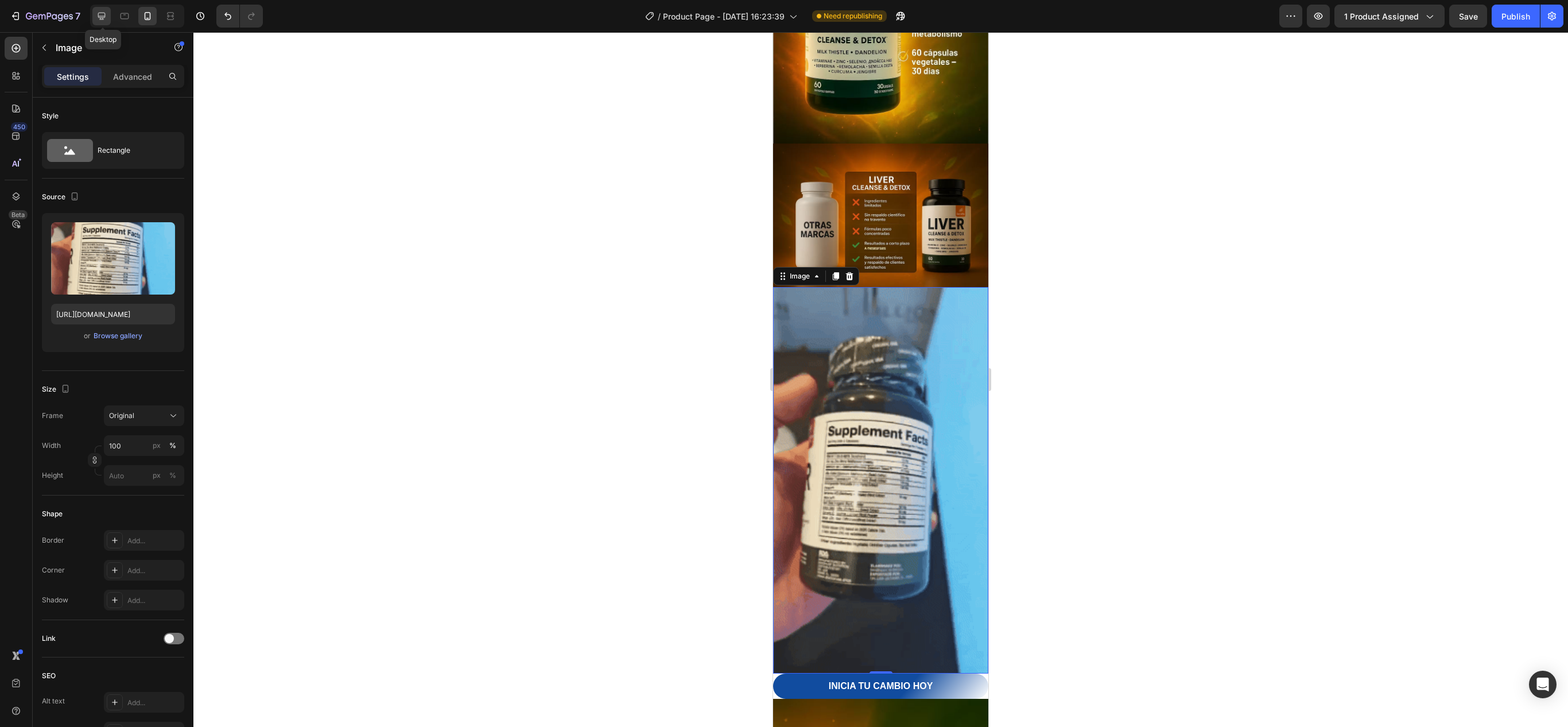
type input "[URL][DOMAIN_NAME]"
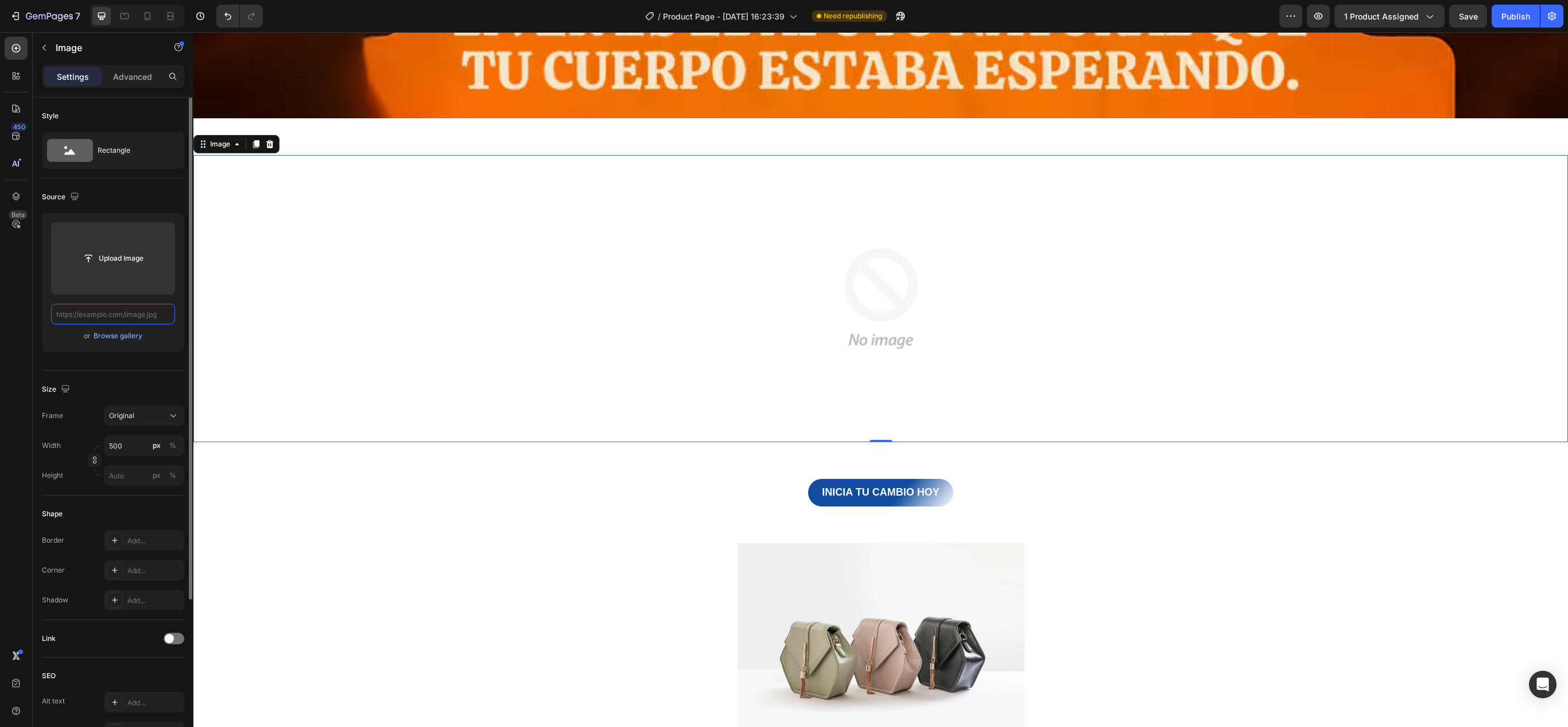
paste input "[URL][DOMAIN_NAME]"
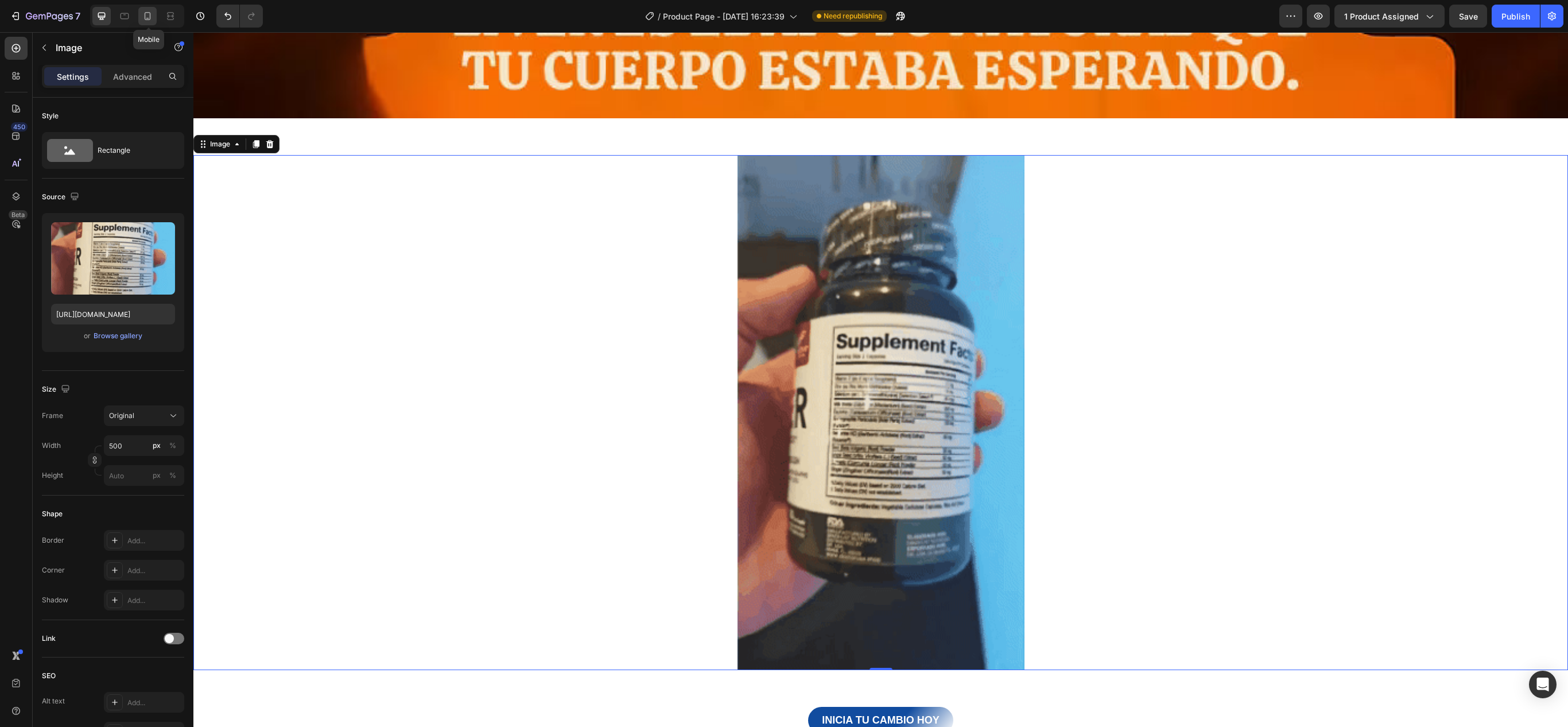
click at [153, 10] on icon at bounding box center [147, 16] width 12 height 12
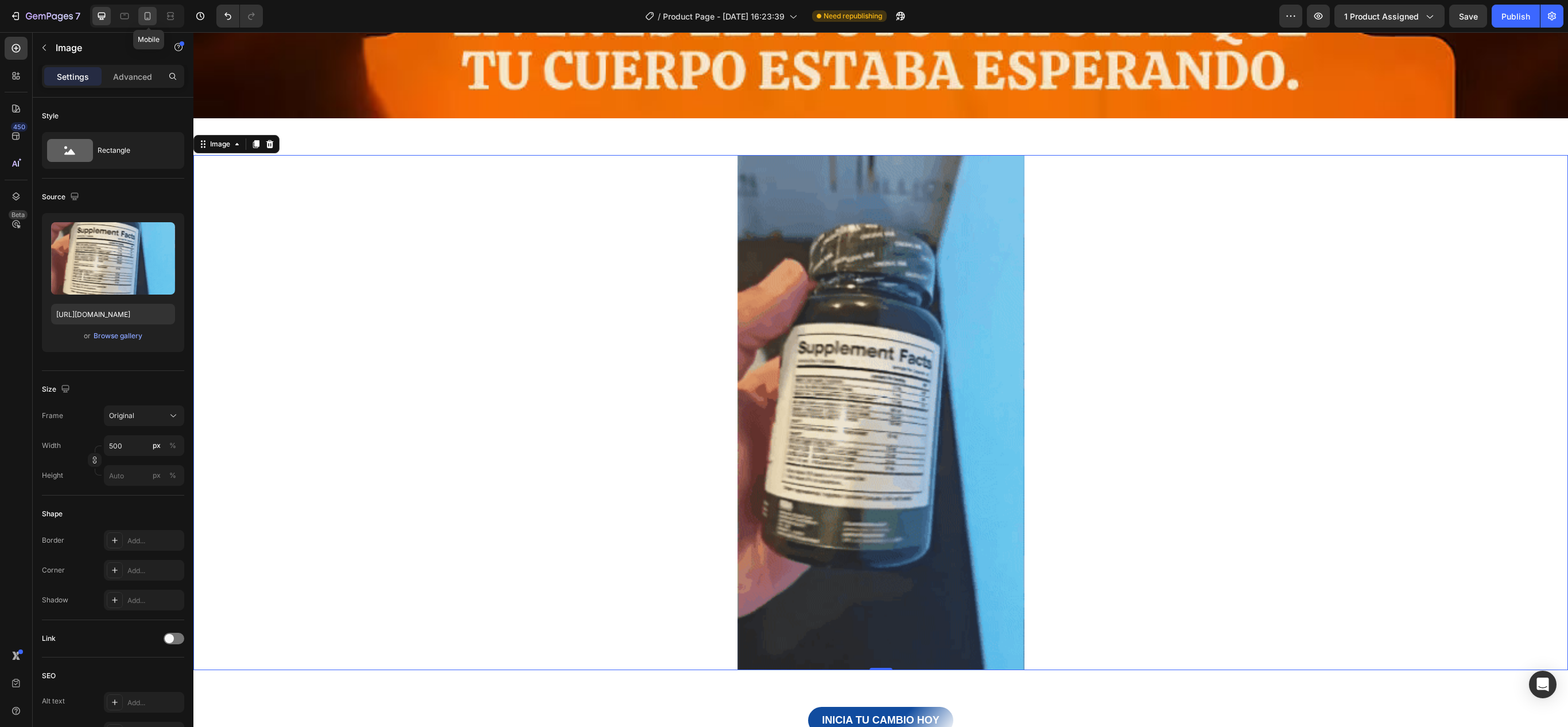
type input "[URL][DOMAIN_NAME]"
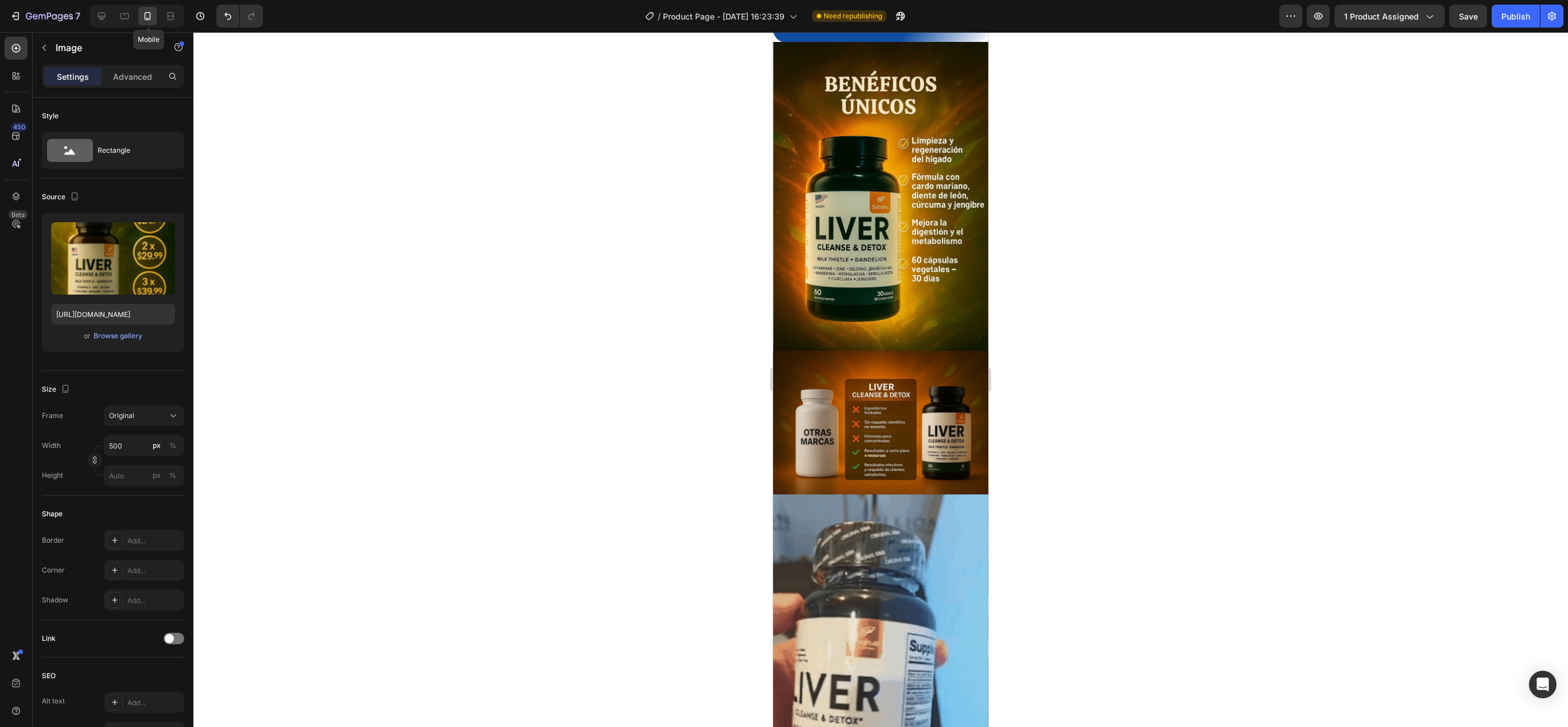
click at [153, 10] on icon at bounding box center [147, 16] width 12 height 12
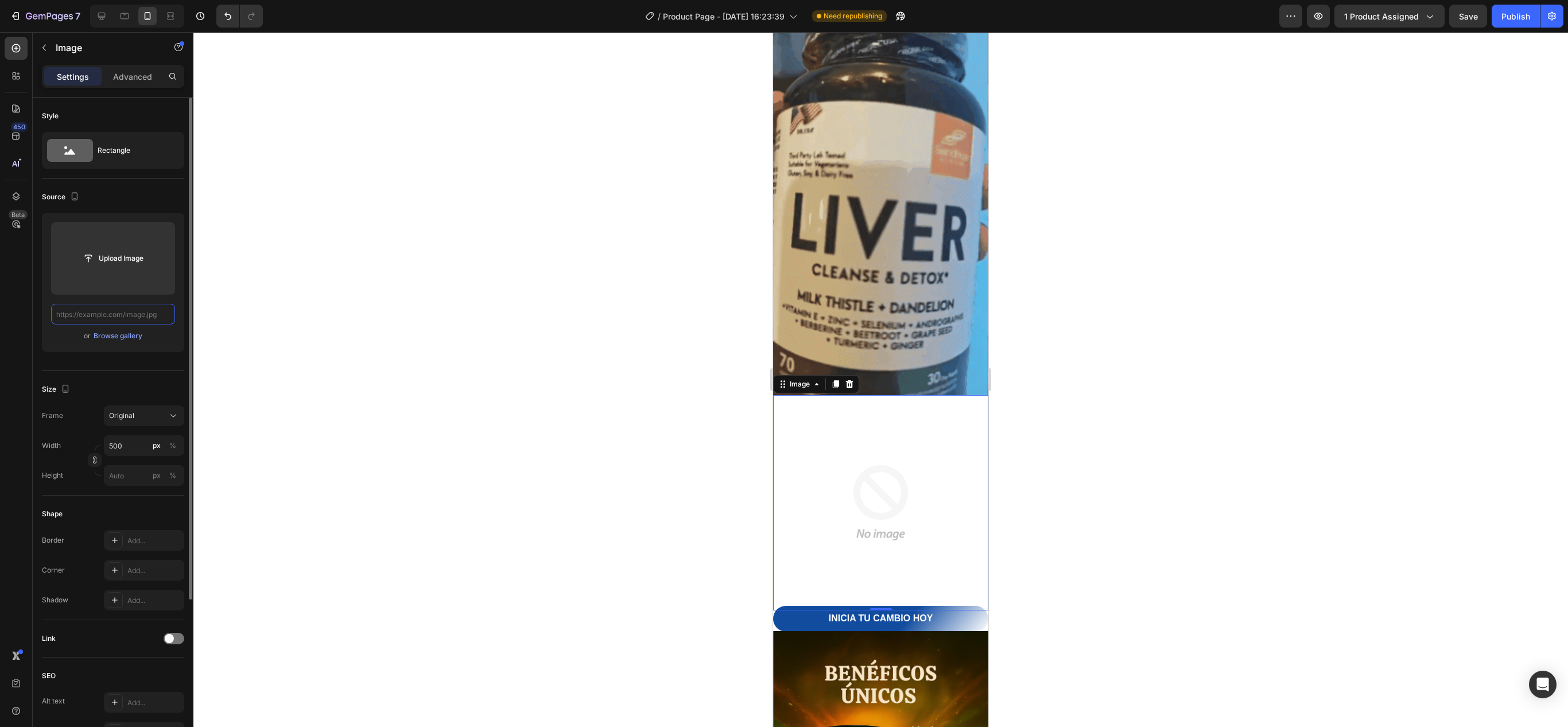
paste input "[URL][DOMAIN_NAME]"
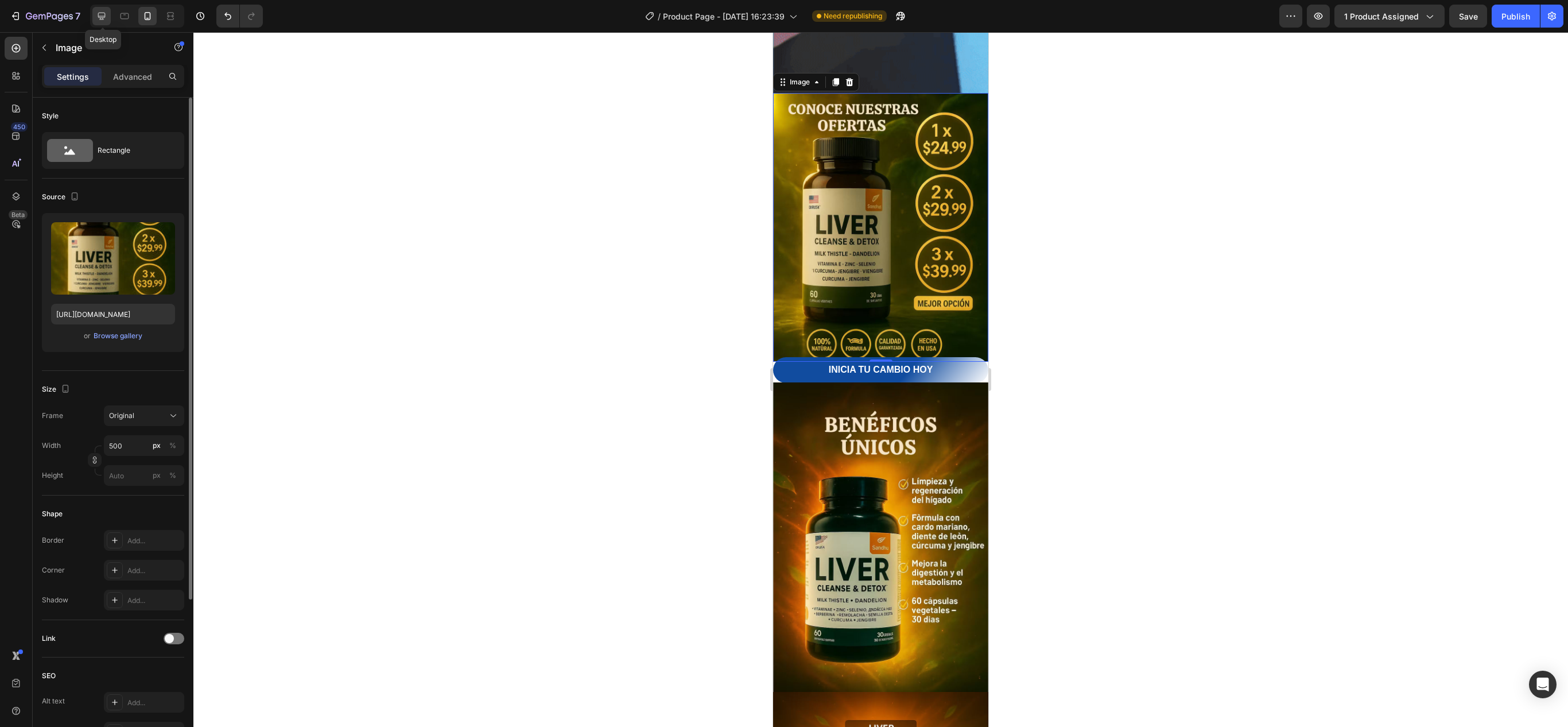
click at [99, 7] on div at bounding box center [102, 16] width 19 height 19
type input "[URL][DOMAIN_NAME]"
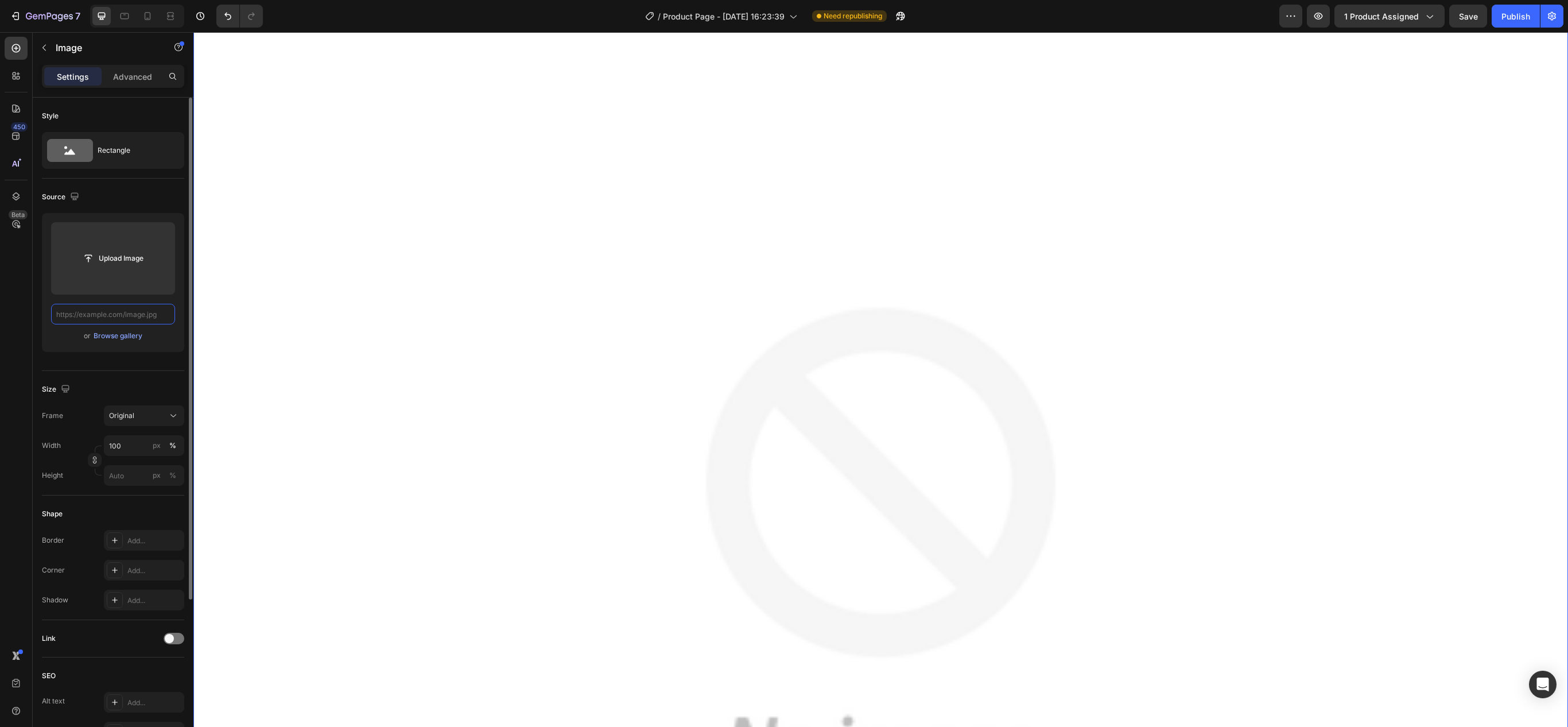
paste input "[URL][DOMAIN_NAME]"
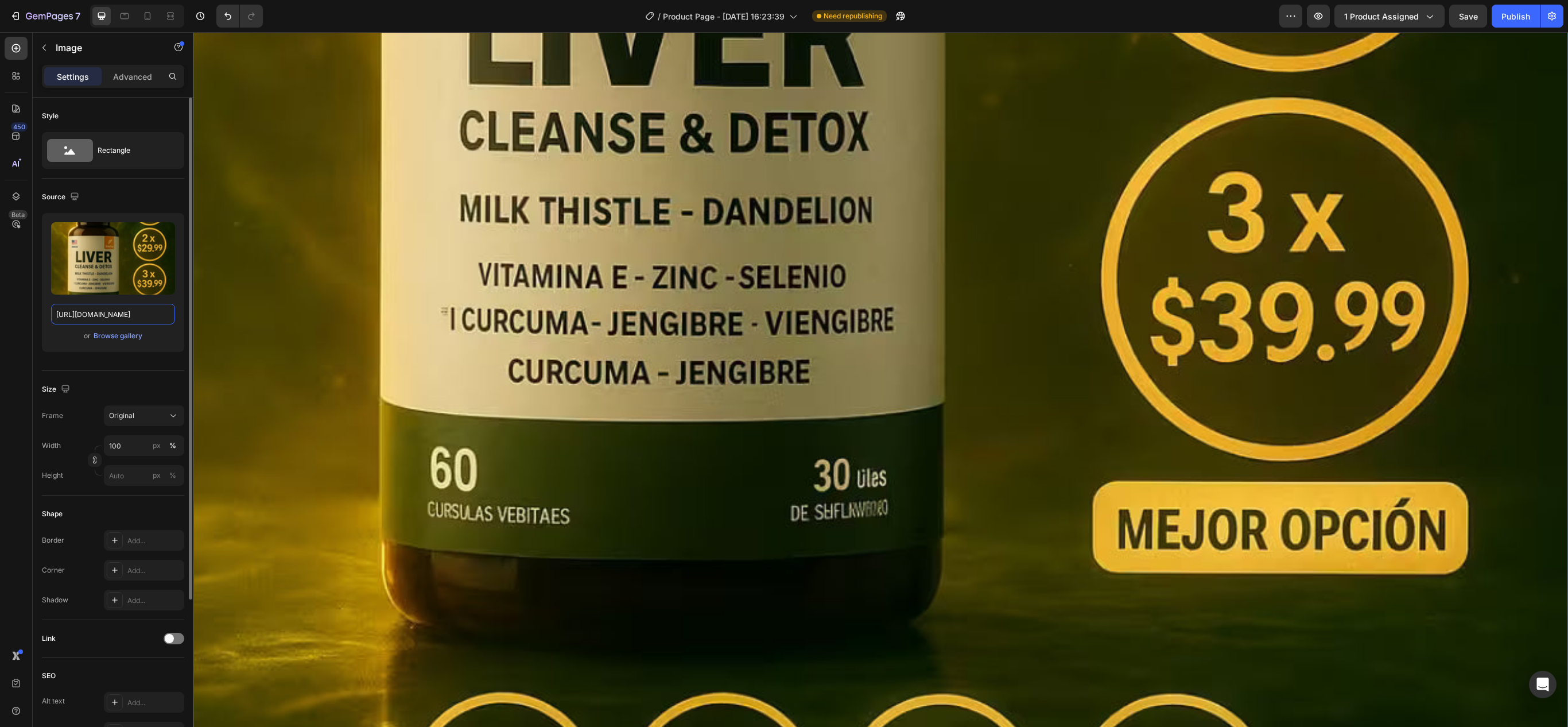
scroll to position [2570, 0]
type input "[URL][DOMAIN_NAME]"
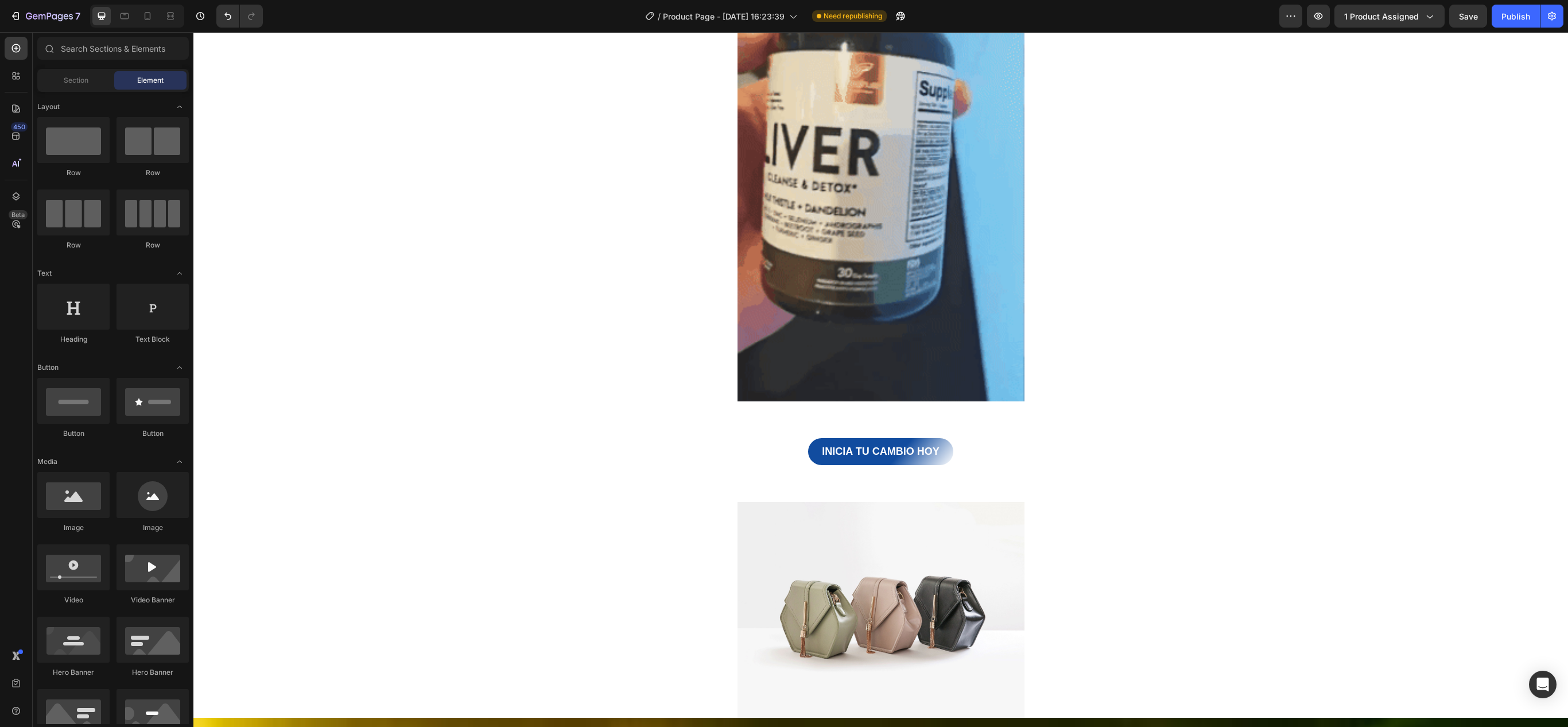
scroll to position [741, 0]
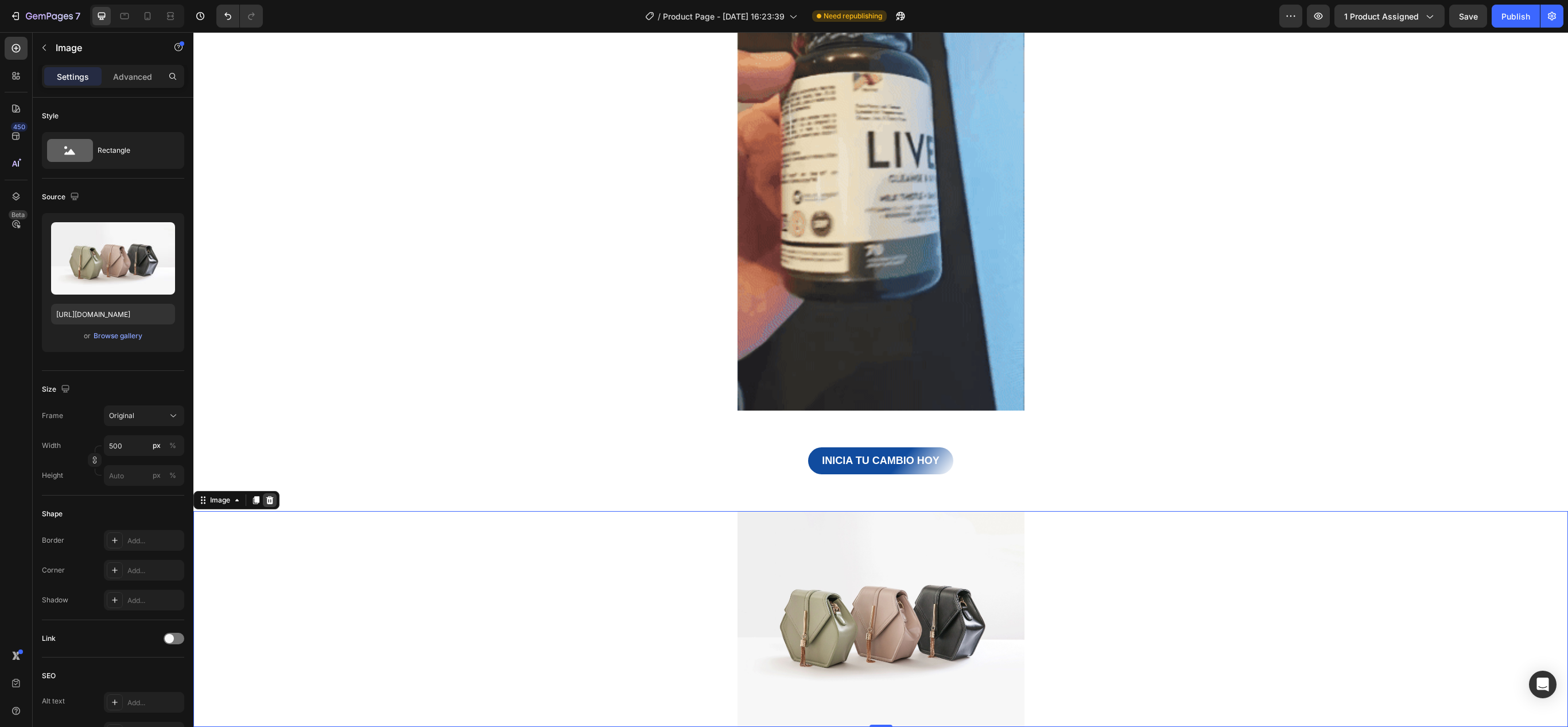
click at [273, 501] on icon at bounding box center [270, 500] width 8 height 8
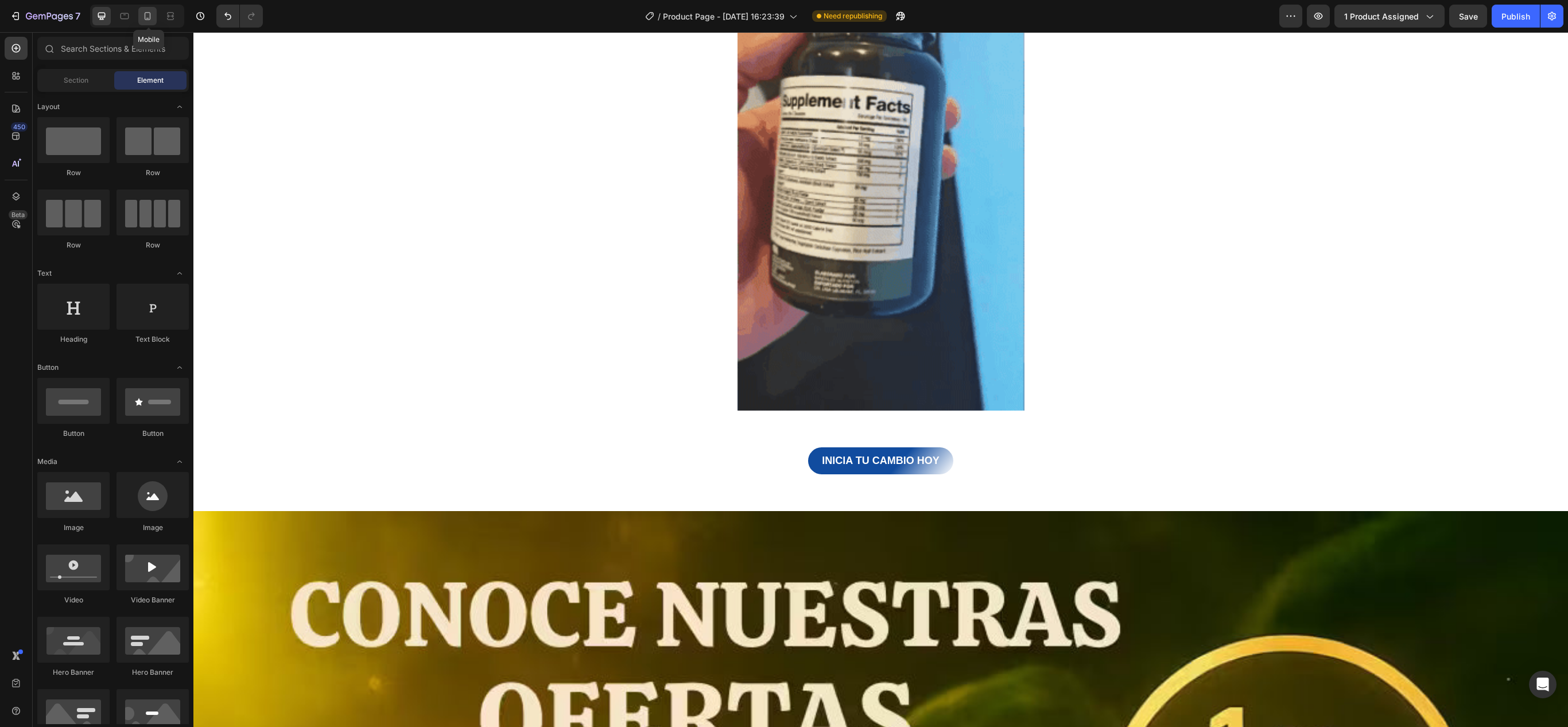
click at [150, 23] on div at bounding box center [147, 16] width 19 height 19
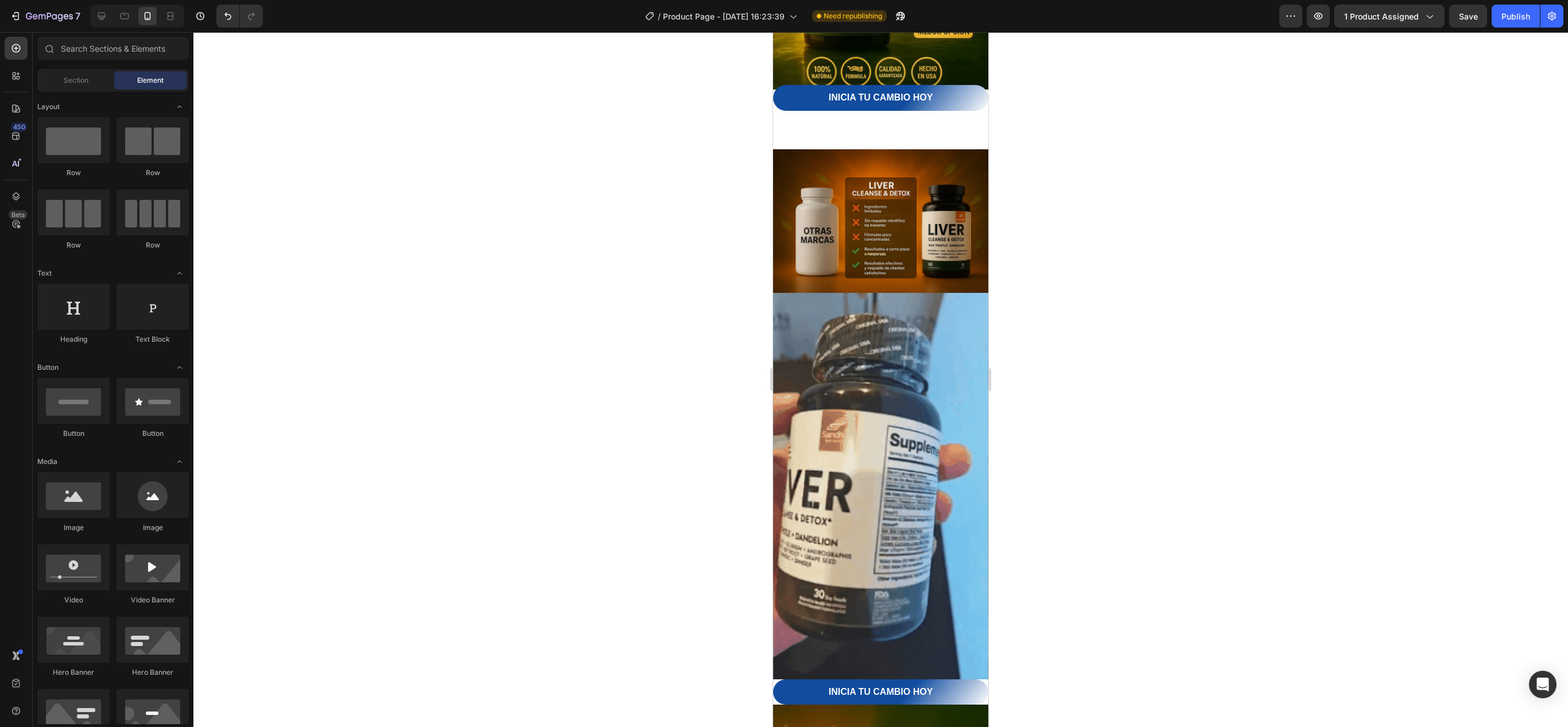
scroll to position [1249, 0]
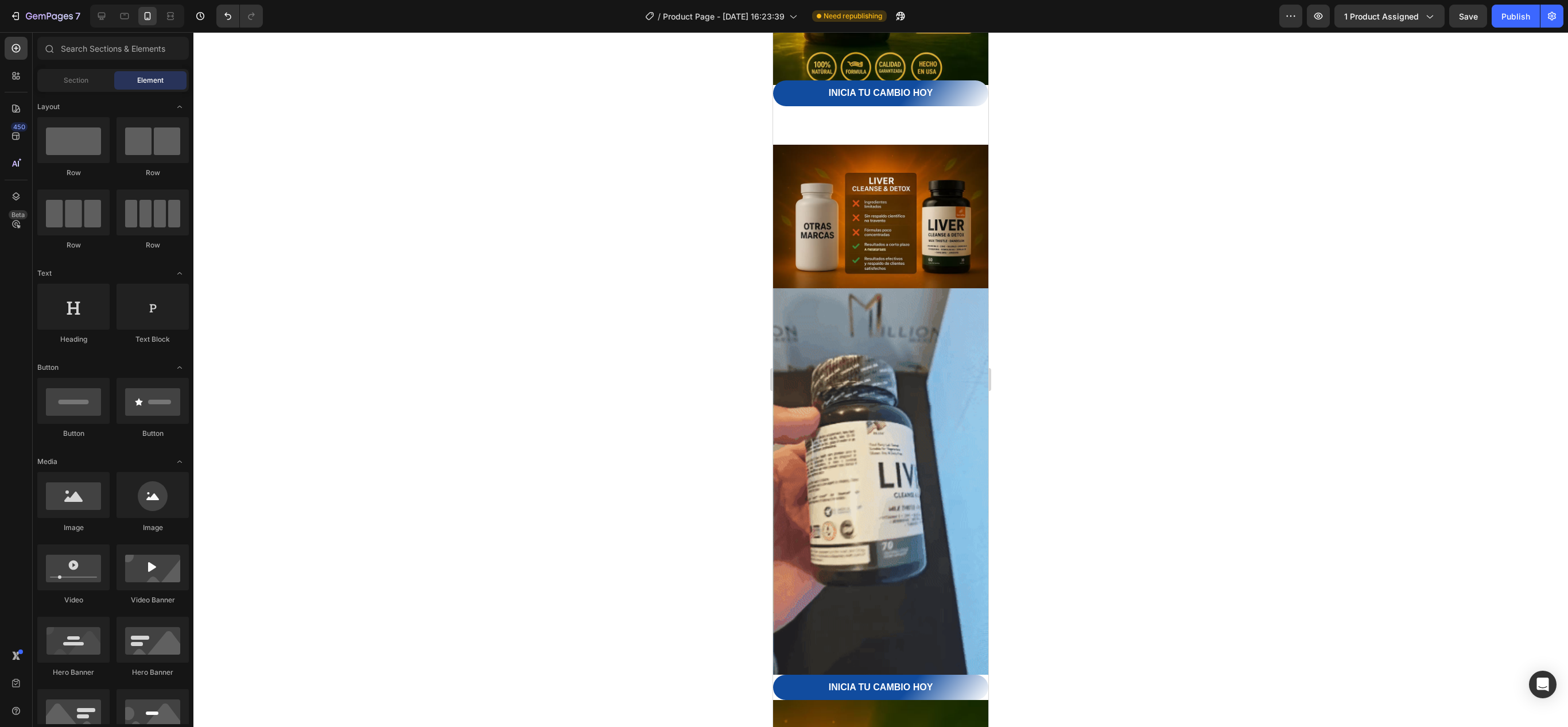
drag, startPoint x: 978, startPoint y: 344, endPoint x: 1802, endPoint y: 475, distance: 834.3
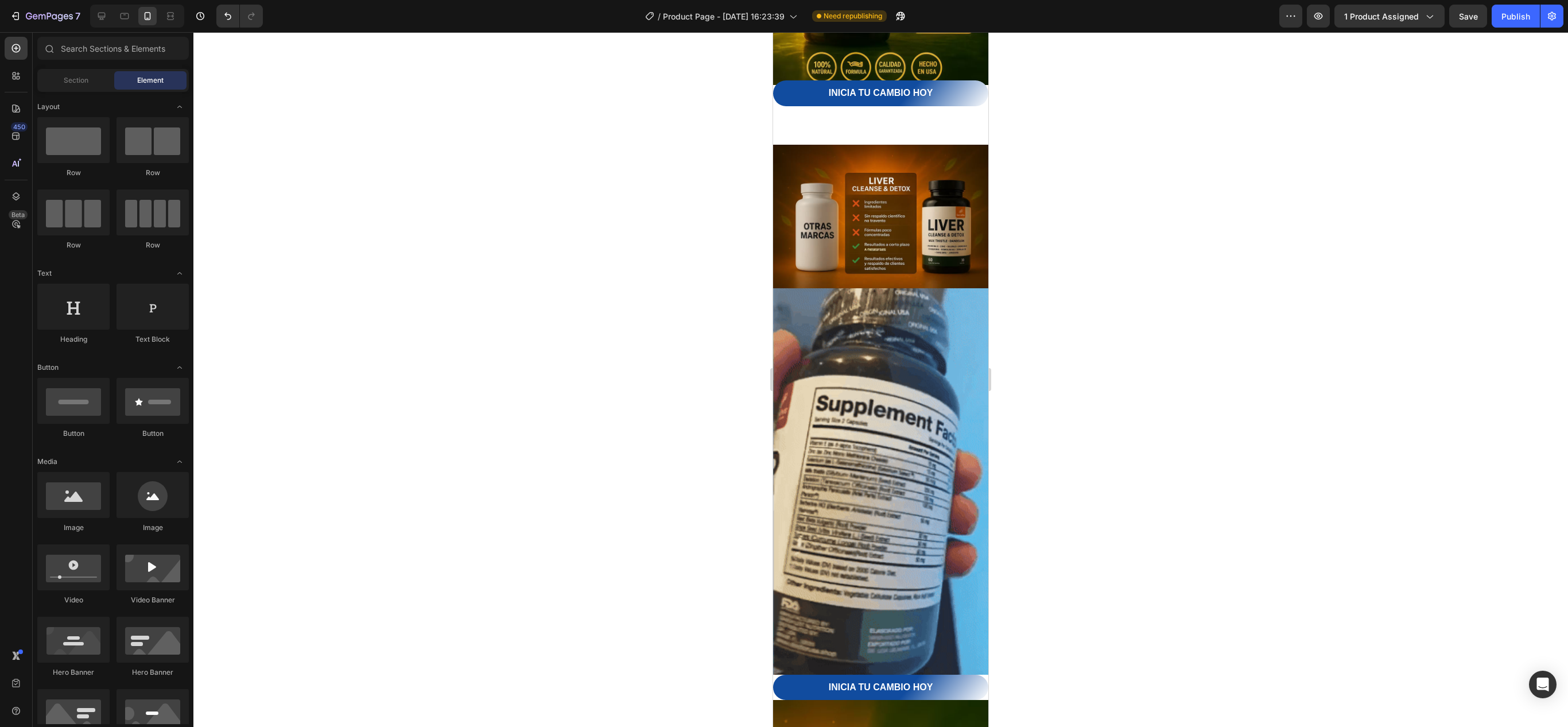
scroll to position [1277, 0]
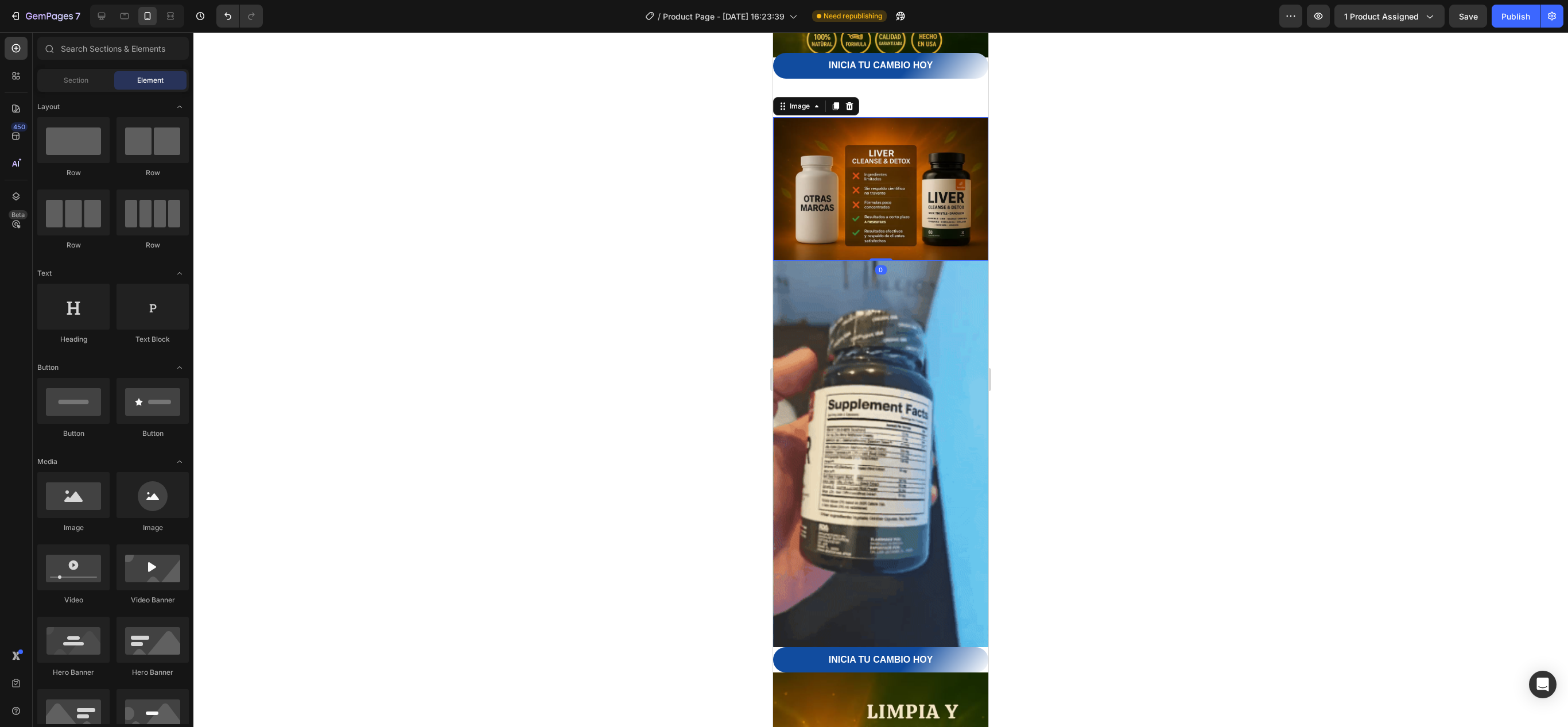
click at [913, 181] on img at bounding box center [880, 189] width 215 height 144
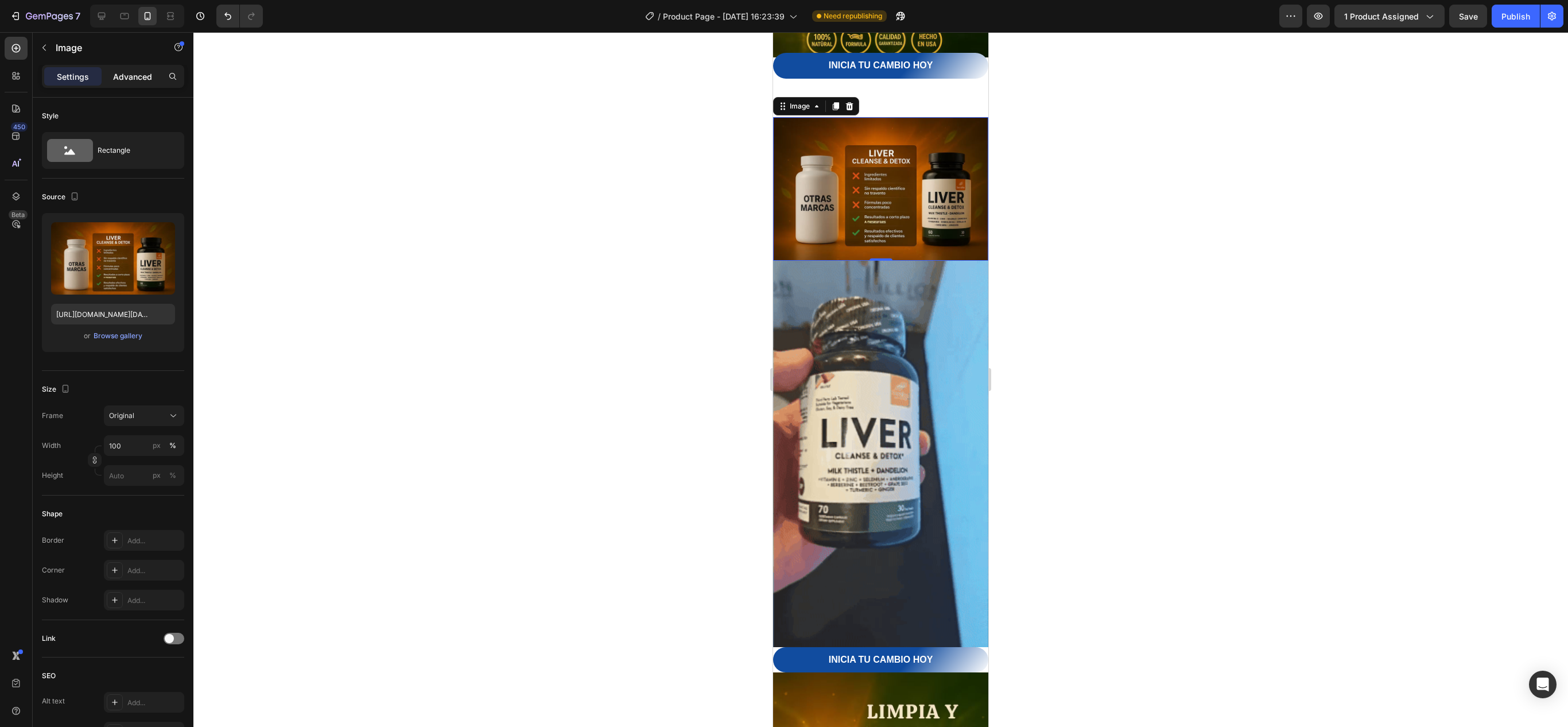
click at [130, 80] on p "Advanced" at bounding box center [133, 76] width 39 height 12
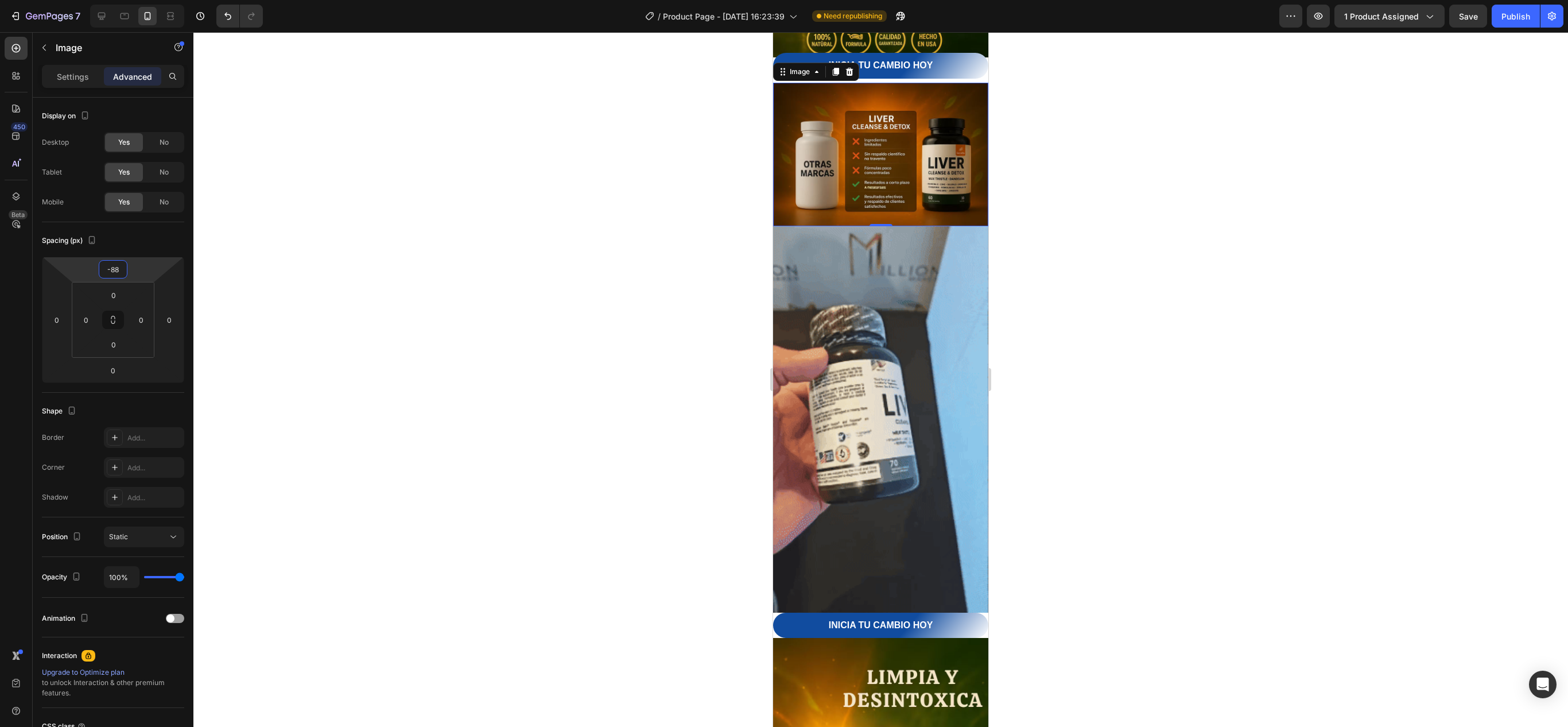
type input "-90"
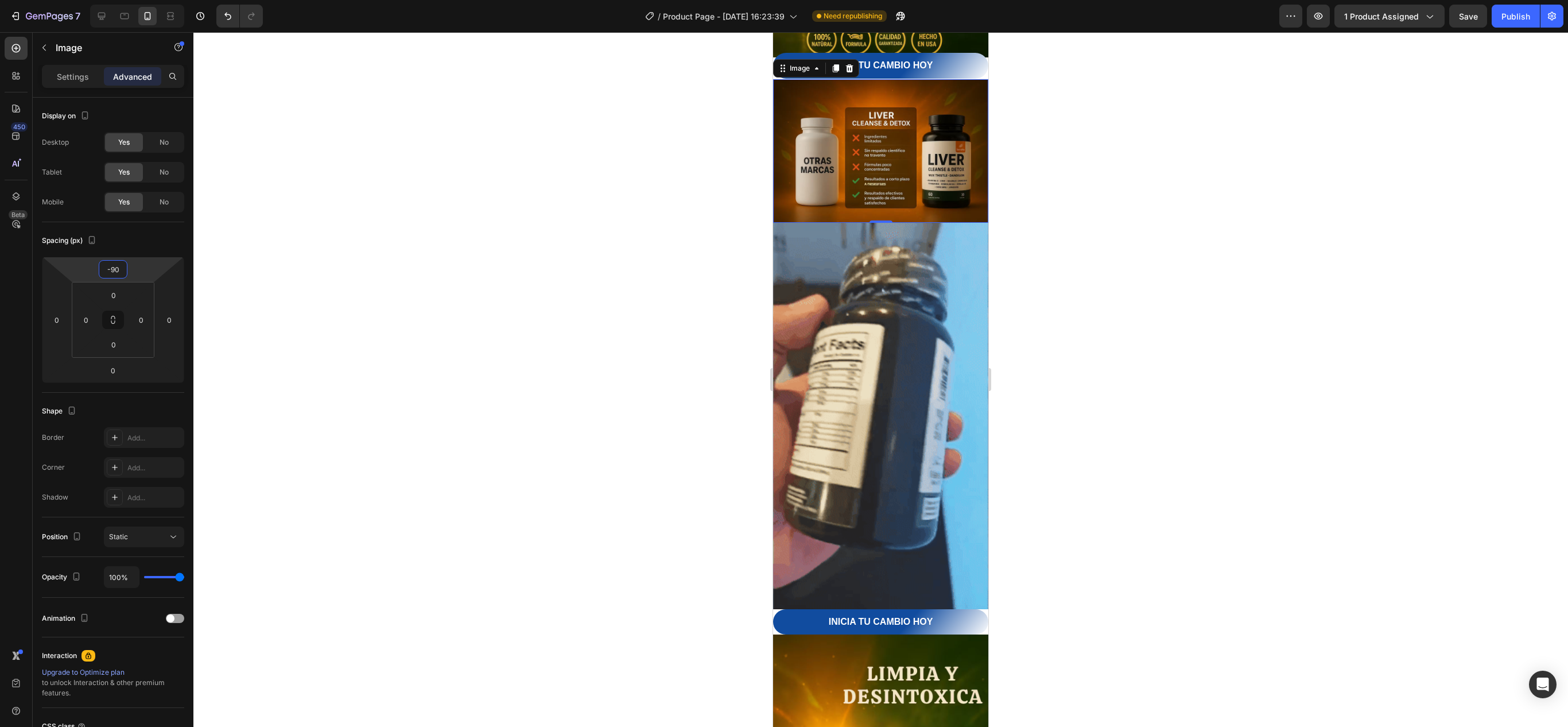
drag, startPoint x: 150, startPoint y: 273, endPoint x: 149, endPoint y: 303, distance: 30.0
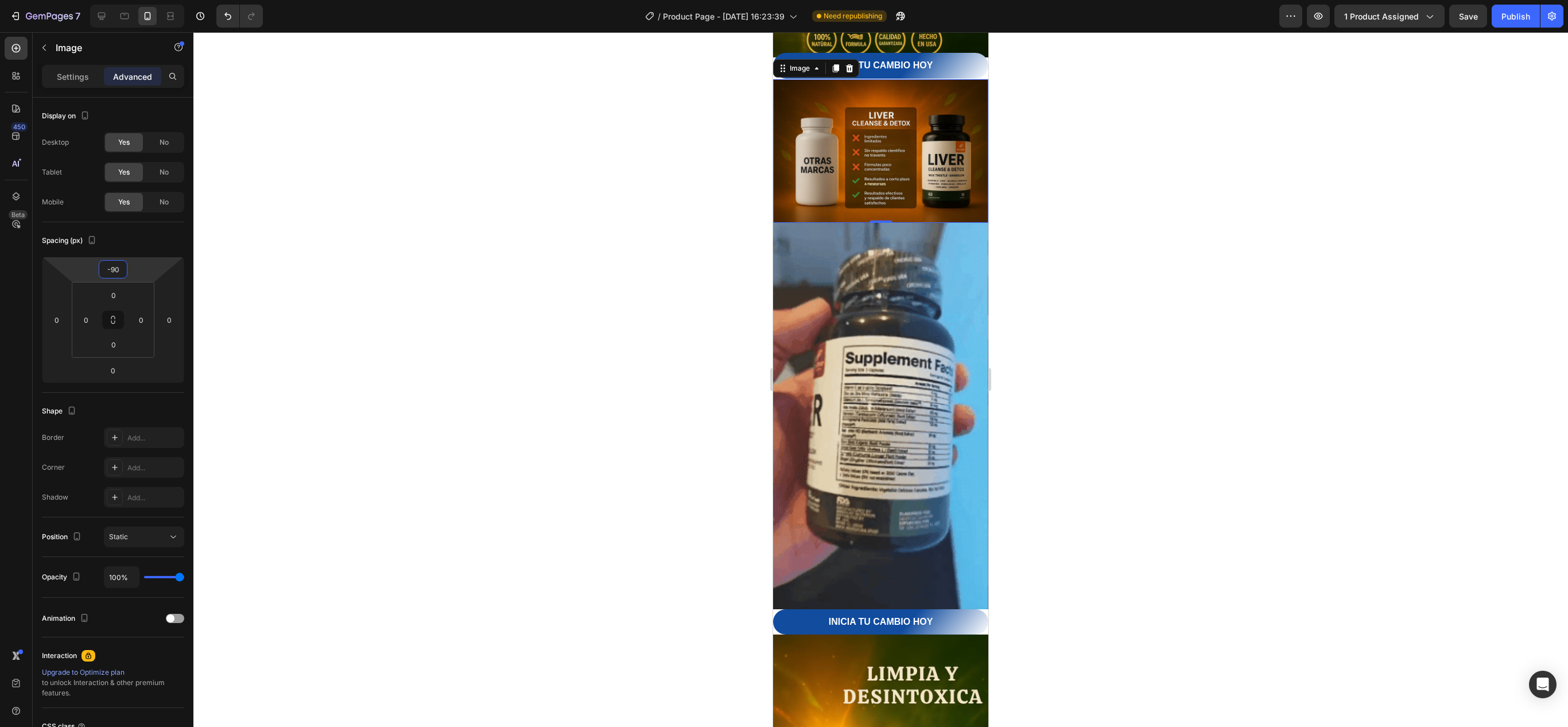
click at [149, 0] on html "7 Version history / Product Page - [DATE] 16:23:39 Need republishing Preview 1 …" at bounding box center [784, 0] width 1568 height 0
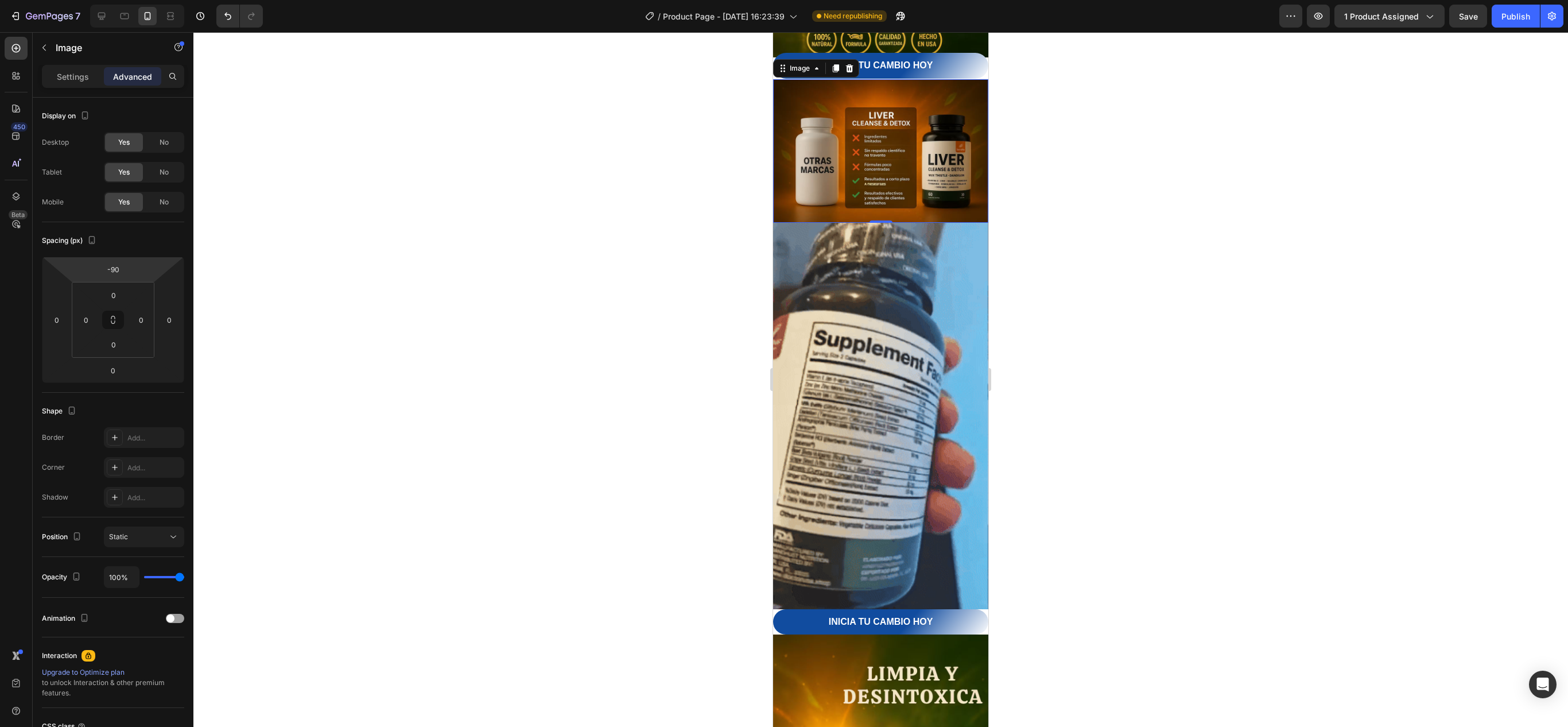
click at [1177, 329] on div at bounding box center [881, 379] width 1374 height 694
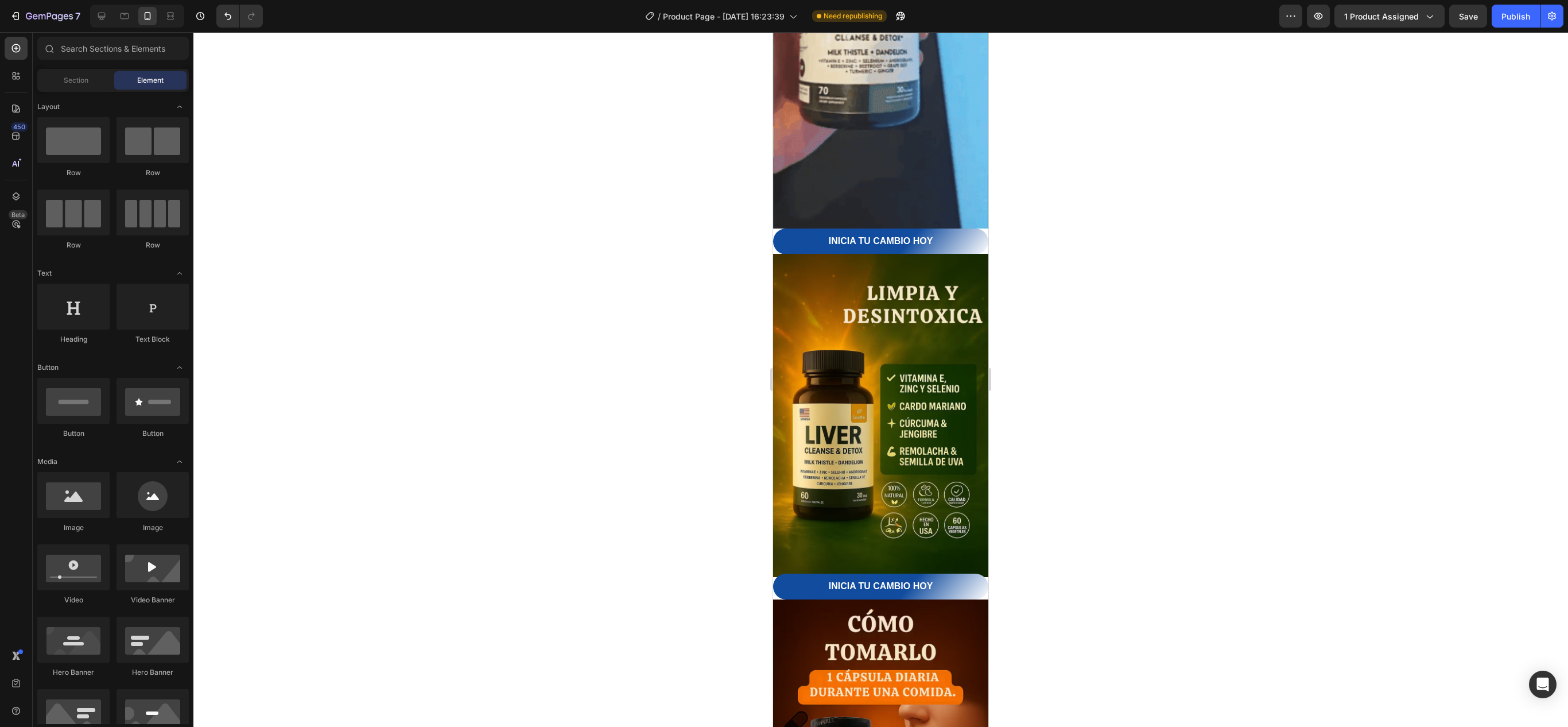
scroll to position [1647, 0]
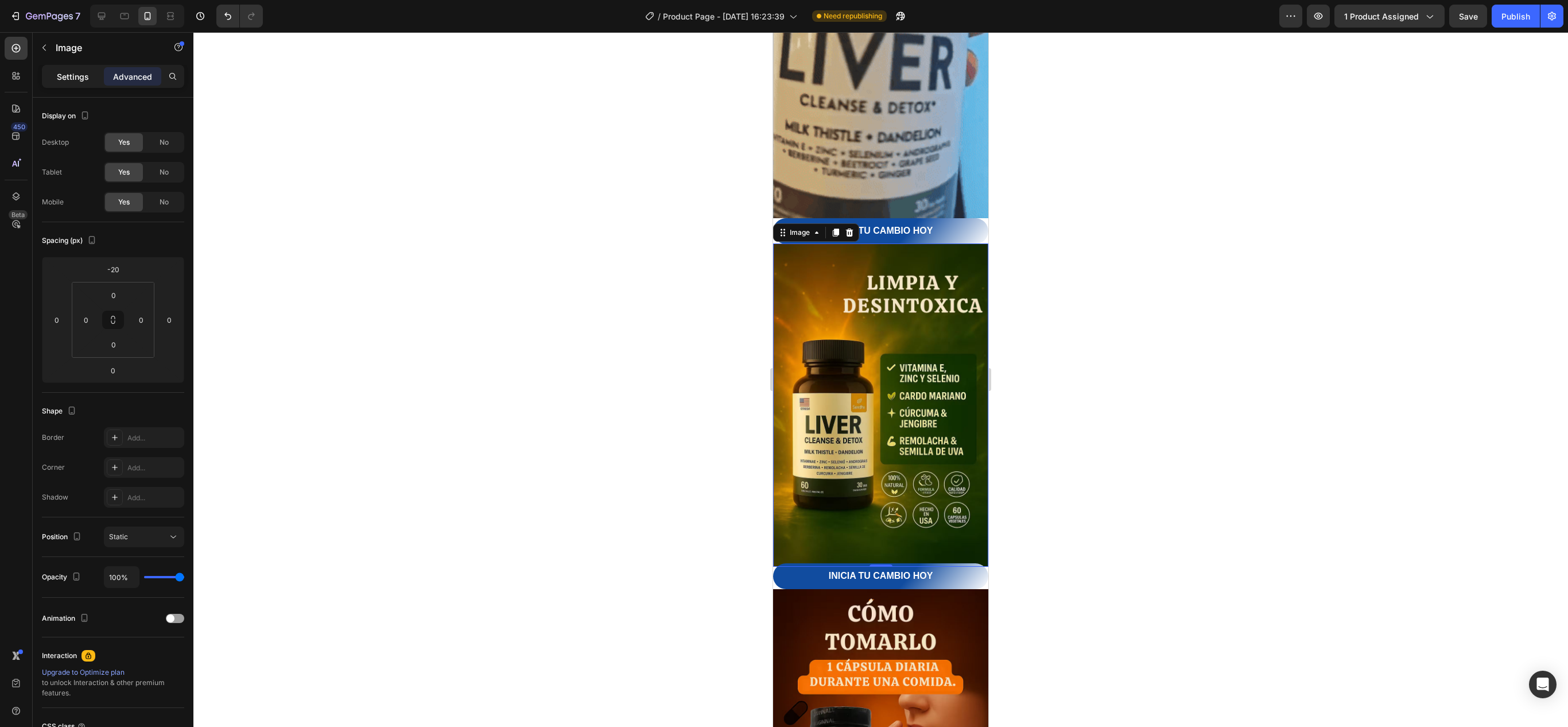
click at [80, 80] on p "Settings" at bounding box center [73, 76] width 32 height 12
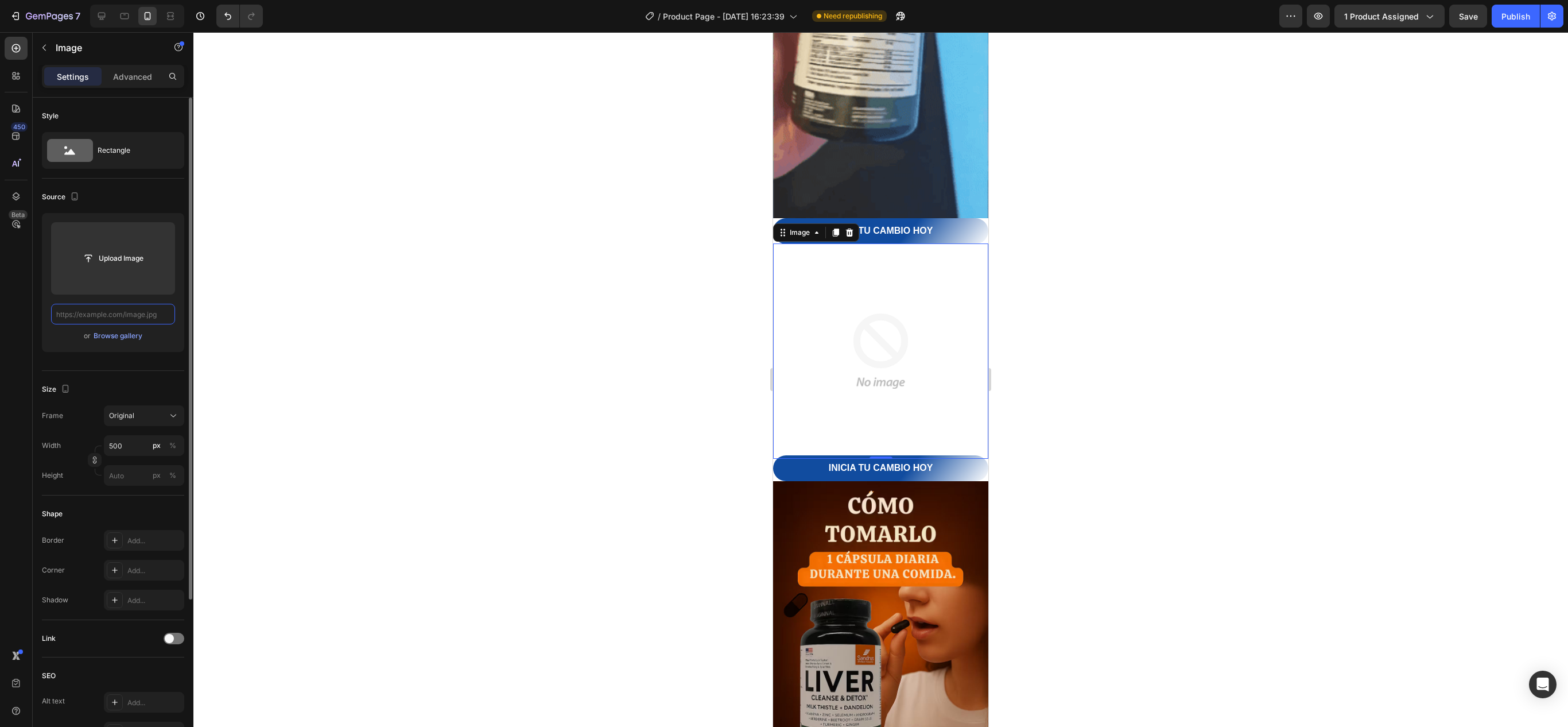
scroll to position [0, 0]
paste input "[URL][DOMAIN_NAME]"
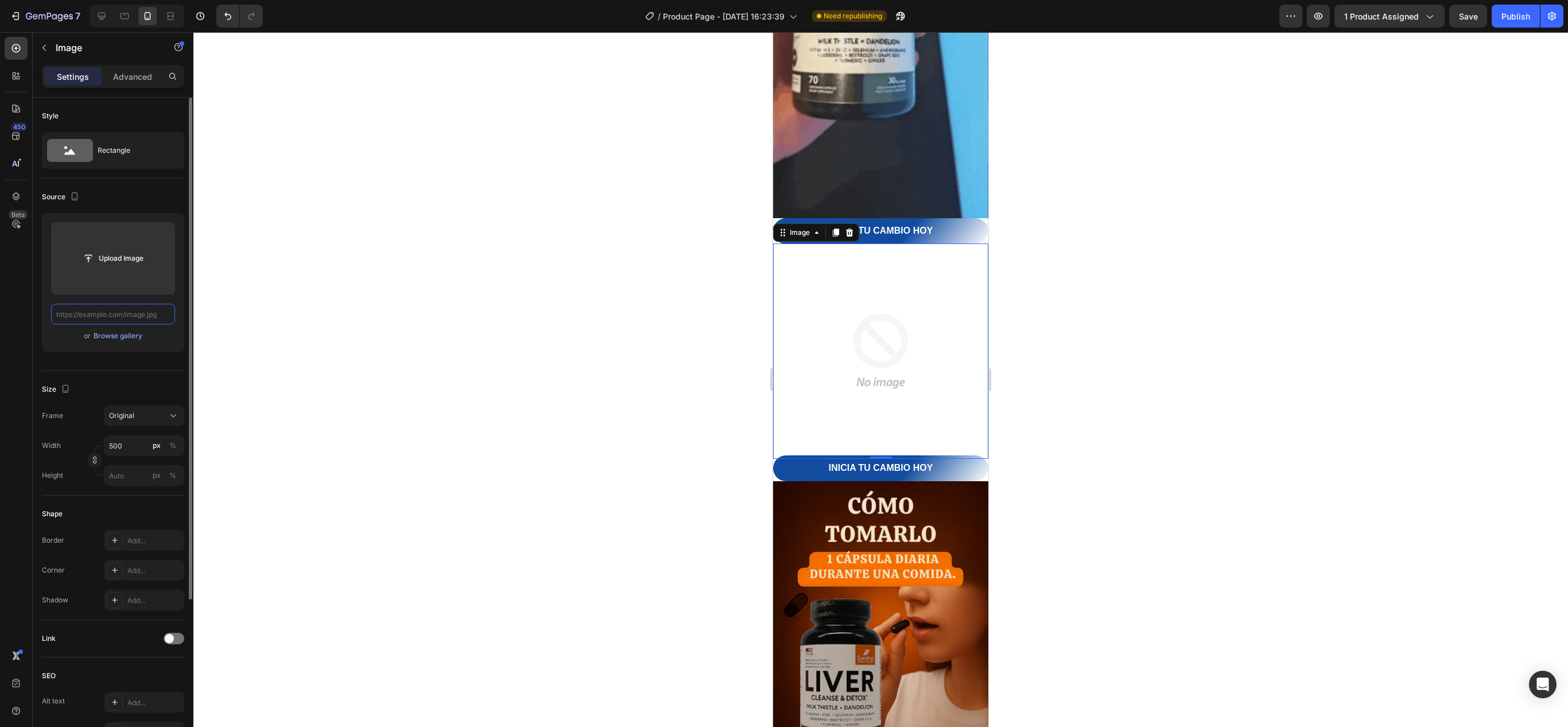
type input "[URL][DOMAIN_NAME]"
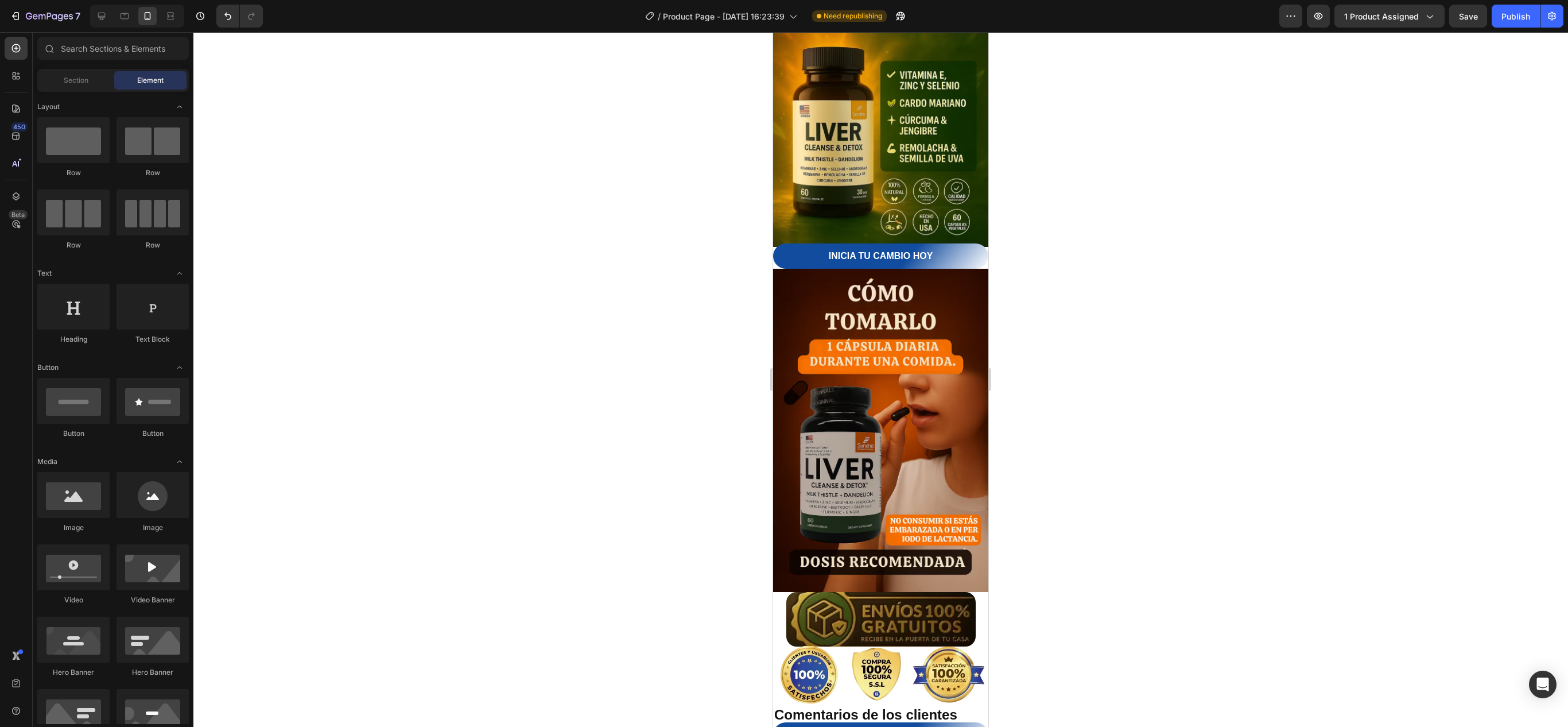
scroll to position [1830, 0]
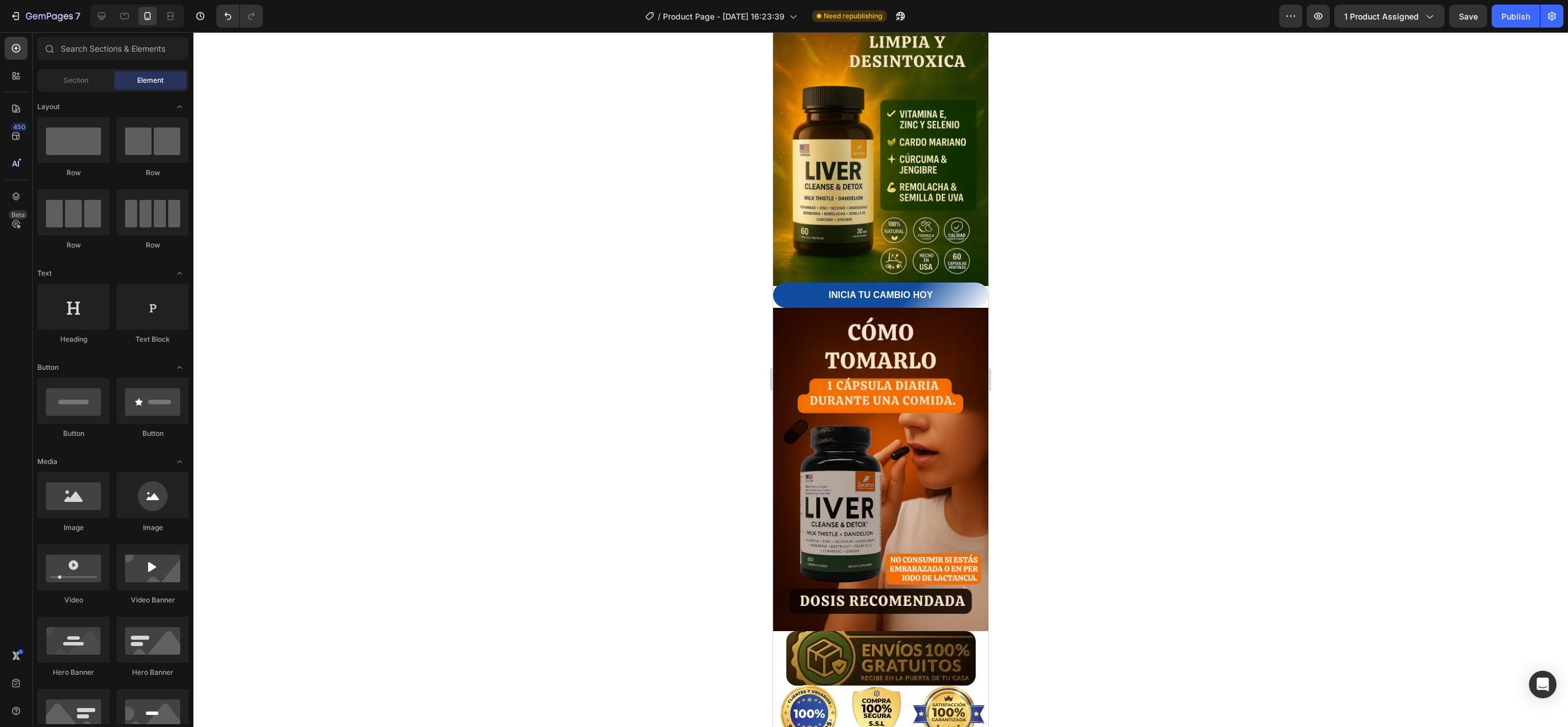
drag, startPoint x: 981, startPoint y: 478, endPoint x: 1771, endPoint y: 562, distance: 794.5
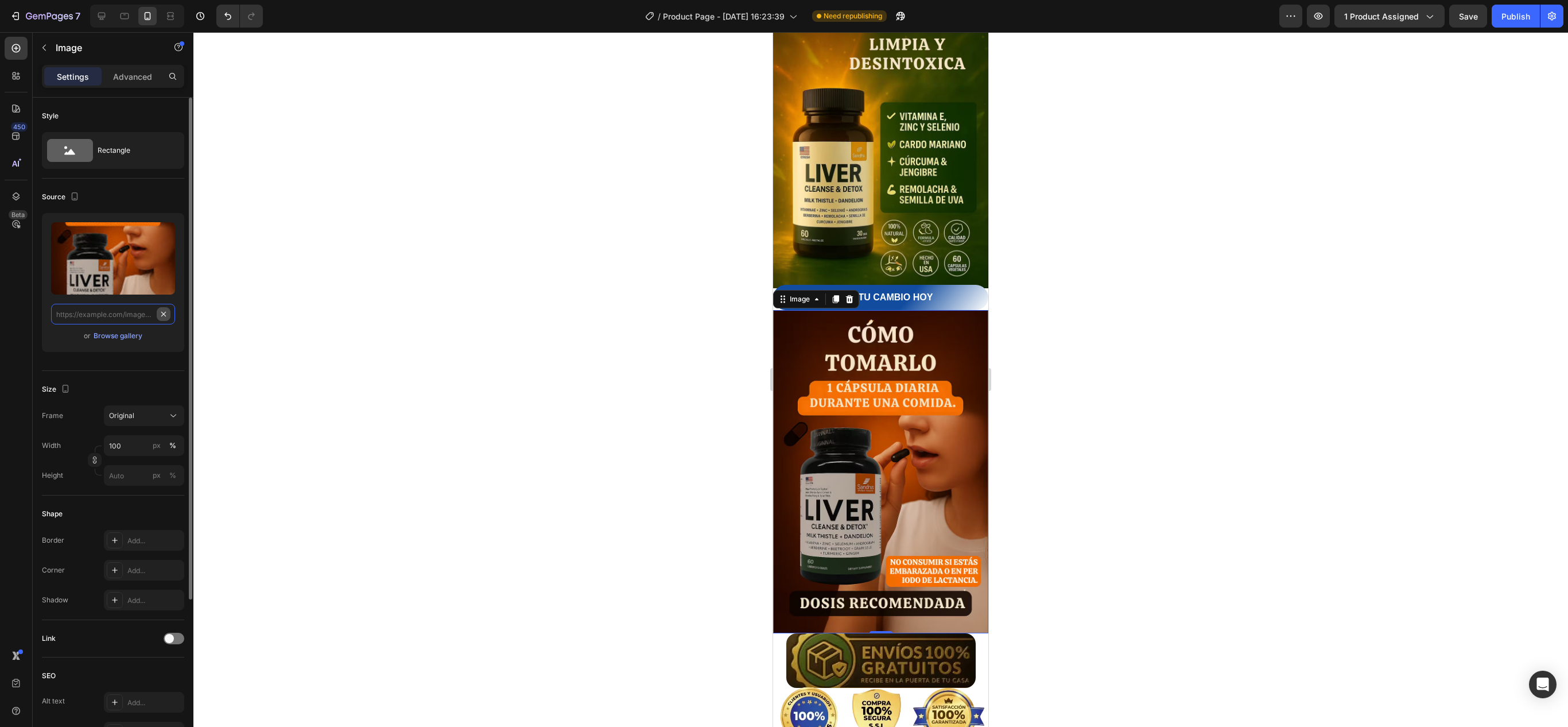
scroll to position [0, 0]
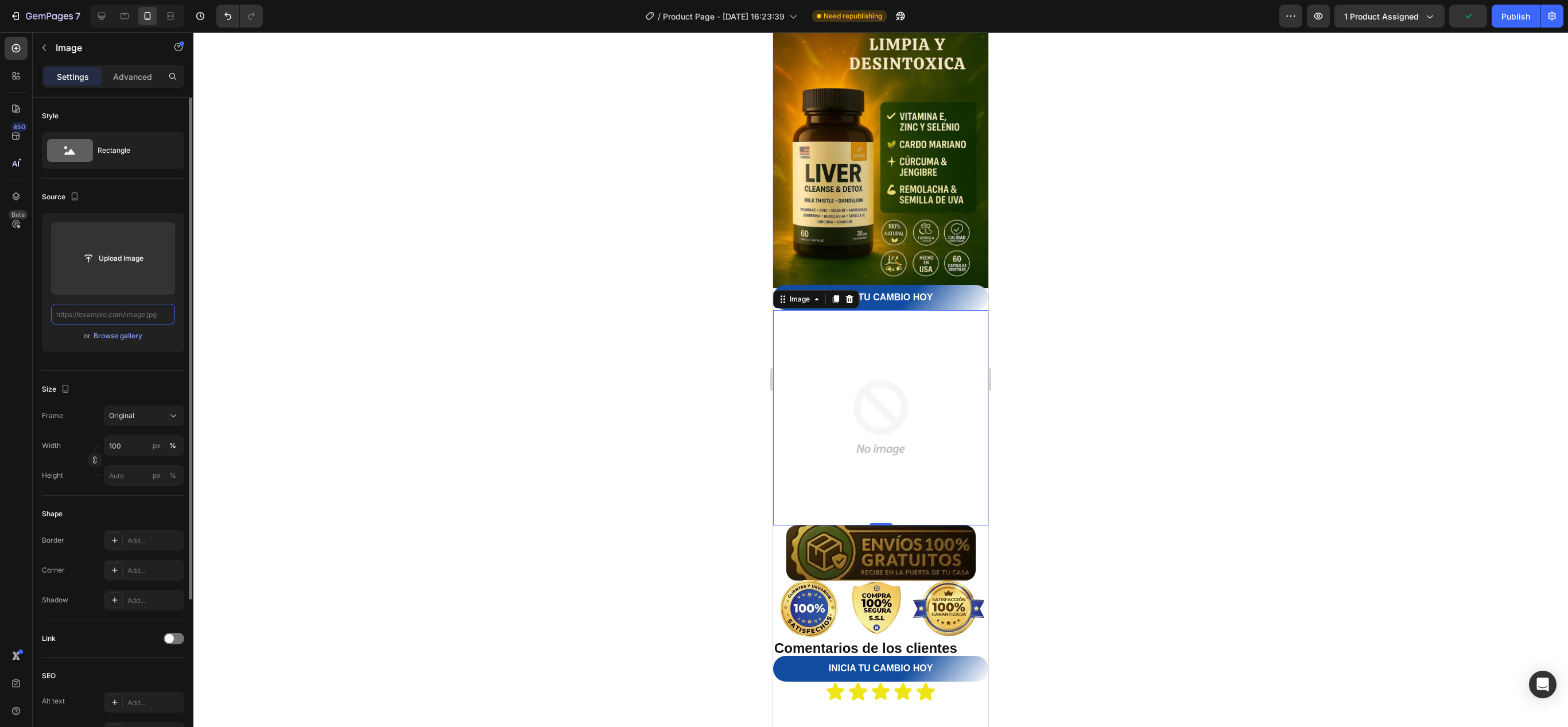
paste input "[URL][DOMAIN_NAME]"
type input "[URL][DOMAIN_NAME]"
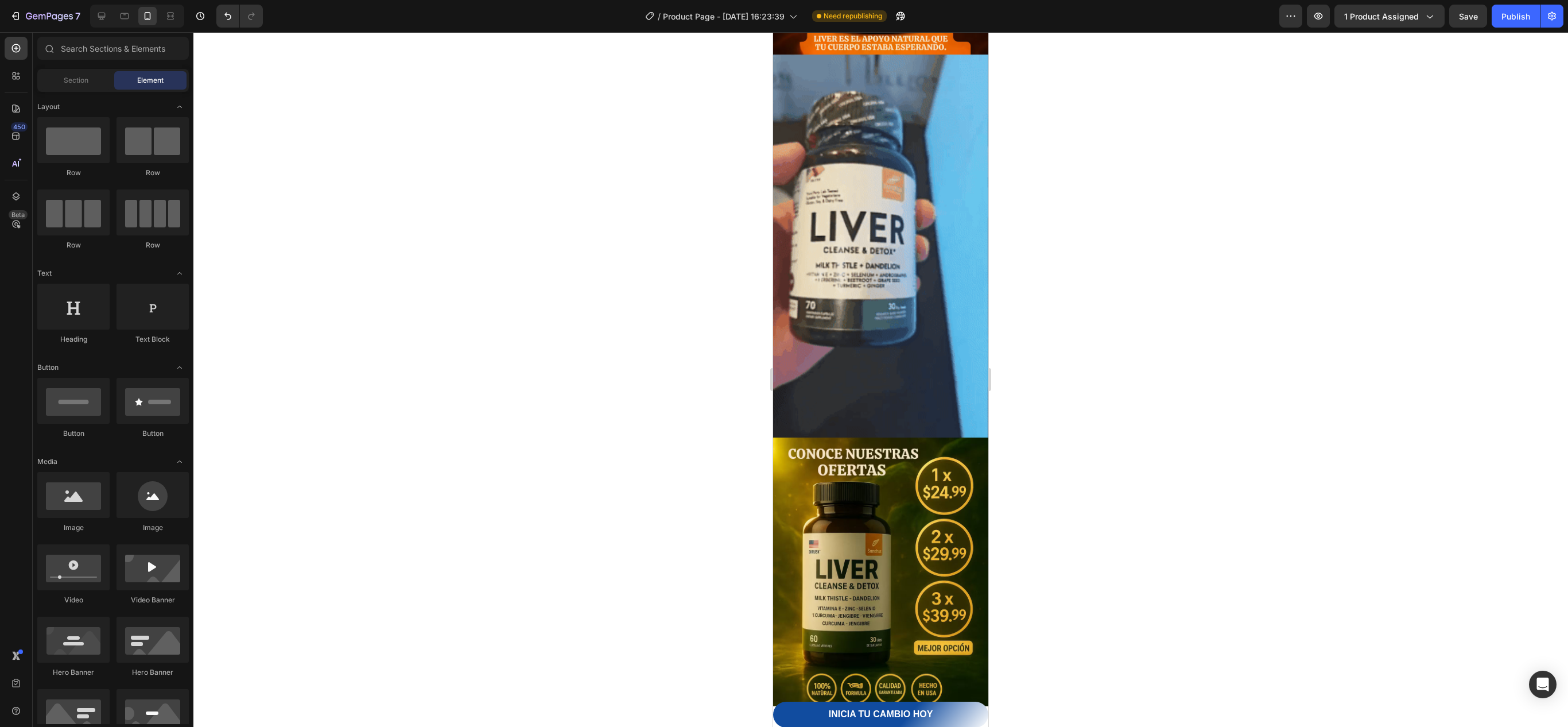
scroll to position [689, 0]
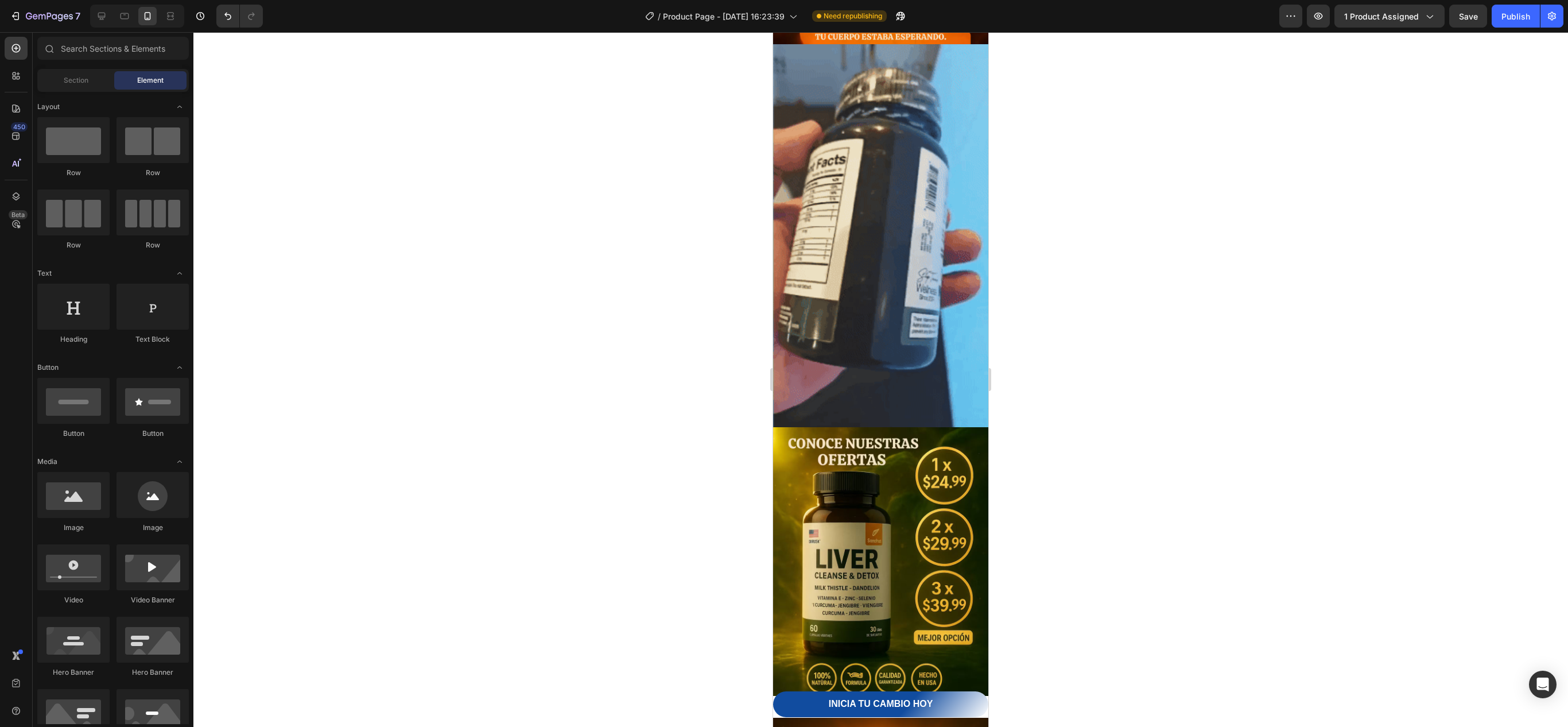
drag, startPoint x: 976, startPoint y: 536, endPoint x: 1783, endPoint y: 329, distance: 833.1
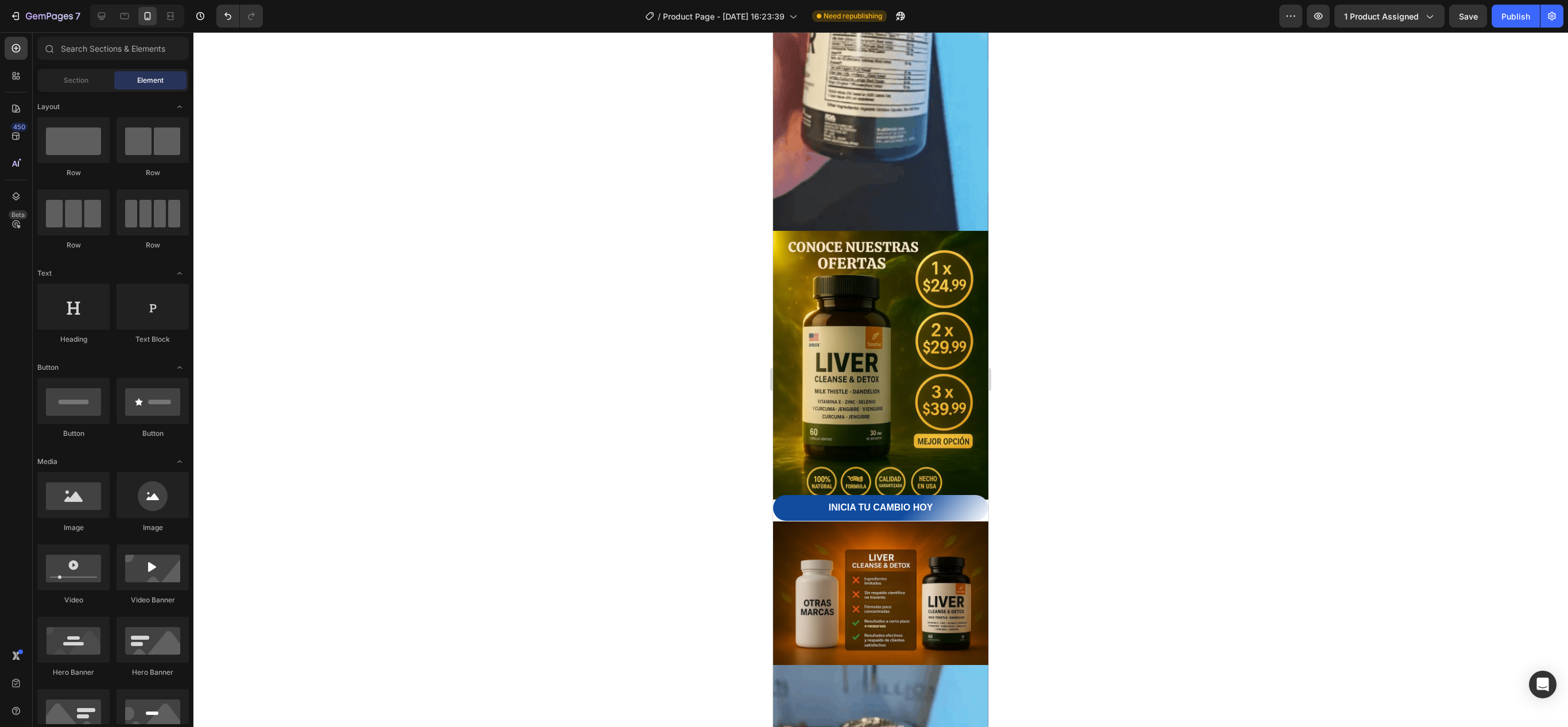
scroll to position [875, 0]
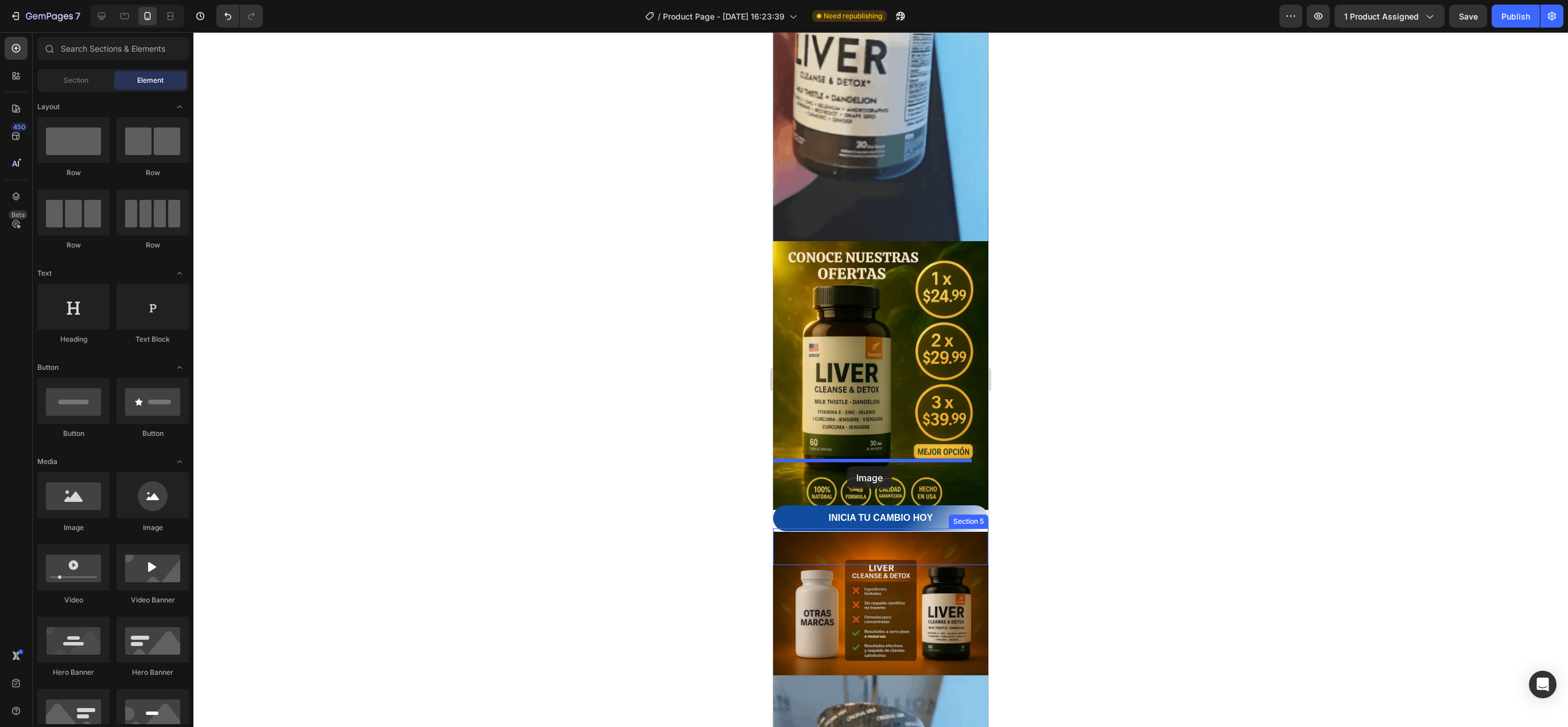
drag, startPoint x: 849, startPoint y: 551, endPoint x: 847, endPoint y: 466, distance: 85.0
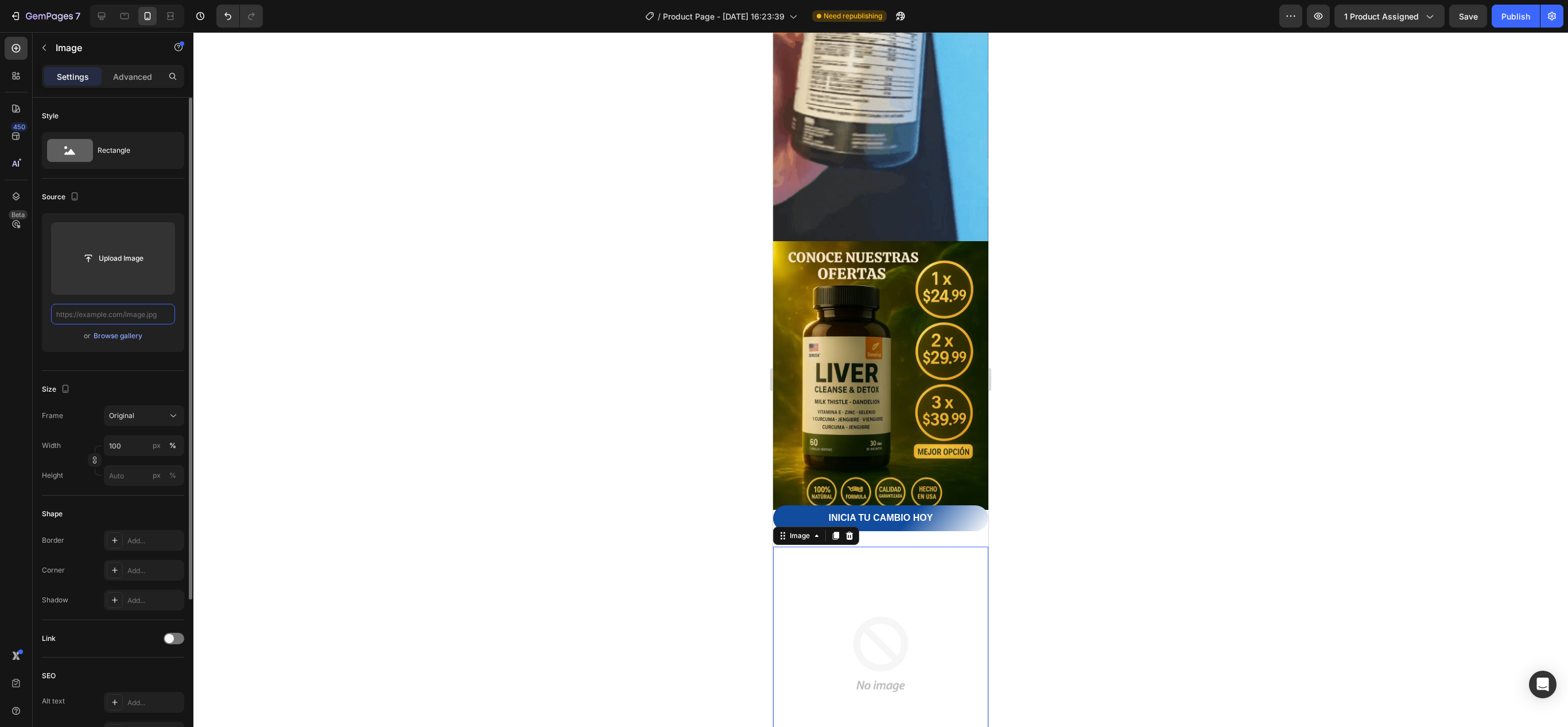
scroll to position [0, 0]
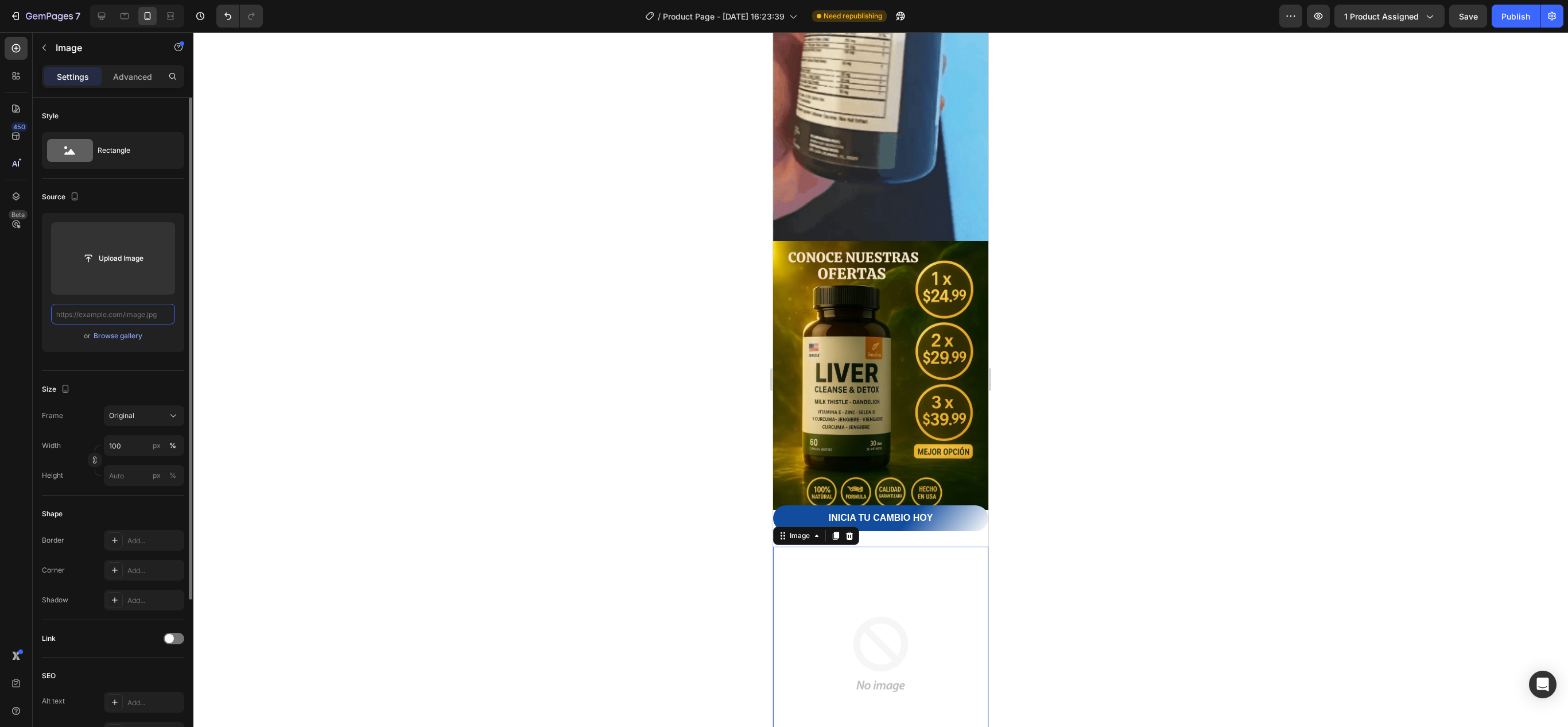
paste input "[URL][DOMAIN_NAME]"
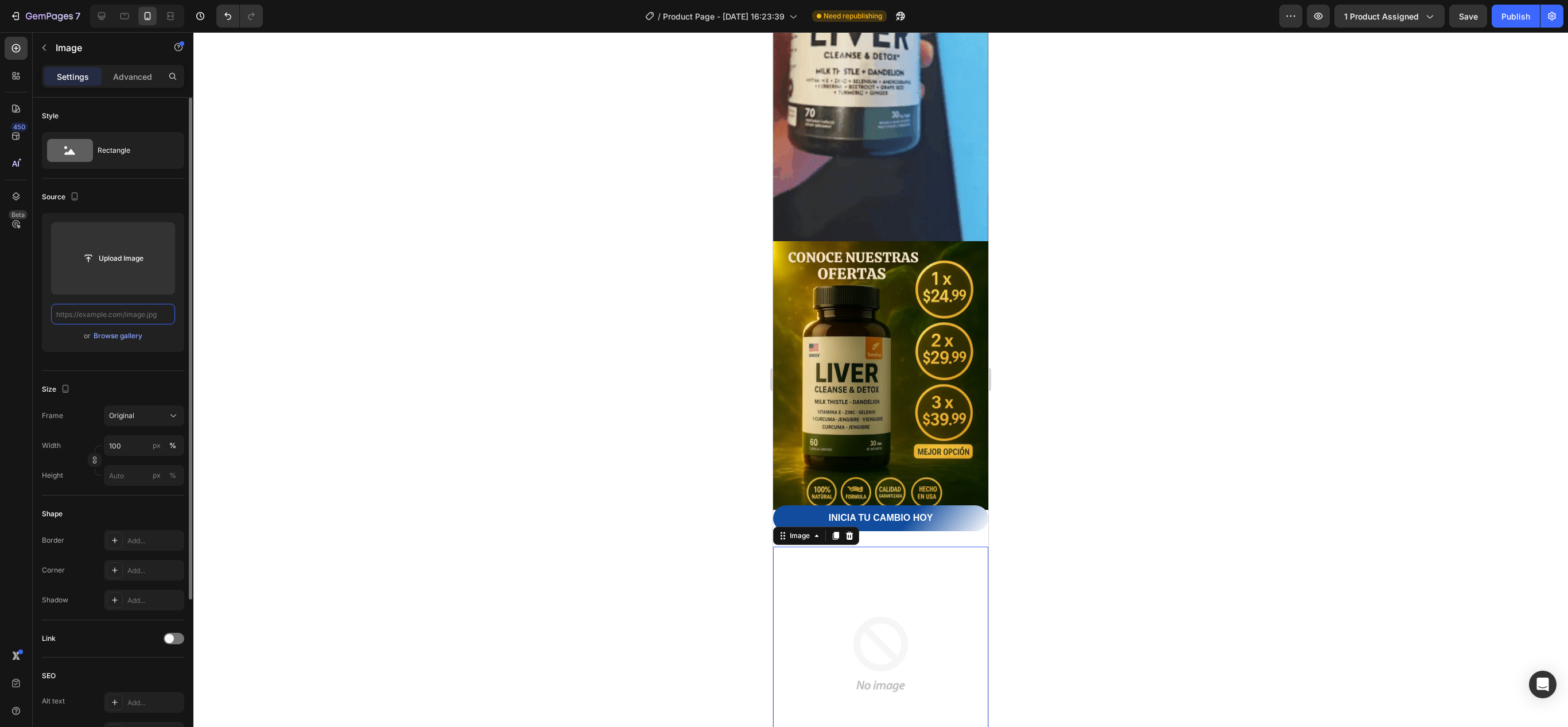
type input "[URL][DOMAIN_NAME]"
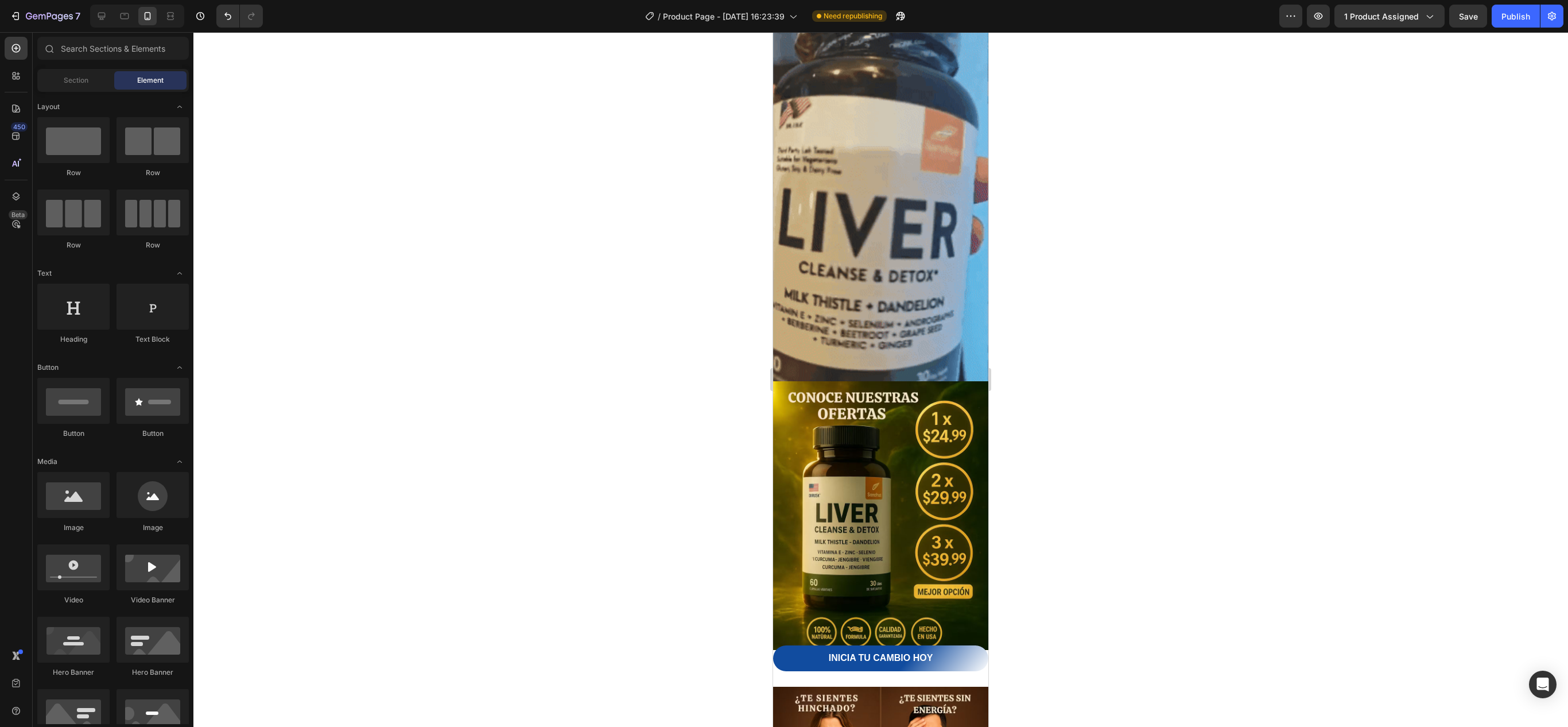
scroll to position [741, 0]
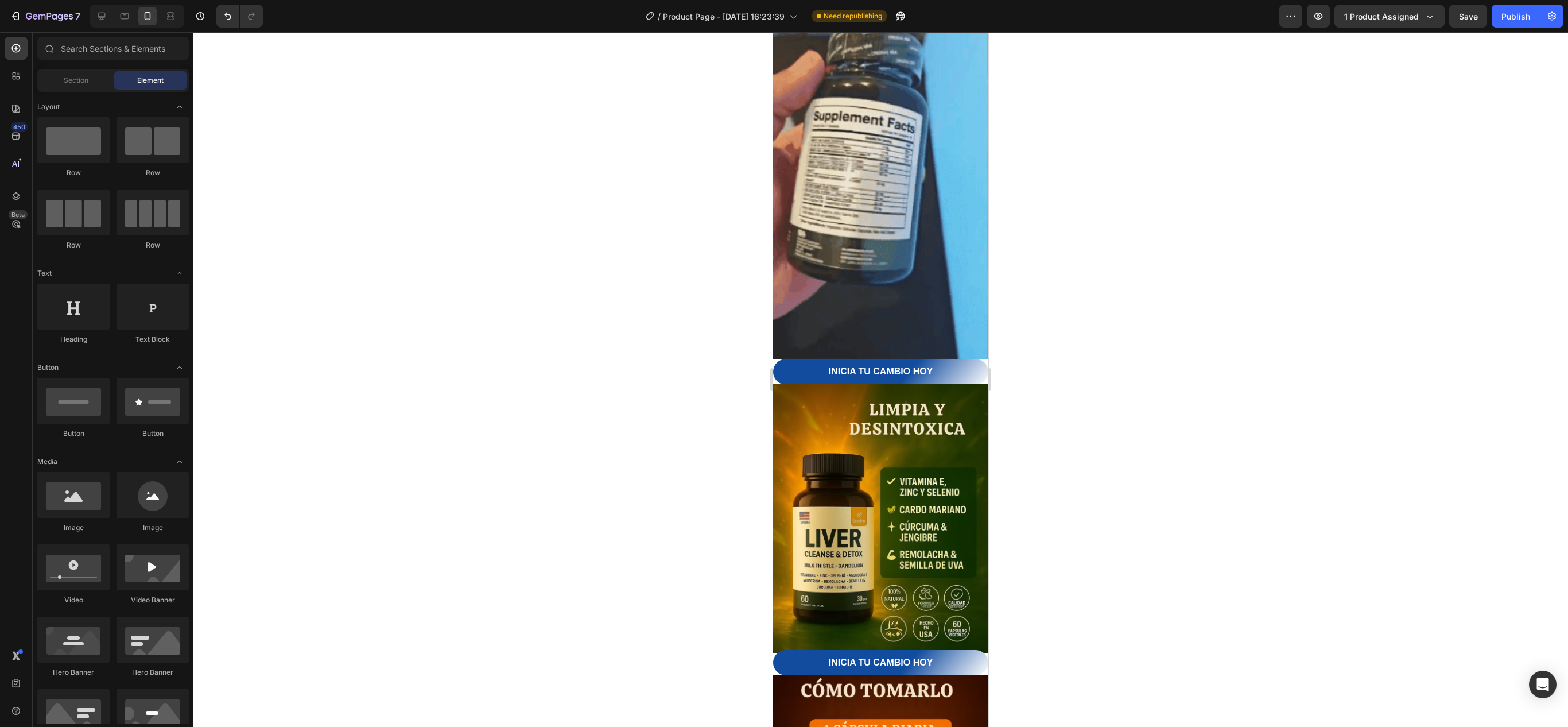
drag, startPoint x: 979, startPoint y: 331, endPoint x: 1778, endPoint y: 560, distance: 831.2
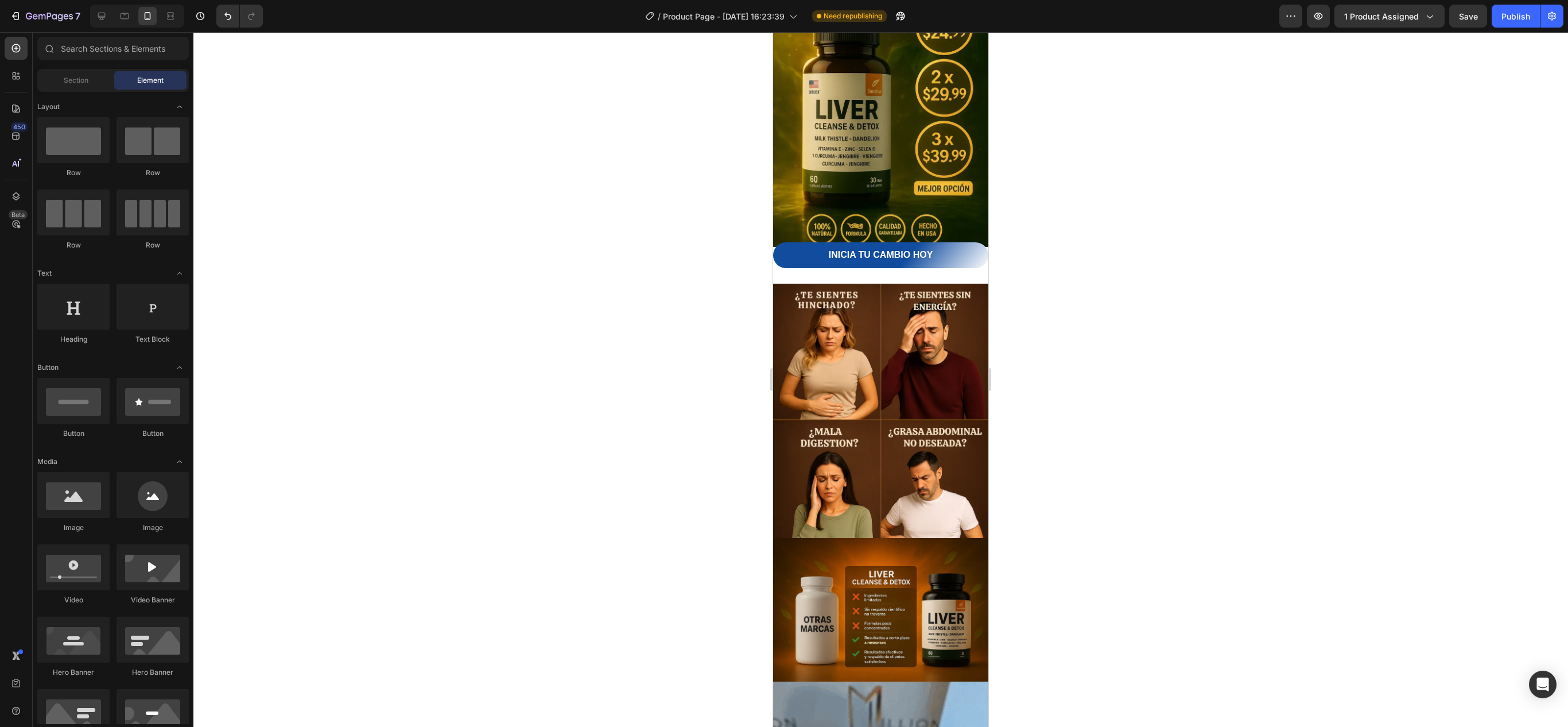
scroll to position [1121, 0]
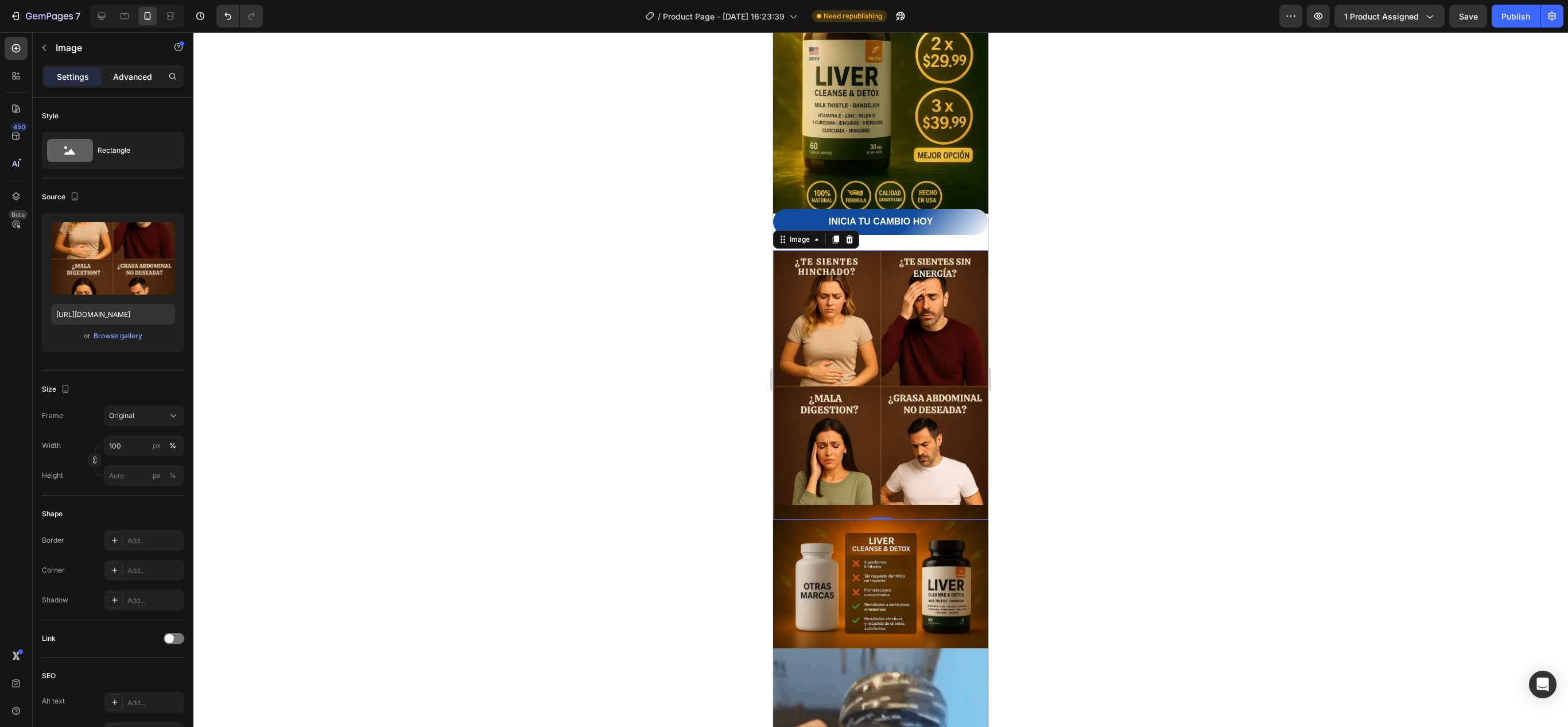
click at [124, 75] on p "Advanced" at bounding box center [133, 76] width 39 height 12
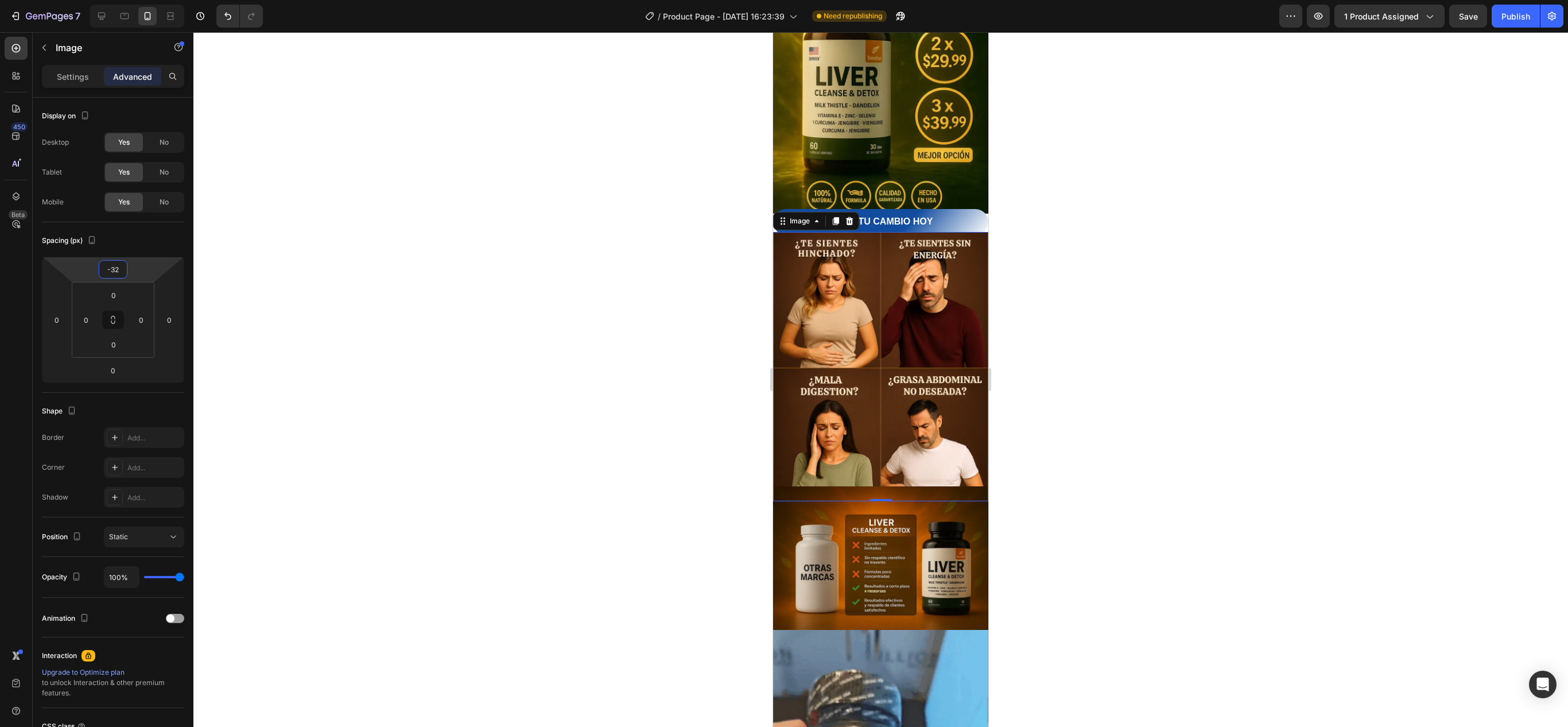
type input "-30"
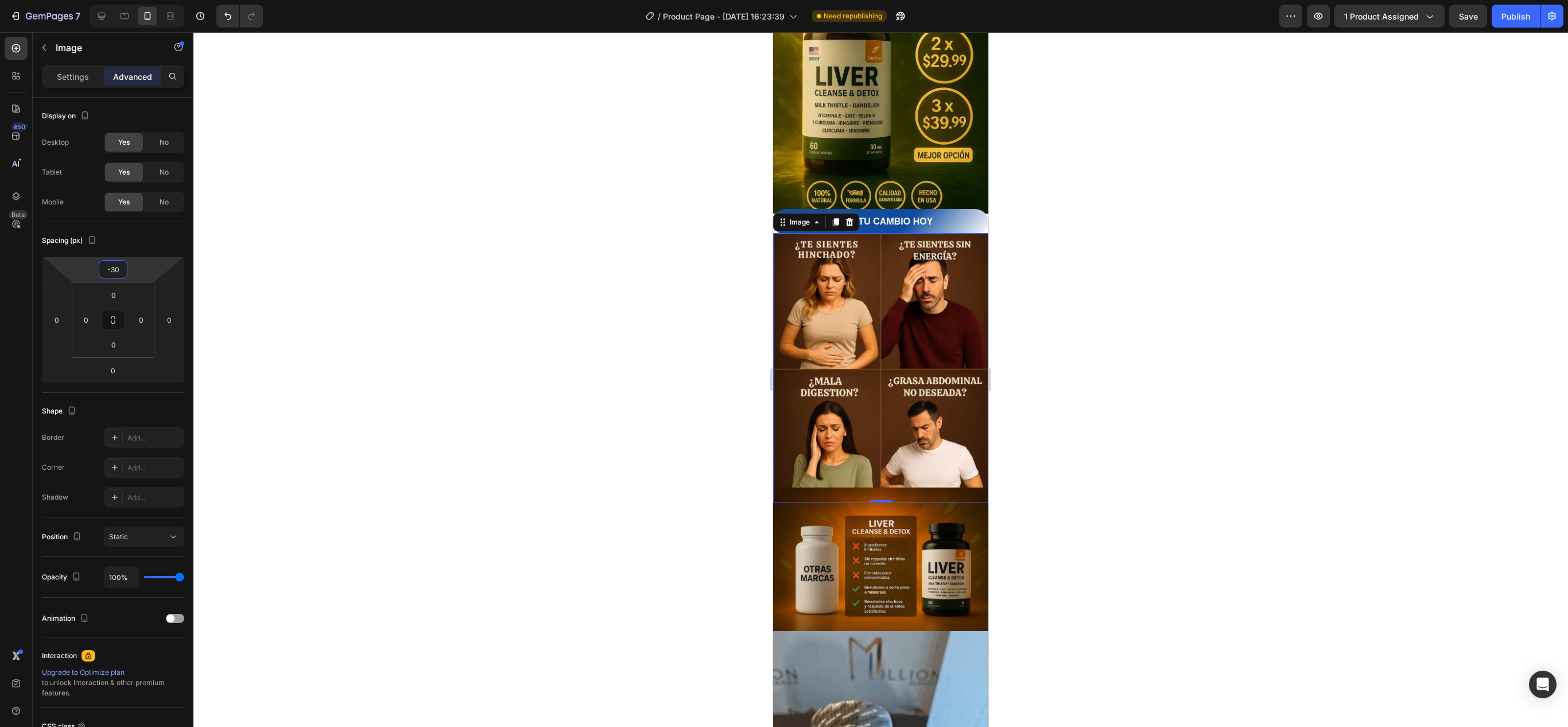
drag, startPoint x: 139, startPoint y: 273, endPoint x: 138, endPoint y: 291, distance: 18.0
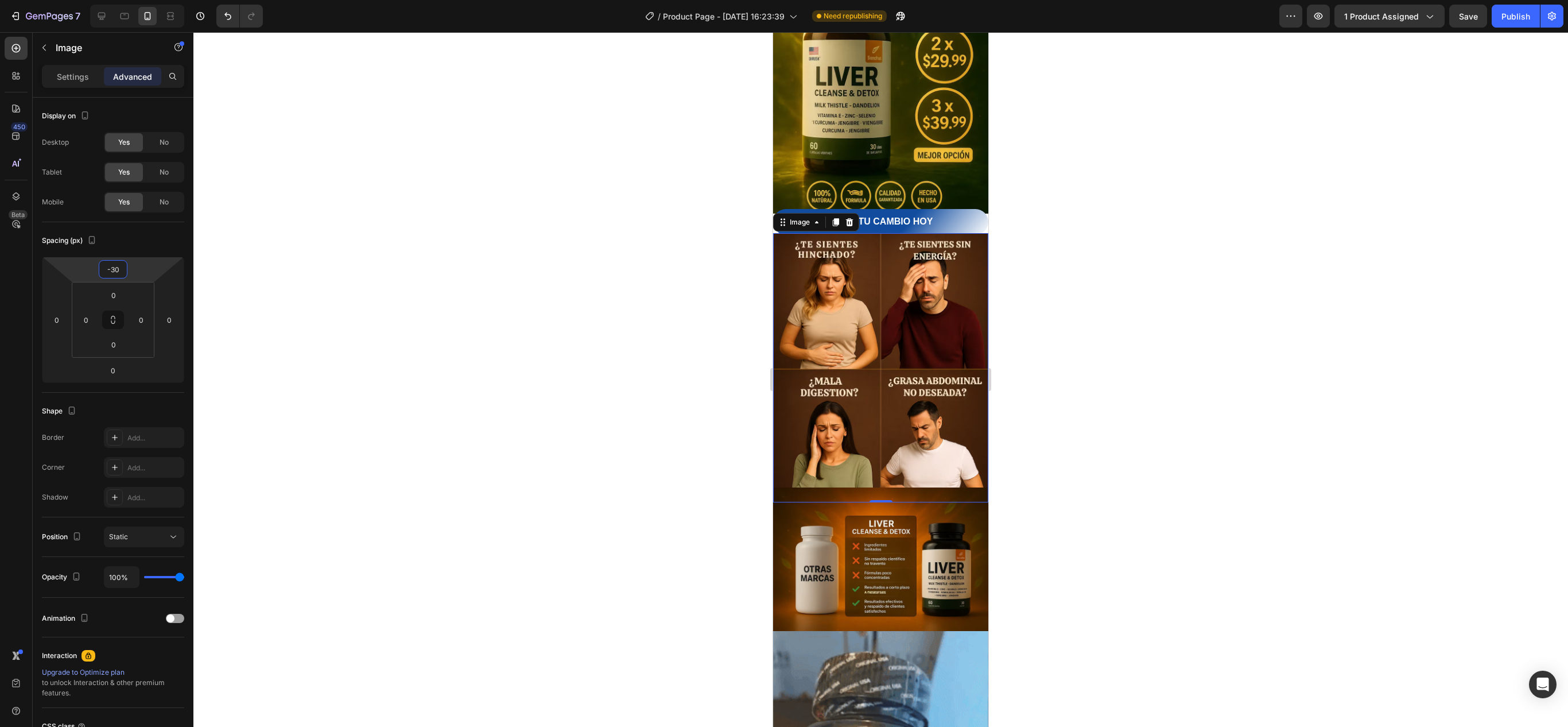
click at [138, 0] on html "7 Version history / Product Page - [DATE] 16:23:39 Need republishing Preview 1 …" at bounding box center [784, 0] width 1568 height 0
click at [1101, 464] on div at bounding box center [881, 379] width 1374 height 694
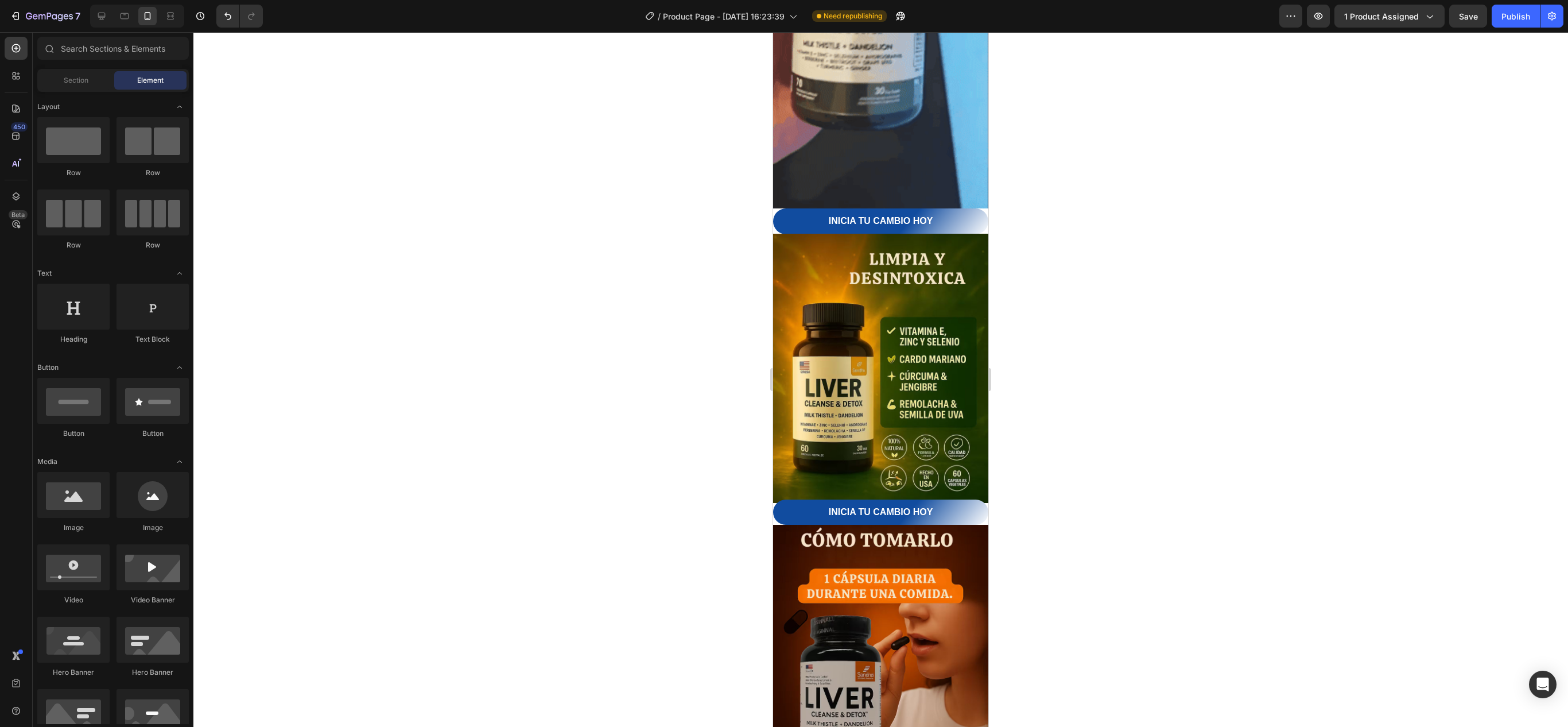
scroll to position [1921, 0]
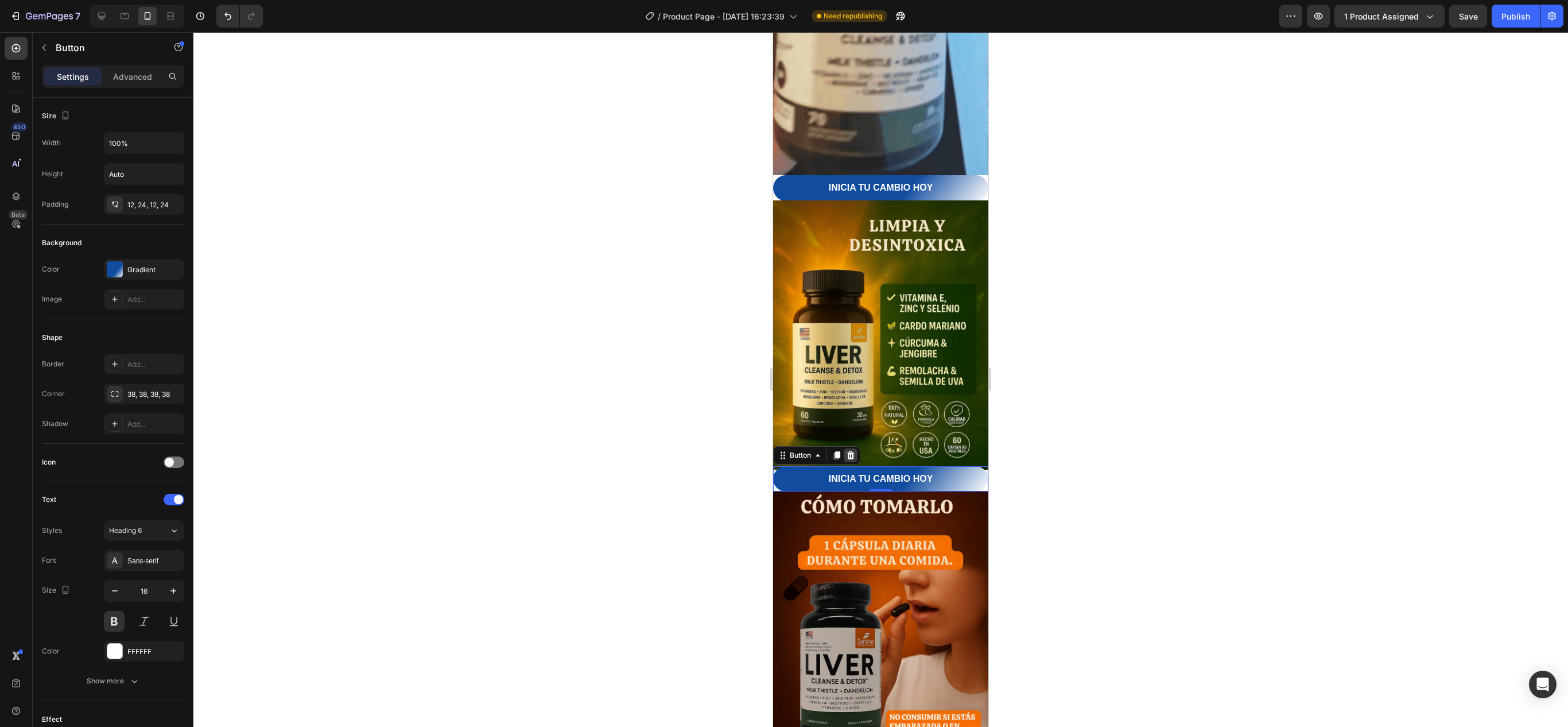
click at [854, 451] on icon at bounding box center [850, 455] width 8 height 8
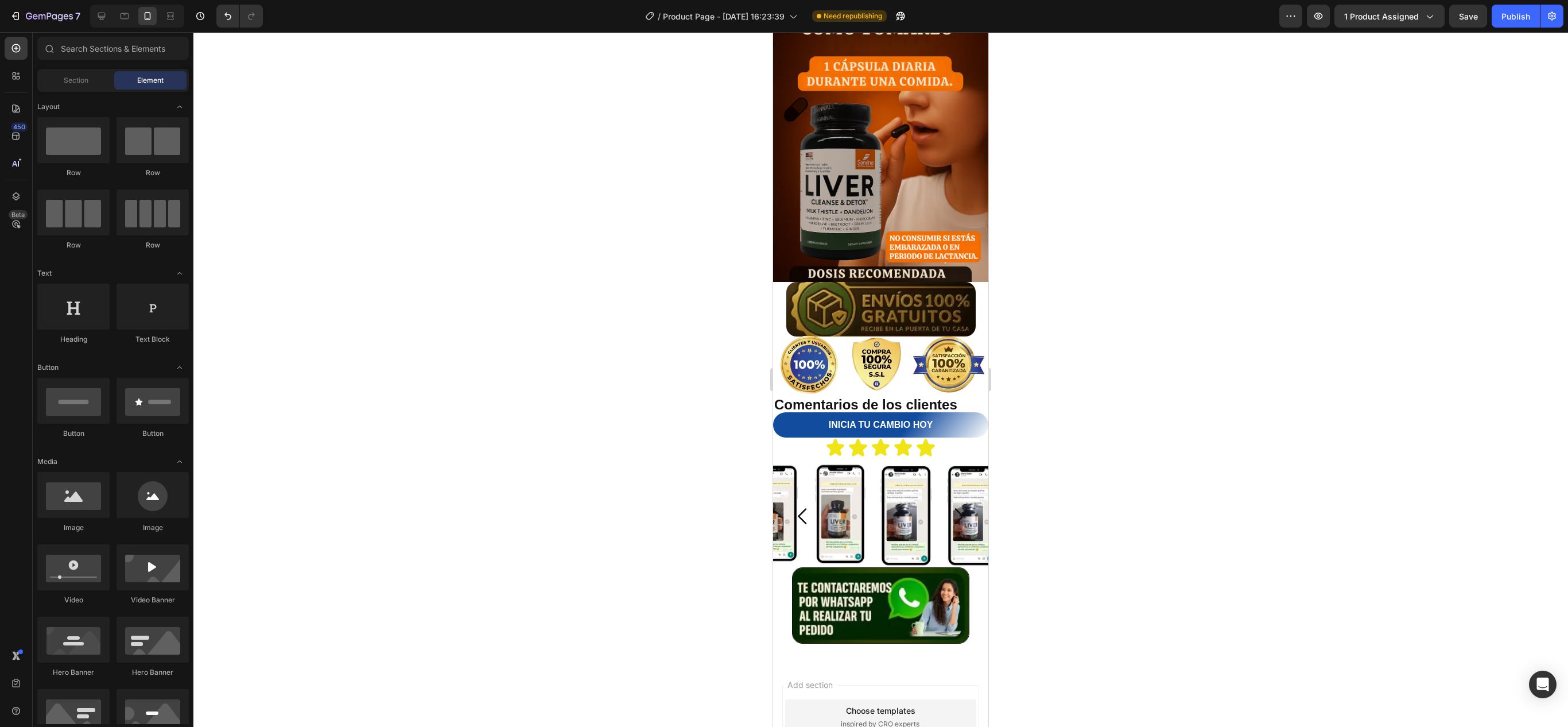
scroll to position [2353, 0]
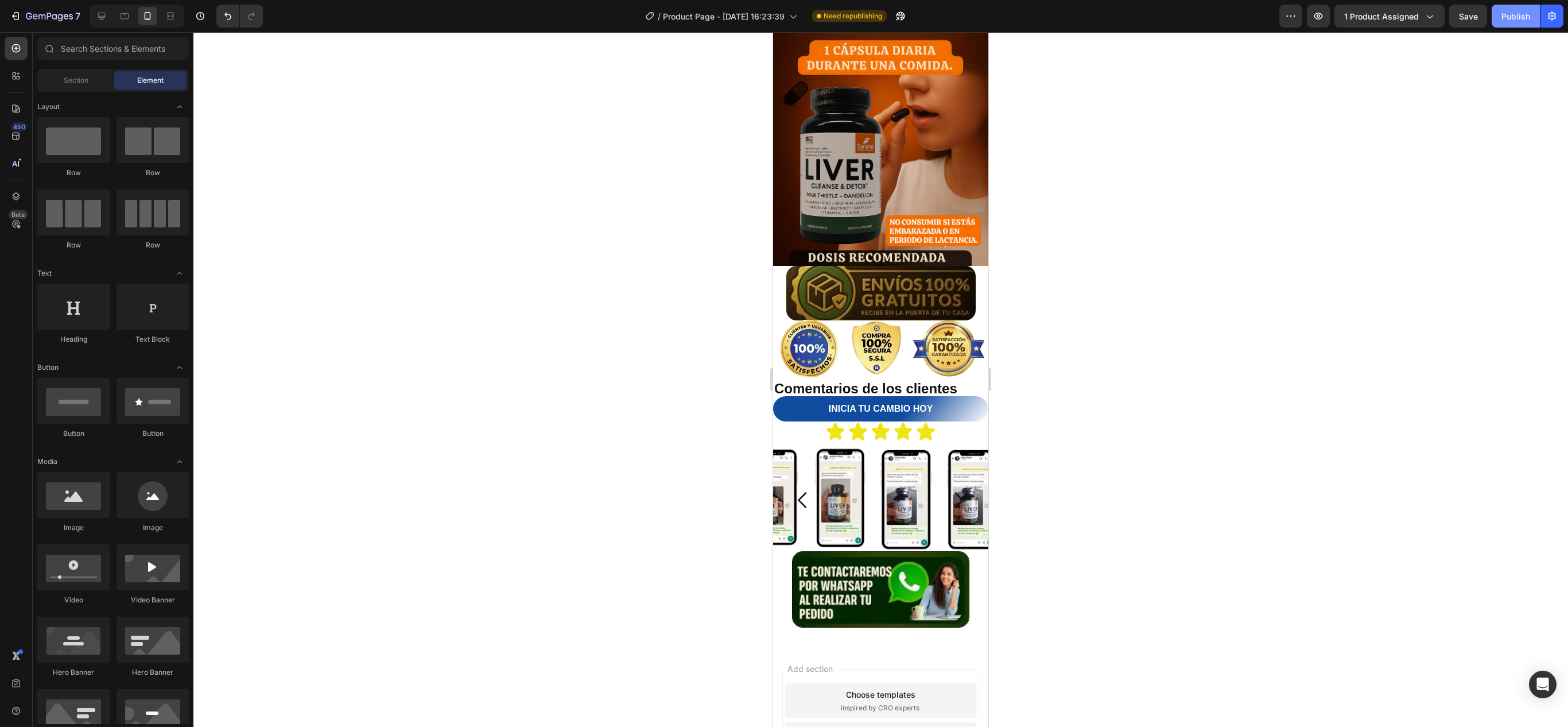
click at [1502, 14] on div "Publish" at bounding box center [1516, 16] width 29 height 12
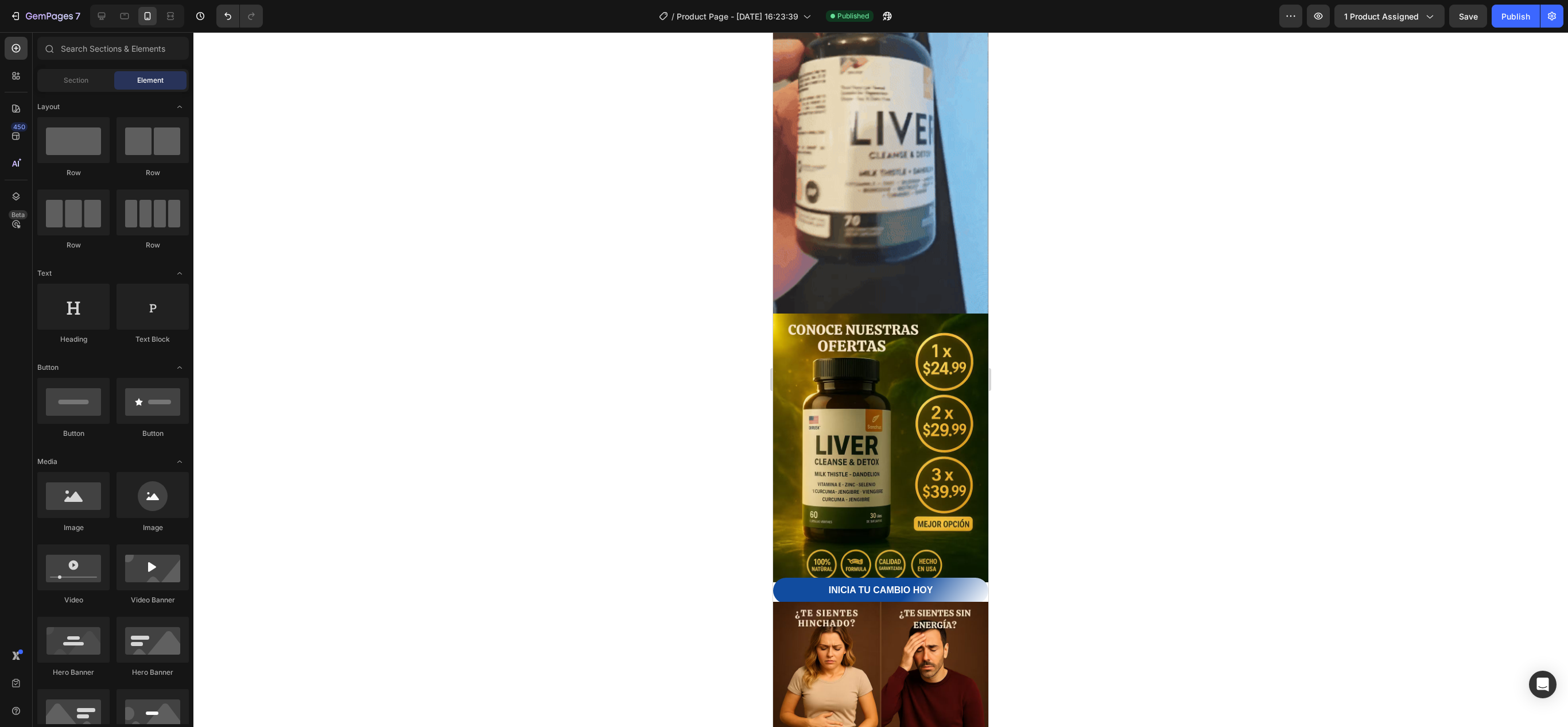
scroll to position [809, 0]
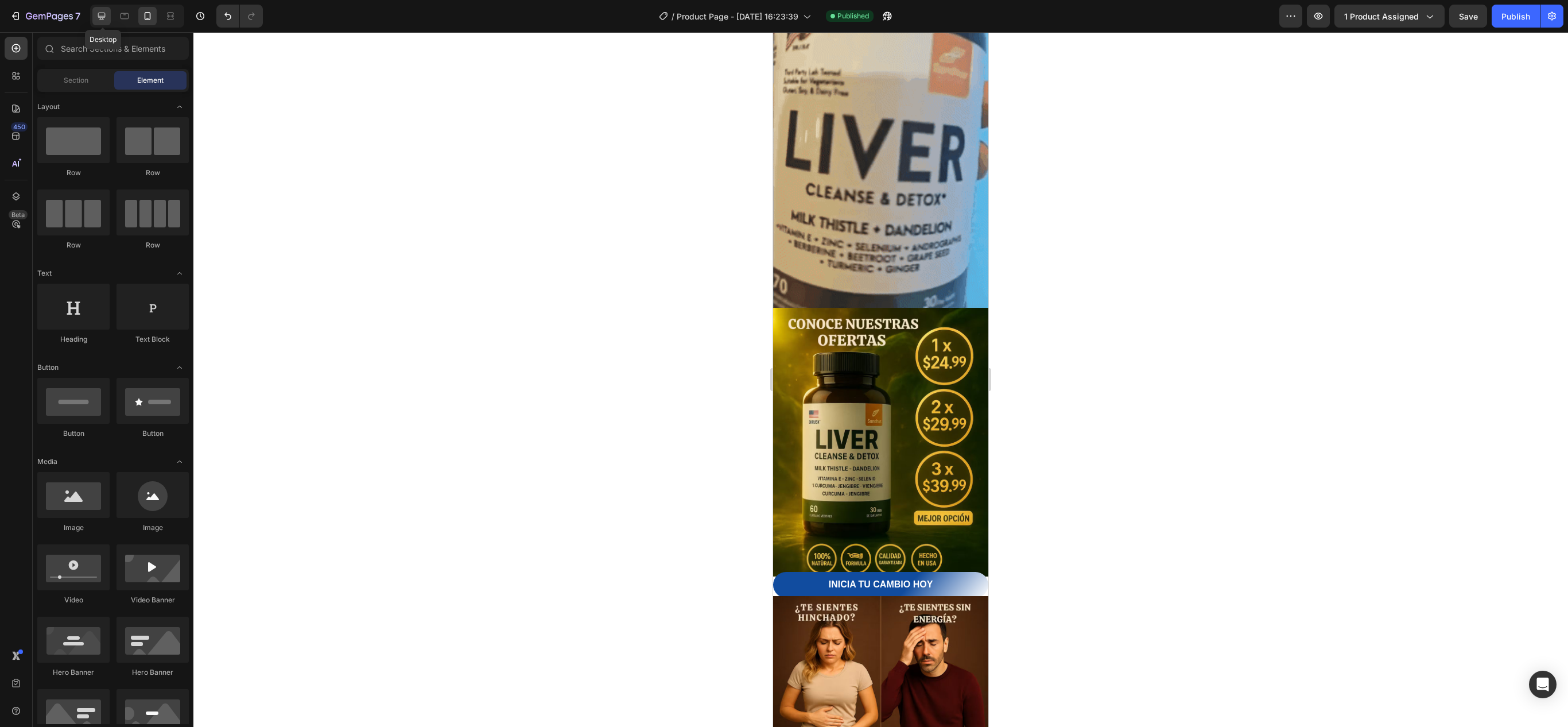
click at [99, 14] on icon at bounding box center [102, 16] width 12 height 12
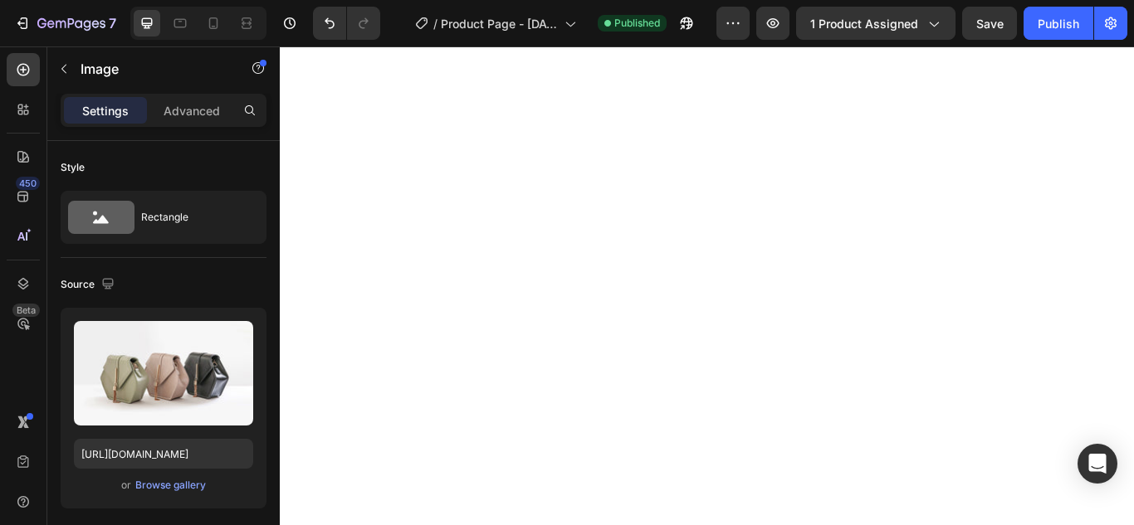
scroll to position [4980, 0]
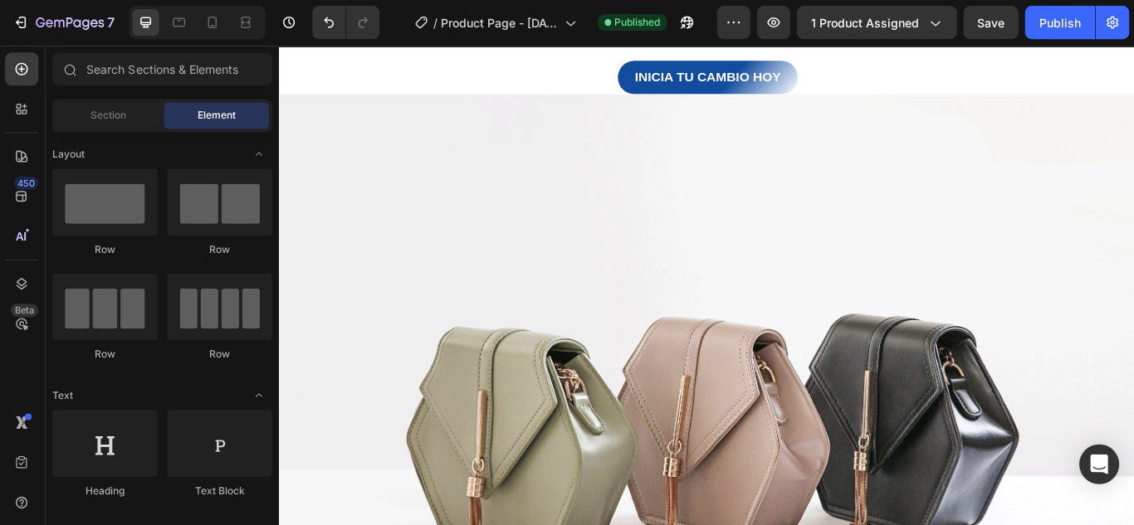
scroll to position [0, 0]
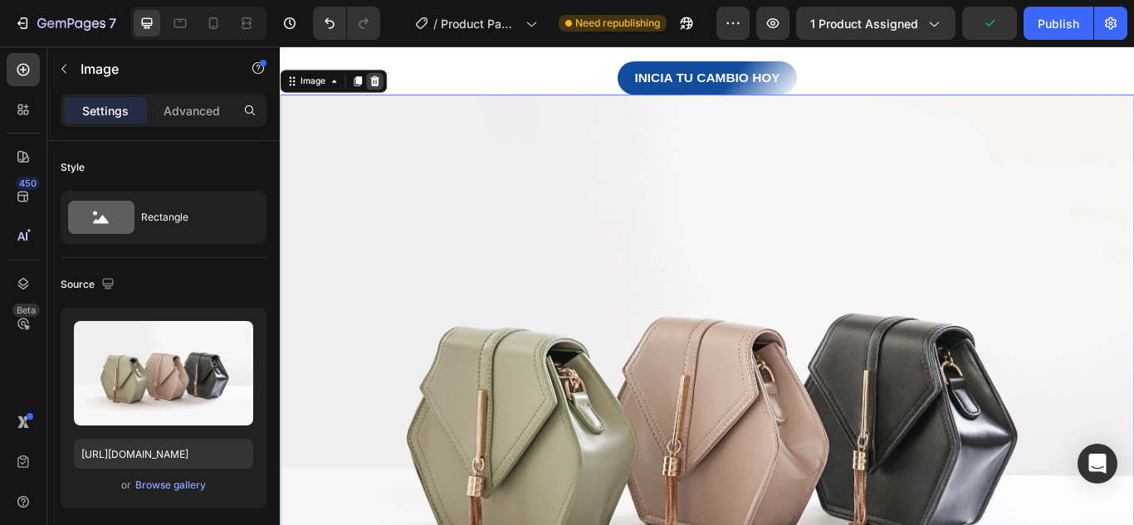
click at [387, 81] on icon at bounding box center [390, 87] width 13 height 13
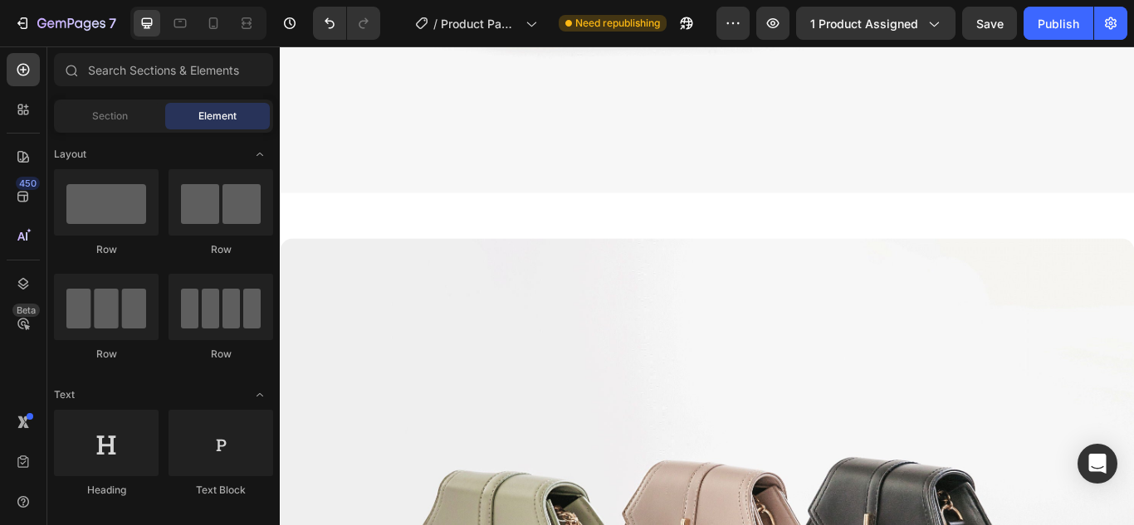
scroll to position [3969, 0]
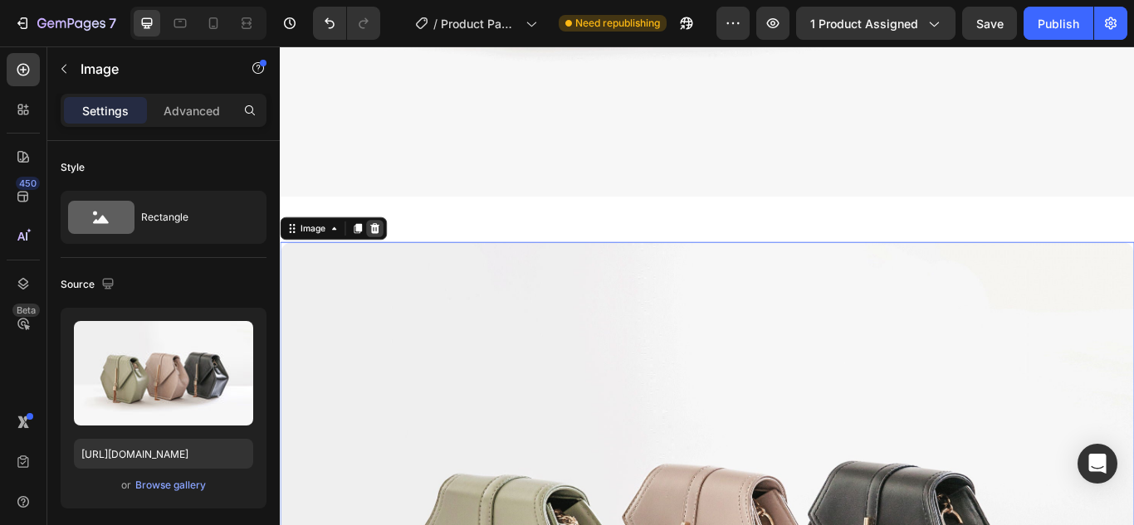
click at [391, 253] on icon at bounding box center [390, 259] width 11 height 12
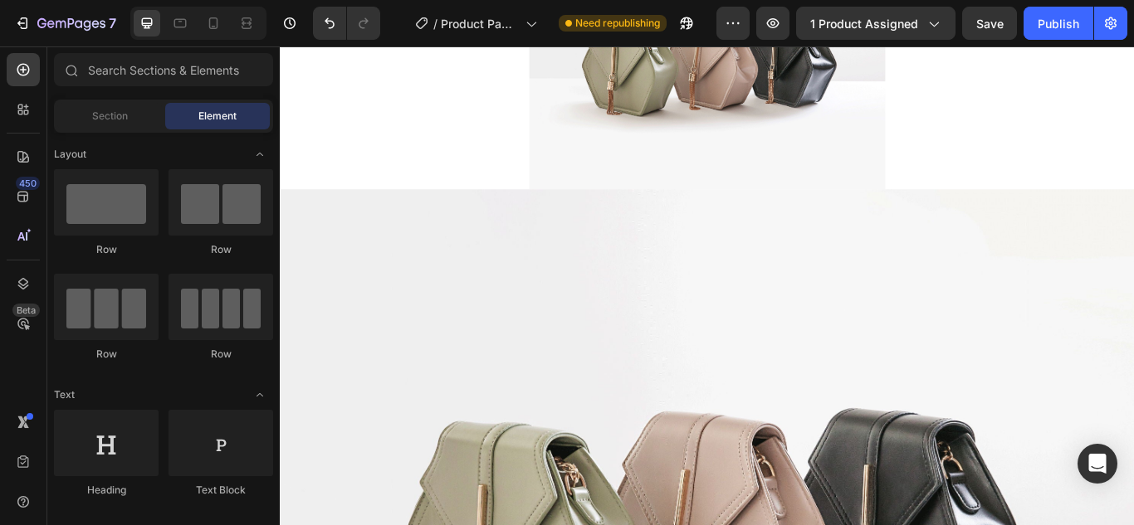
scroll to position [3229, 0]
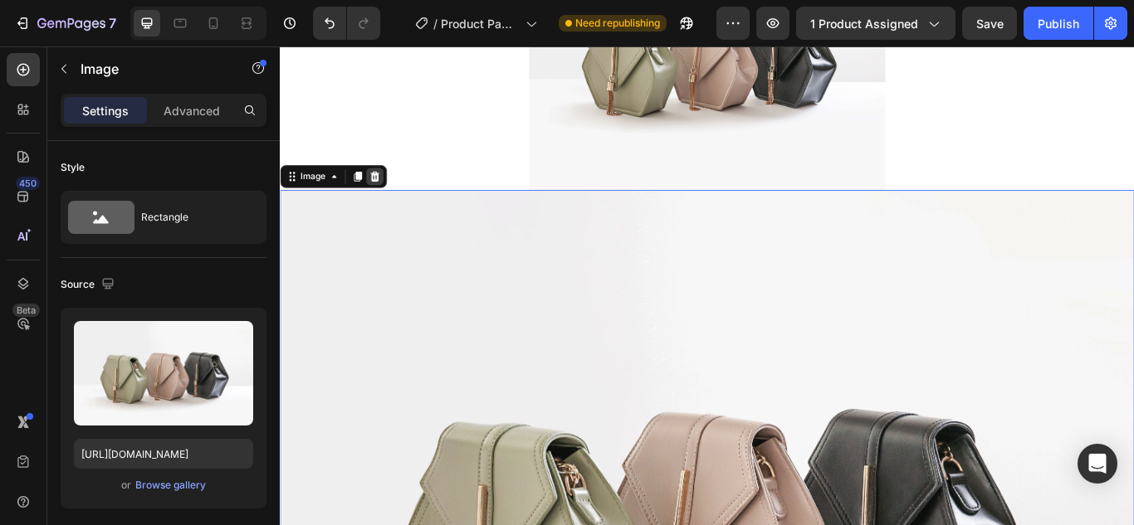
click at [393, 190] on div at bounding box center [390, 198] width 20 height 20
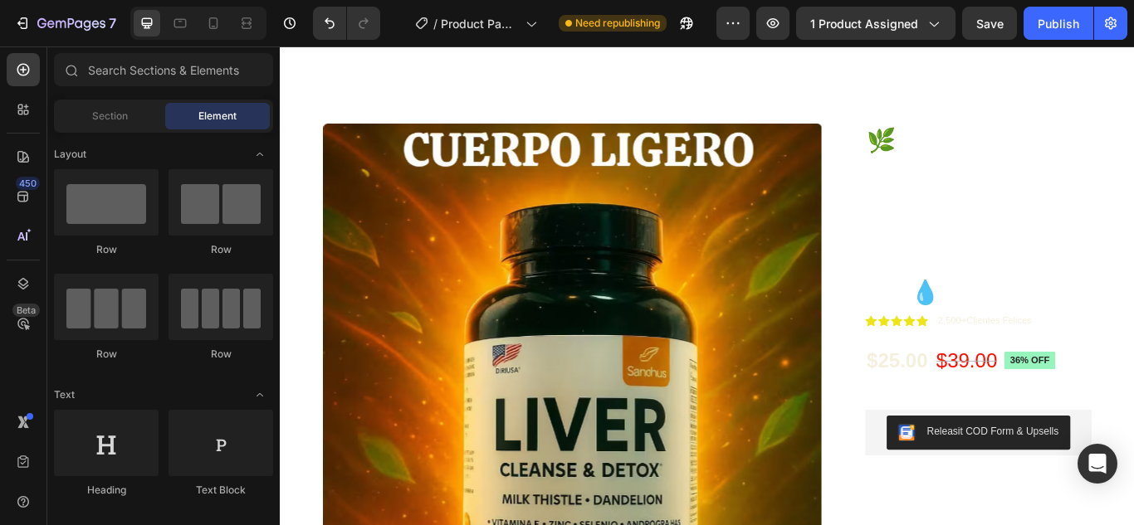
scroll to position [104, 0]
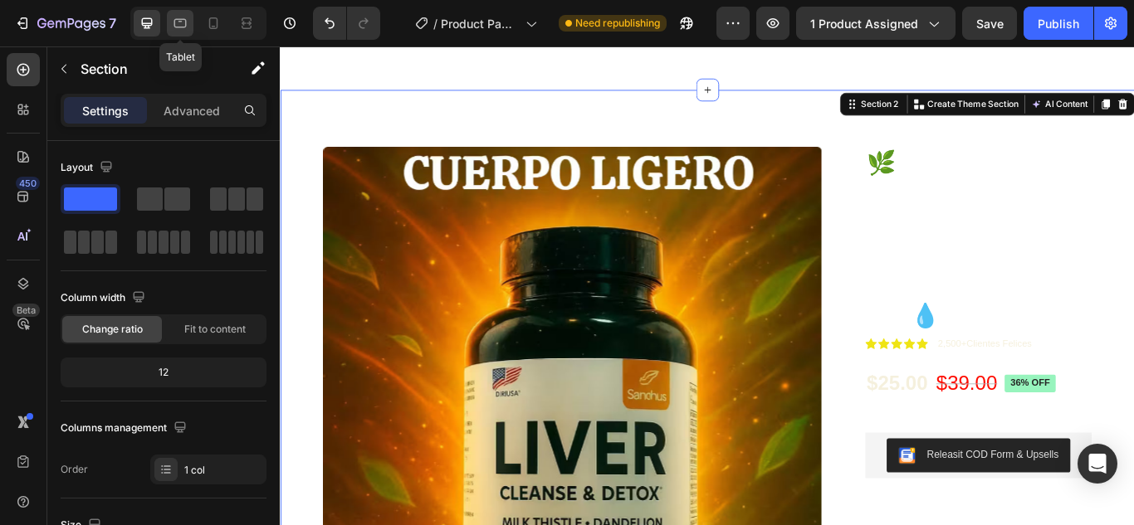
click at [173, 17] on icon at bounding box center [180, 23] width 17 height 17
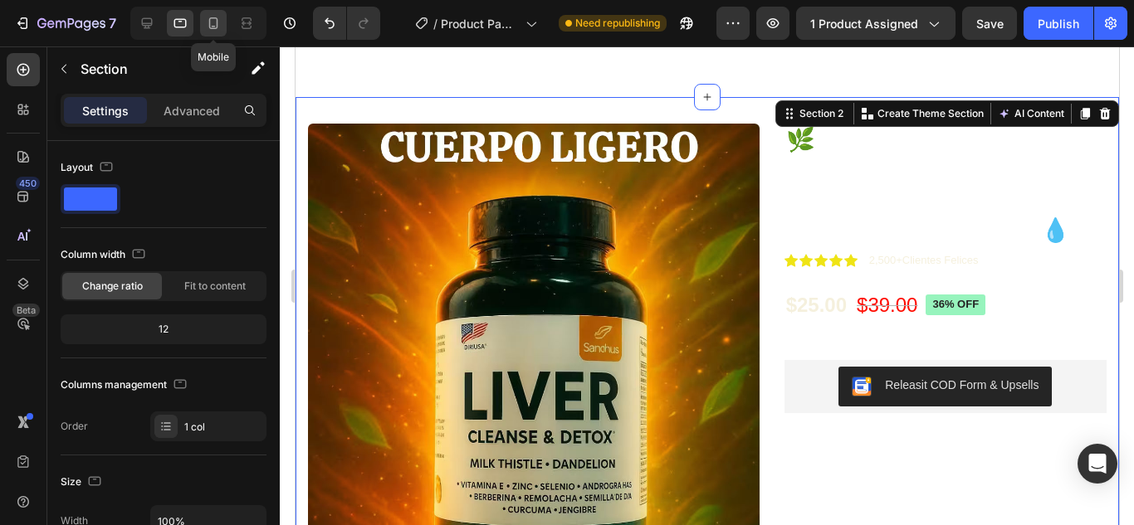
scroll to position [96, 0]
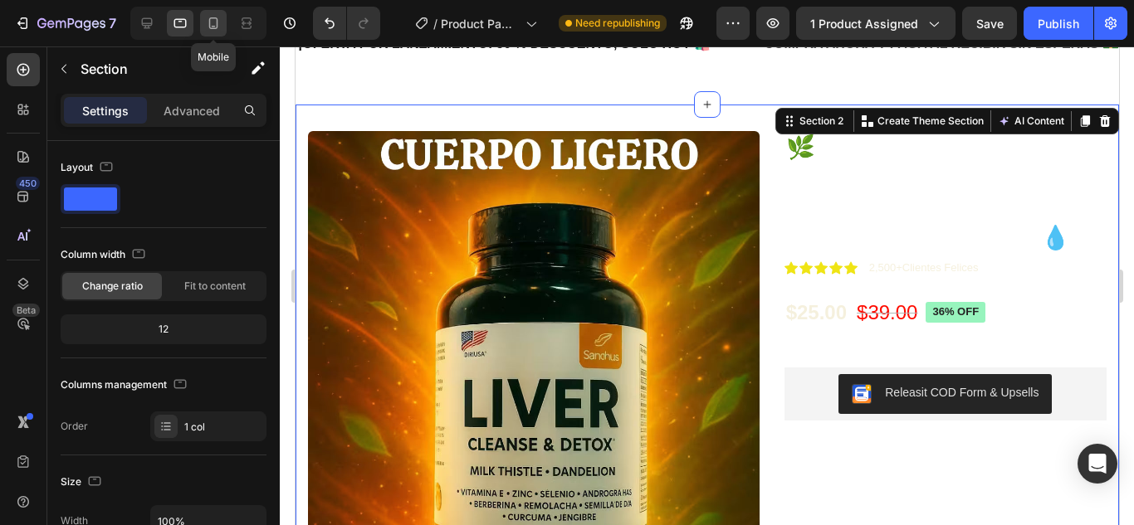
click at [222, 29] on icon at bounding box center [213, 23] width 17 height 17
